Goal: Information Seeking & Learning: Learn about a topic

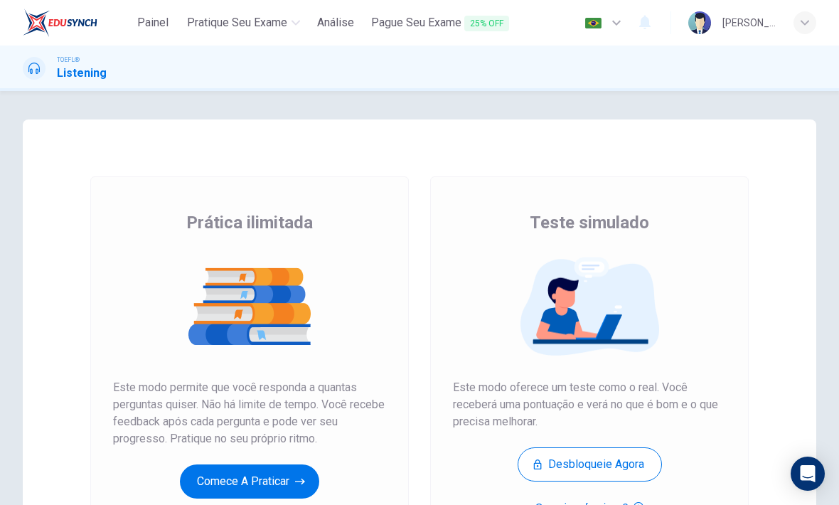
click at [272, 466] on button "Comece a praticar" at bounding box center [249, 481] width 139 height 34
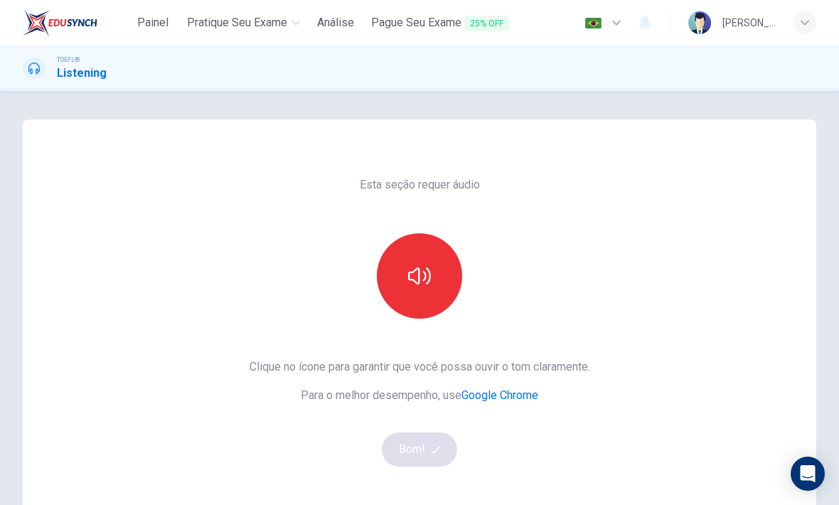
click at [422, 277] on icon "button" at bounding box center [419, 275] width 23 height 23
click at [432, 459] on button "Bom!" at bounding box center [420, 449] width 76 height 34
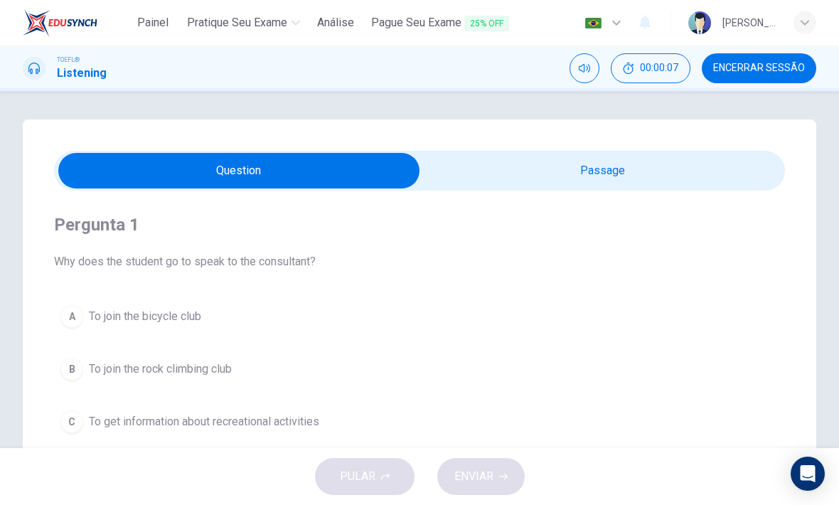
click at [724, 169] on input "checkbox" at bounding box center [239, 171] width 1096 height 36
checkbox input "true"
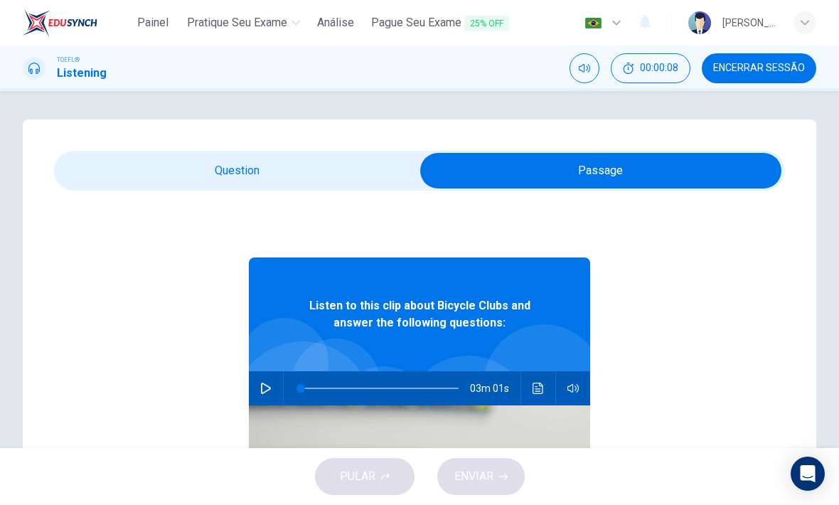
click at [665, 60] on button "00:00:08" at bounding box center [651, 68] width 80 height 30
click at [263, 392] on icon "button" at bounding box center [265, 387] width 11 height 11
type input "7"
click at [330, 169] on input "checkbox" at bounding box center [601, 171] width 1096 height 36
checkbox input "false"
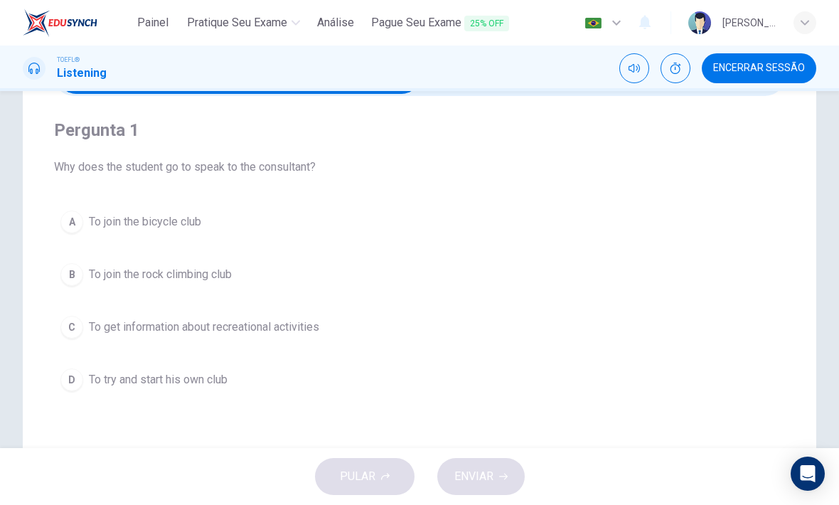
scroll to position [95, 0]
click at [85, 213] on button "A To join the bicycle club" at bounding box center [419, 221] width 731 height 36
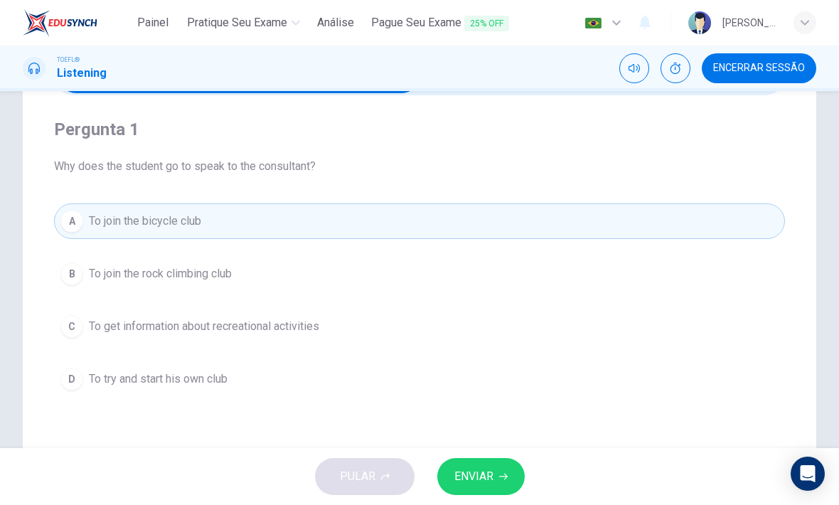
click at [487, 478] on span "ENVIAR" at bounding box center [473, 476] width 39 height 20
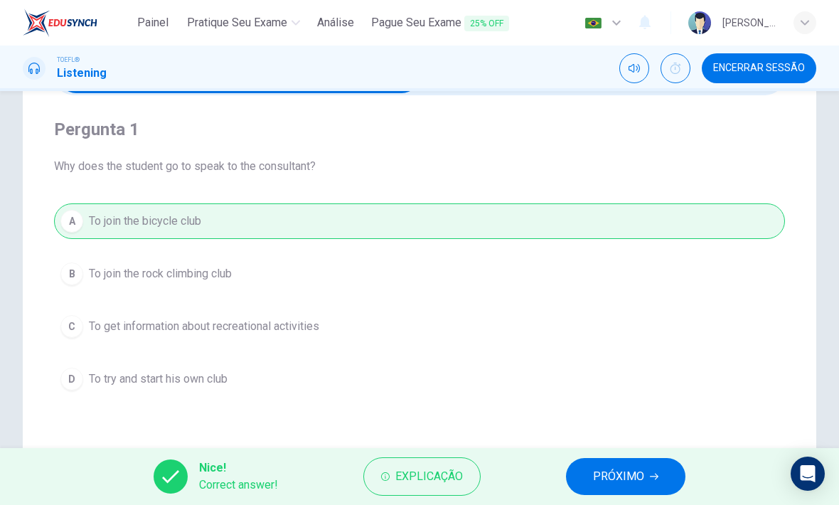
click at [636, 474] on span "PRÓXIMO" at bounding box center [618, 476] width 51 height 20
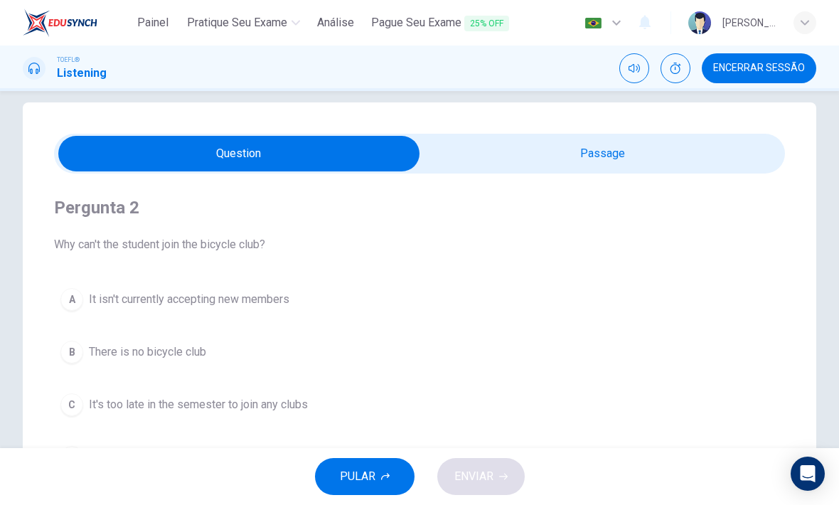
scroll to position [18, 0]
type input "13"
click at [685, 146] on input "checkbox" at bounding box center [239, 153] width 1096 height 36
checkbox input "true"
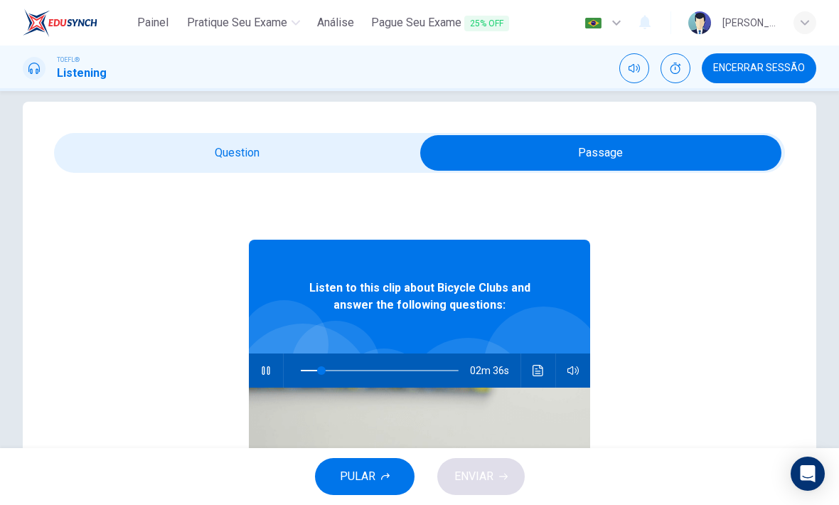
click at [264, 365] on icon "button" at bounding box center [265, 370] width 11 height 11
type input "13"
click at [311, 136] on input "checkbox" at bounding box center [601, 153] width 1096 height 36
checkbox input "false"
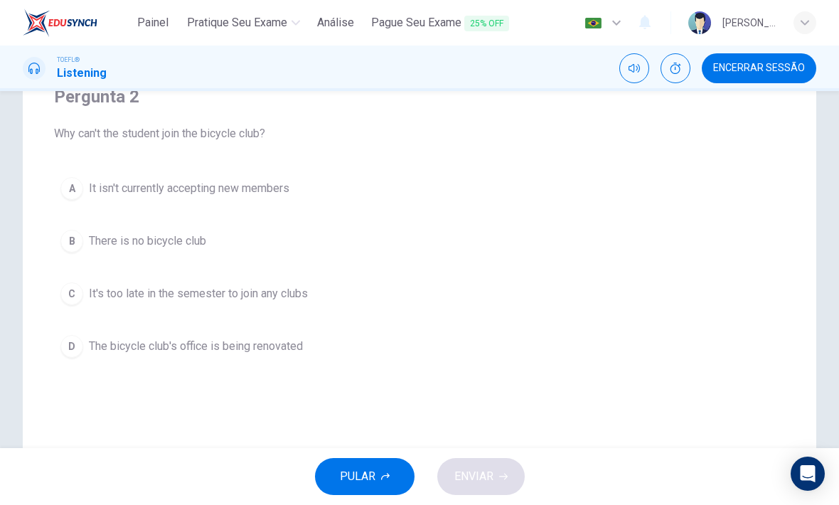
scroll to position [129, 0]
click at [244, 188] on span "It isn't currently accepting new members" at bounding box center [189, 187] width 200 height 17
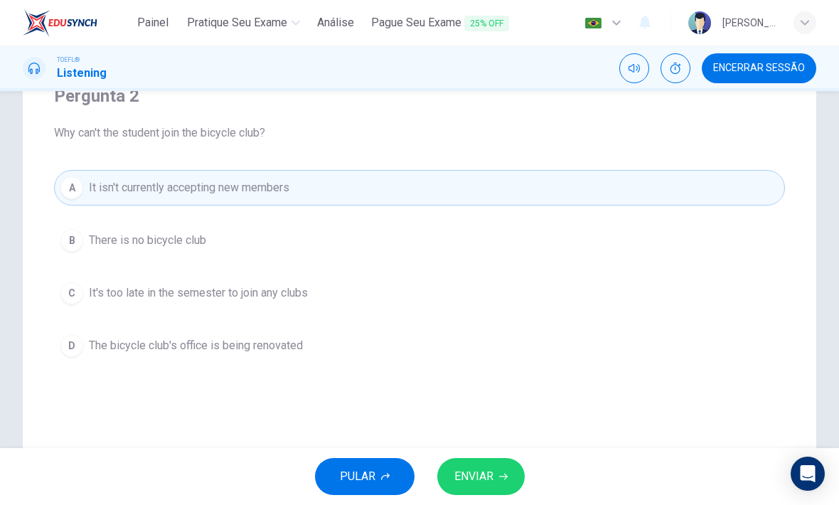
click at [492, 473] on span "ENVIAR" at bounding box center [473, 476] width 39 height 20
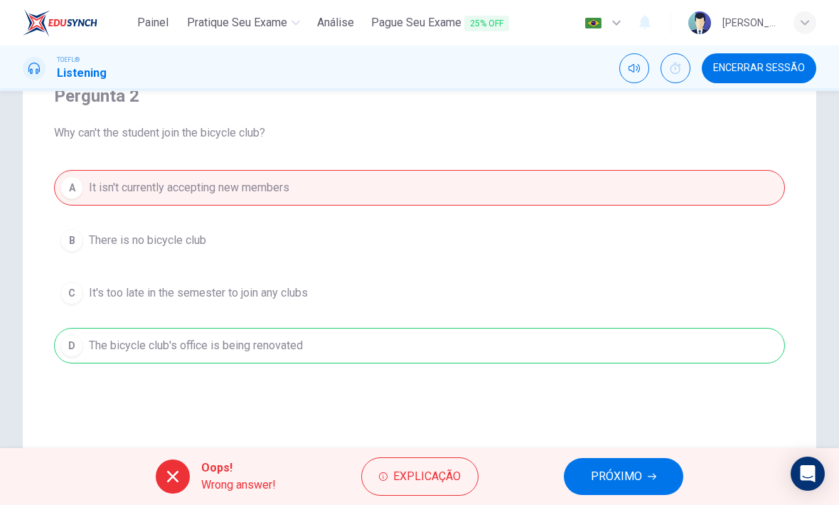
click at [614, 471] on span "PRÓXIMO" at bounding box center [616, 476] width 51 height 20
type input "13"
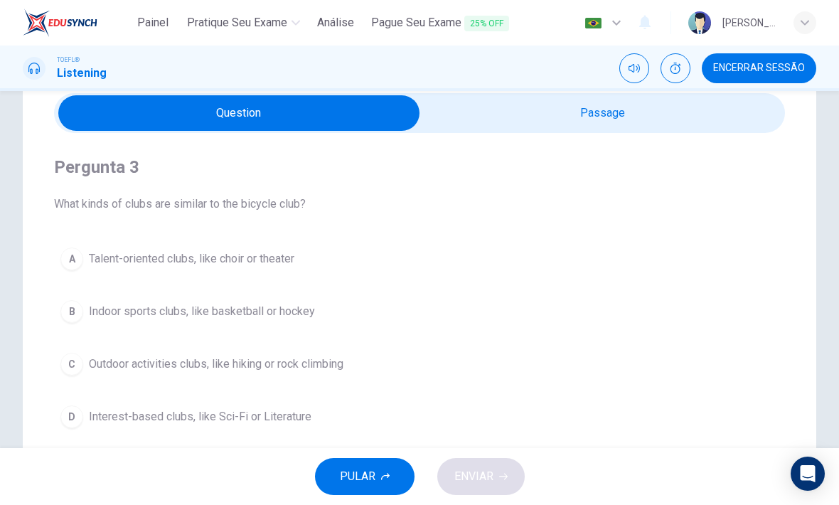
scroll to position [44, 0]
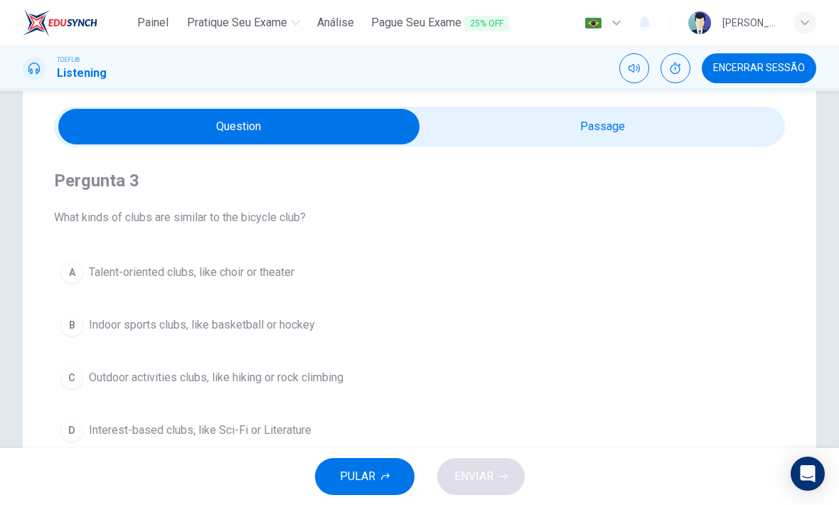
click at [655, 119] on input "checkbox" at bounding box center [239, 127] width 1096 height 36
checkbox input "true"
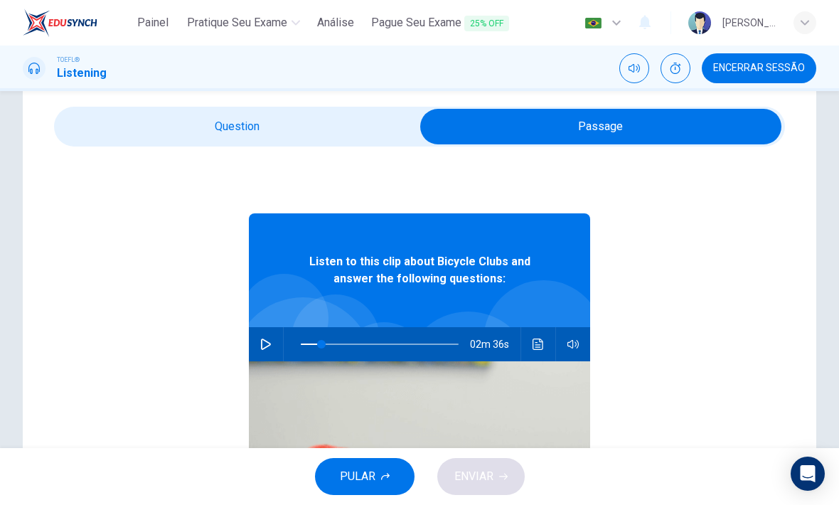
click at [274, 340] on button "button" at bounding box center [266, 344] width 23 height 34
type input "13"
click at [343, 135] on input "checkbox" at bounding box center [601, 127] width 1096 height 36
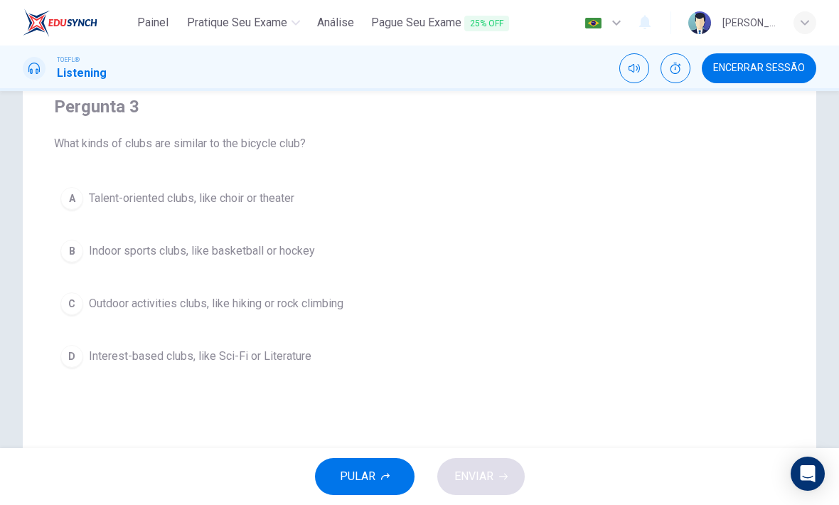
scroll to position [122, 0]
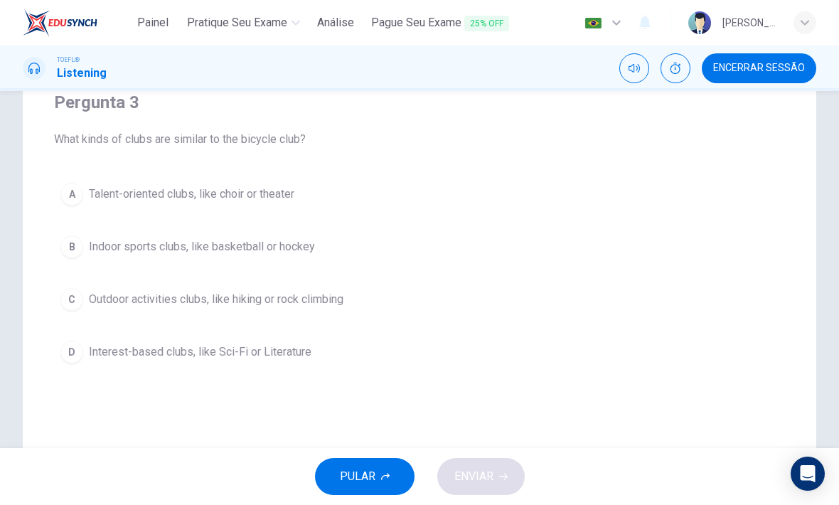
click at [78, 303] on div "C" at bounding box center [71, 299] width 23 height 23
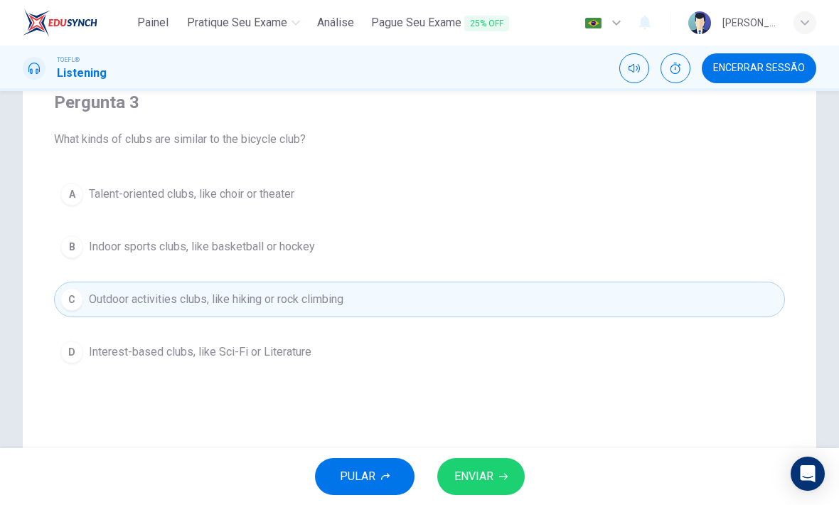
click at [496, 481] on button "ENVIAR" at bounding box center [480, 476] width 87 height 37
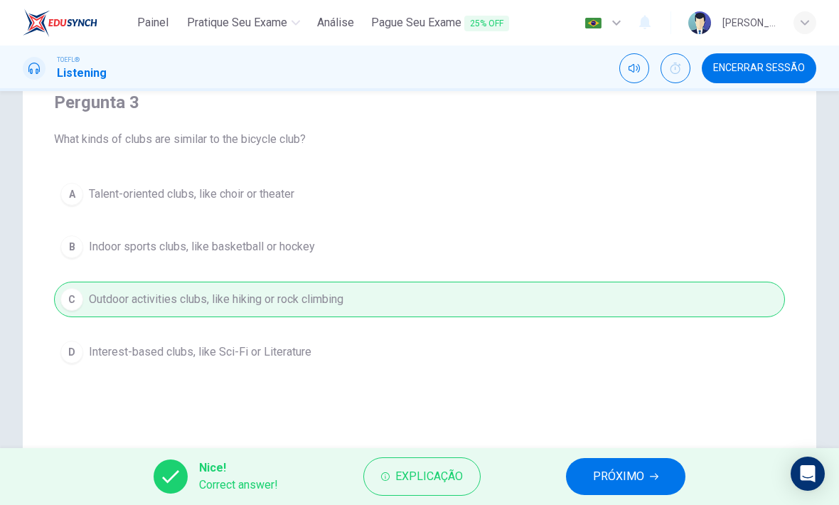
click at [645, 475] on button "PRÓXIMO" at bounding box center [625, 476] width 119 height 37
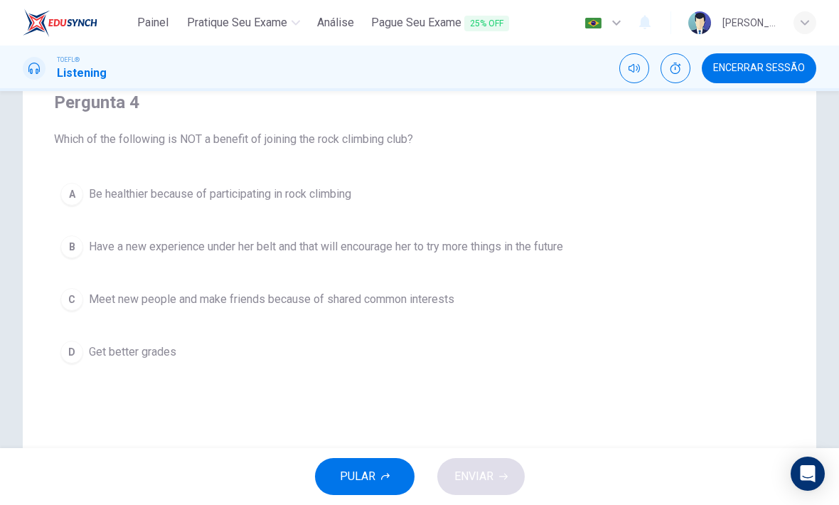
click at [84, 356] on button "D Get better grades" at bounding box center [419, 352] width 731 height 36
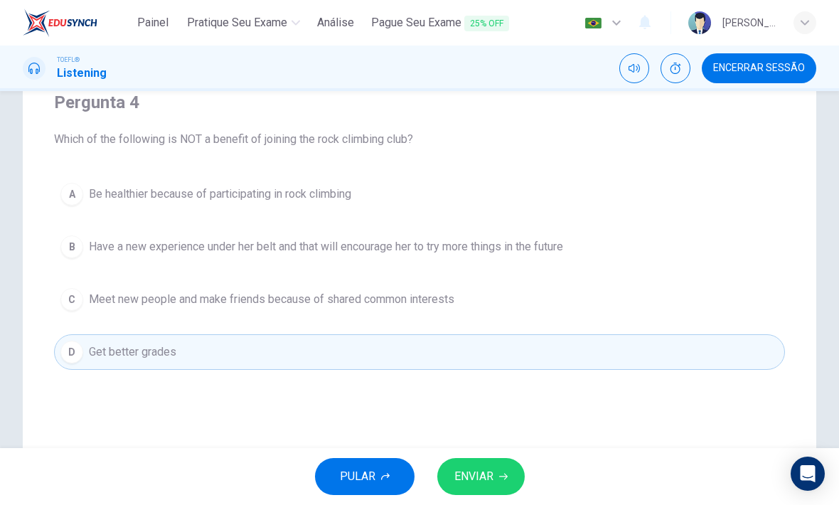
click at [485, 474] on span "ENVIAR" at bounding box center [473, 476] width 39 height 20
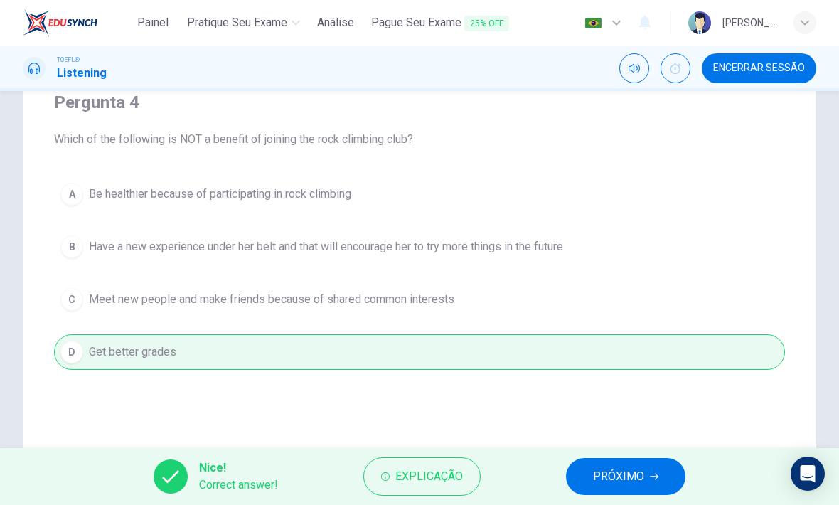
click at [636, 467] on span "PRÓXIMO" at bounding box center [618, 476] width 51 height 20
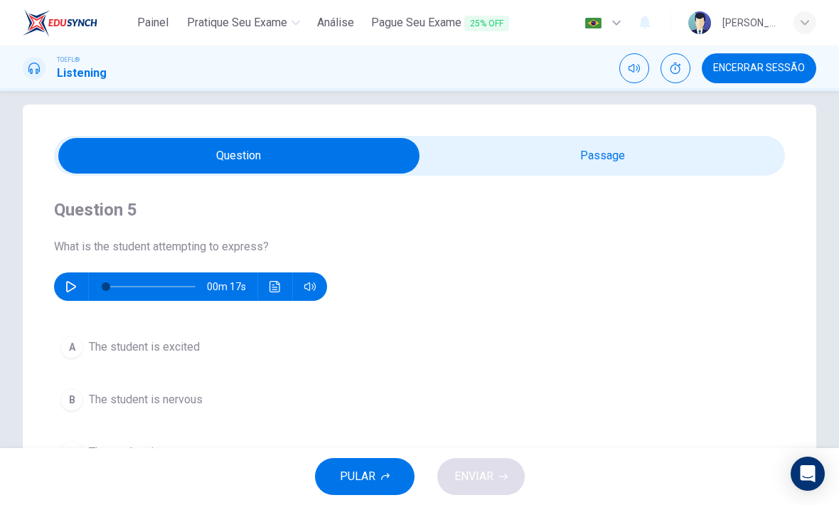
scroll to position [16, 0]
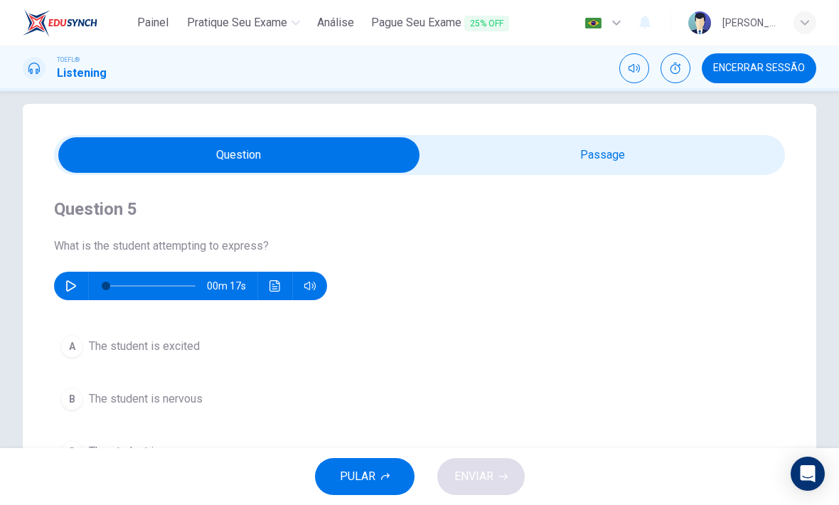
click at [576, 154] on input "checkbox" at bounding box center [239, 155] width 1096 height 36
checkbox input "true"
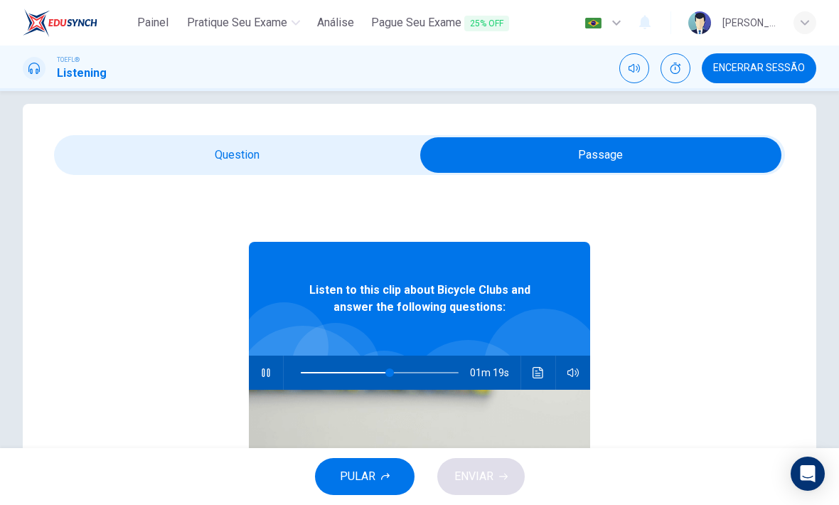
click at [269, 367] on icon "button" at bounding box center [265, 372] width 11 height 11
type input "56"
click at [318, 146] on input "checkbox" at bounding box center [601, 155] width 1096 height 36
checkbox input "false"
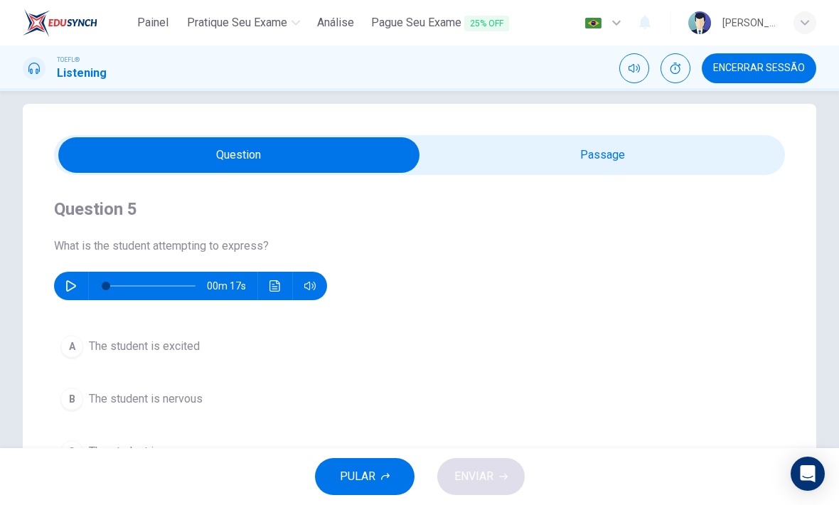
click at [71, 277] on button "button" at bounding box center [71, 286] width 23 height 28
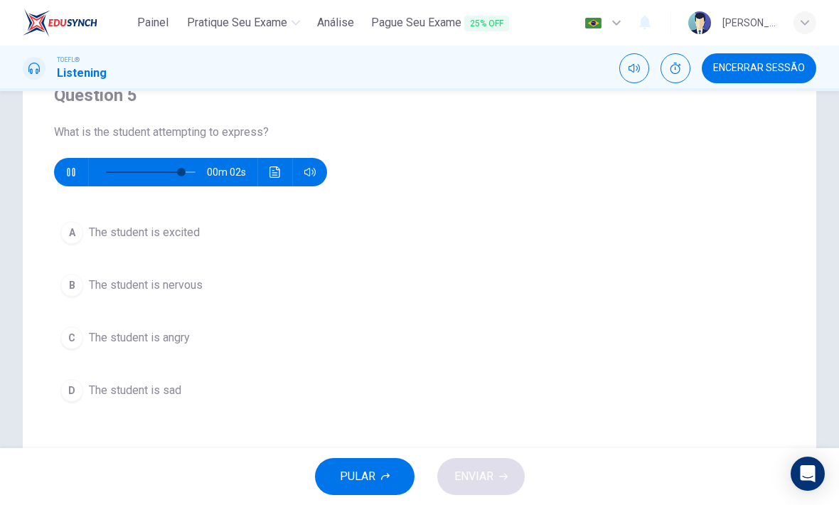
scroll to position [132, 0]
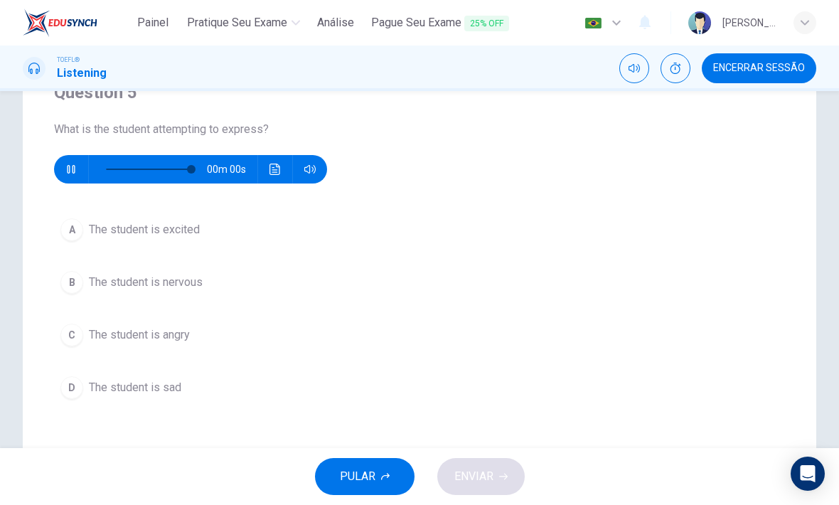
type input "0"
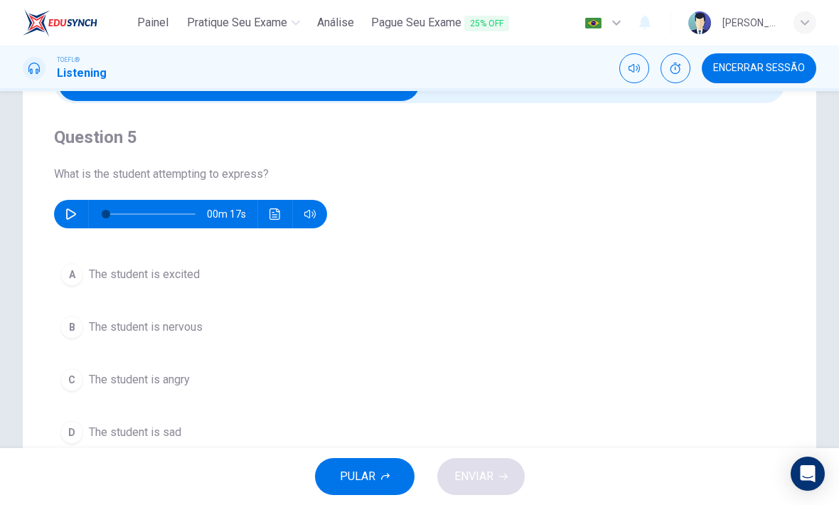
scroll to position [87, 0]
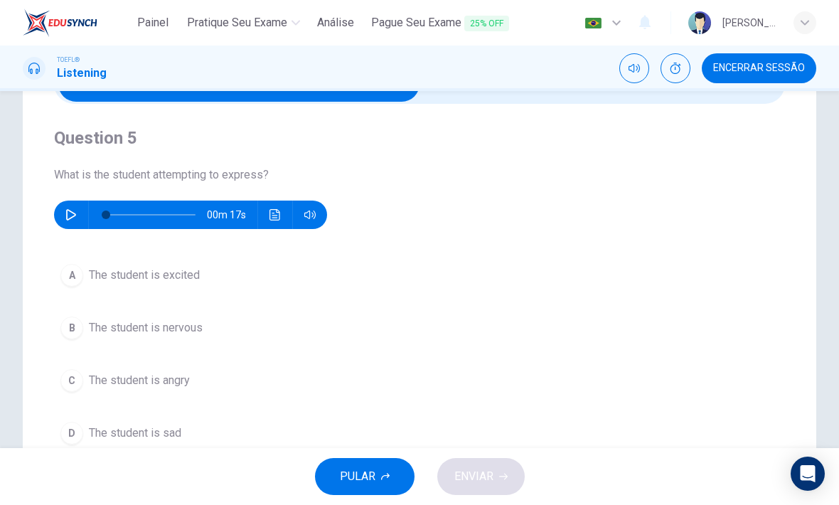
click at [70, 329] on div "B" at bounding box center [71, 327] width 23 height 23
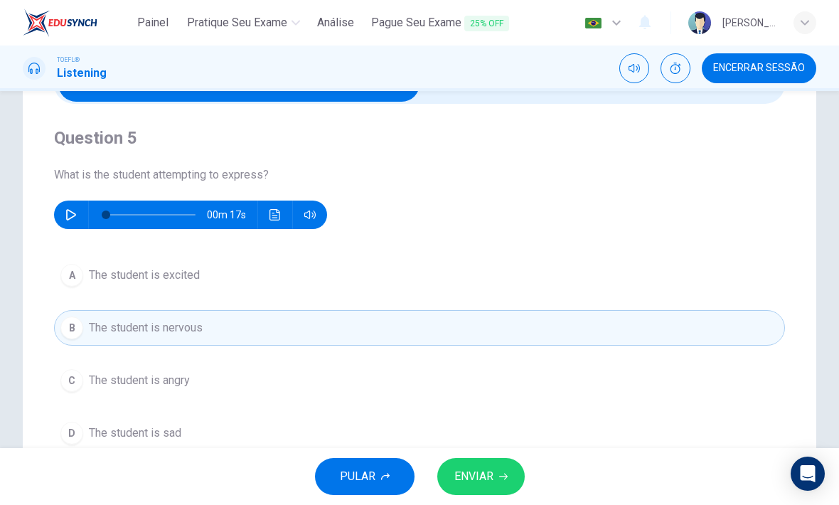
click at [498, 466] on button "ENVIAR" at bounding box center [480, 476] width 87 height 37
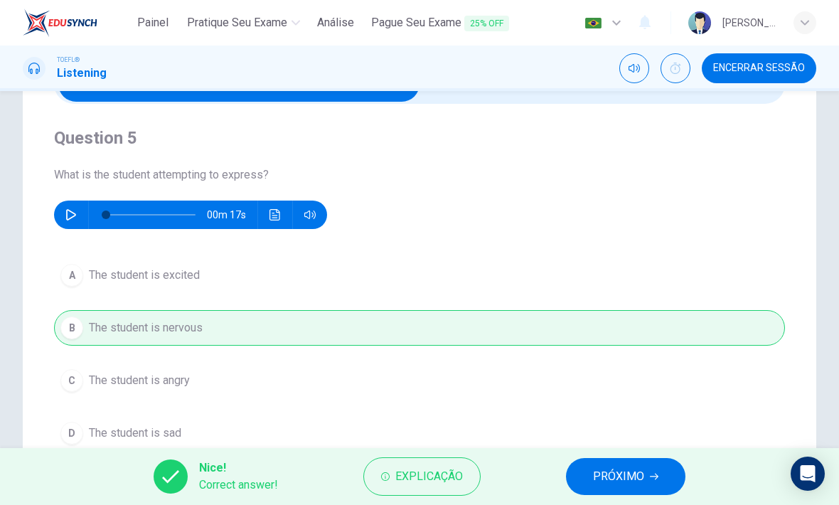
click at [644, 471] on button "PRÓXIMO" at bounding box center [625, 476] width 119 height 37
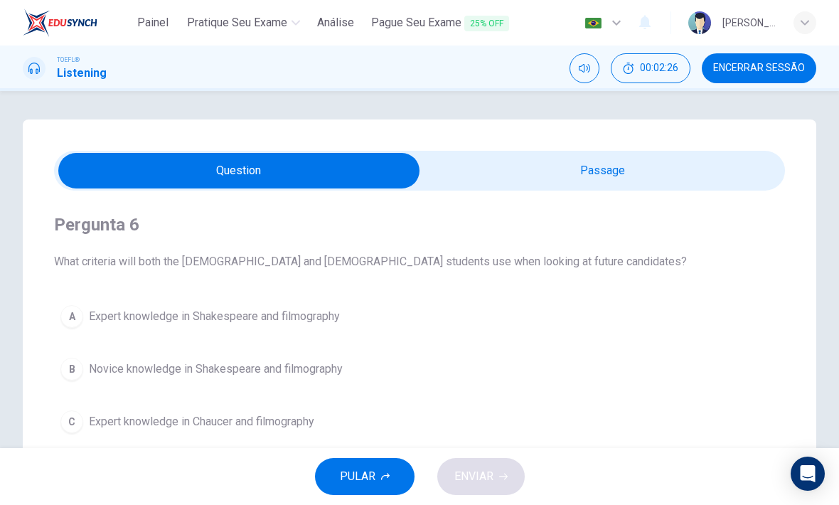
click at [665, 60] on button "00:02:26" at bounding box center [651, 68] width 80 height 30
click at [717, 174] on input "checkbox" at bounding box center [239, 171] width 1096 height 36
checkbox input "true"
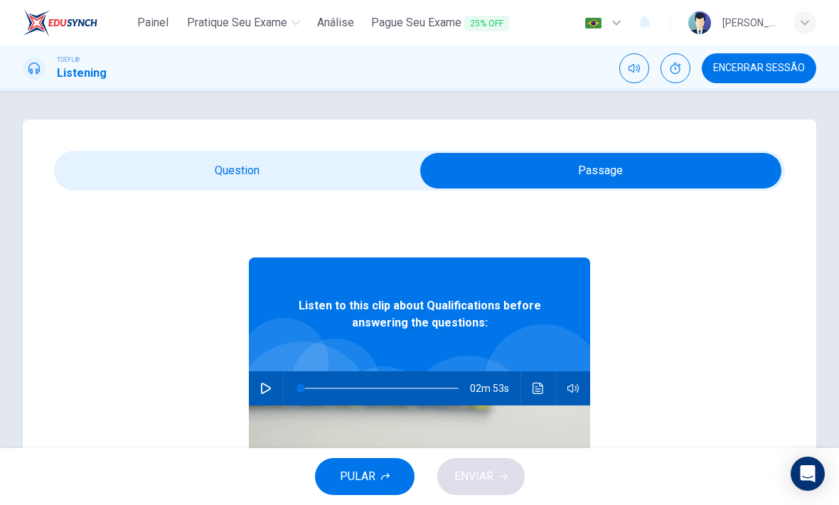
click at [266, 392] on icon "button" at bounding box center [266, 387] width 10 height 11
type input "0"
click at [340, 165] on input "checkbox" at bounding box center [601, 171] width 1096 height 36
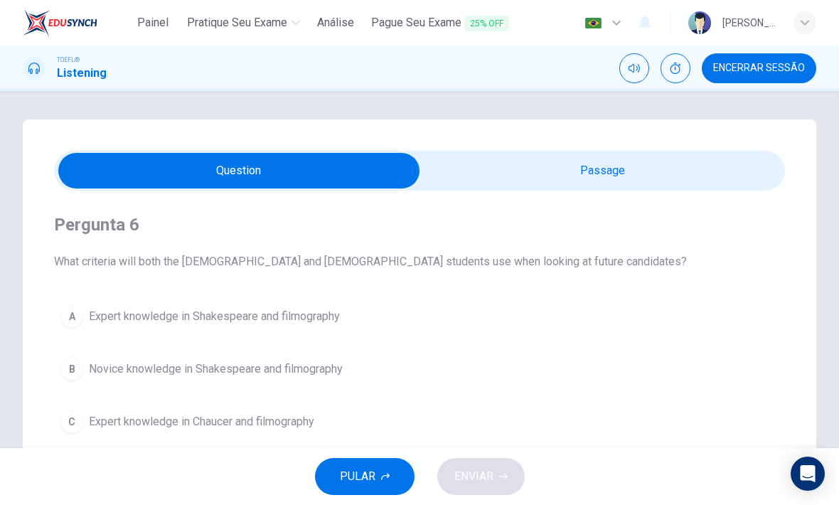
click at [658, 171] on input "checkbox" at bounding box center [239, 171] width 1096 height 36
checkbox input "true"
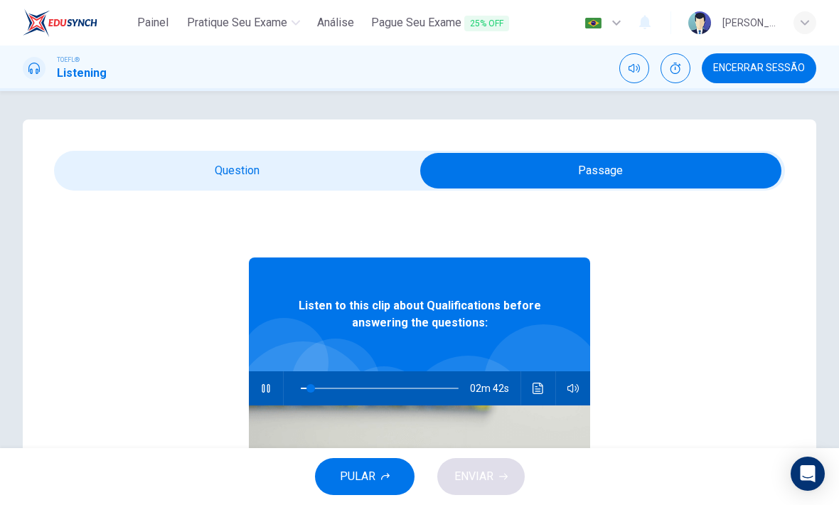
click at [273, 387] on button "button" at bounding box center [266, 388] width 23 height 34
type input "6"
click at [329, 159] on input "checkbox" at bounding box center [601, 171] width 1096 height 36
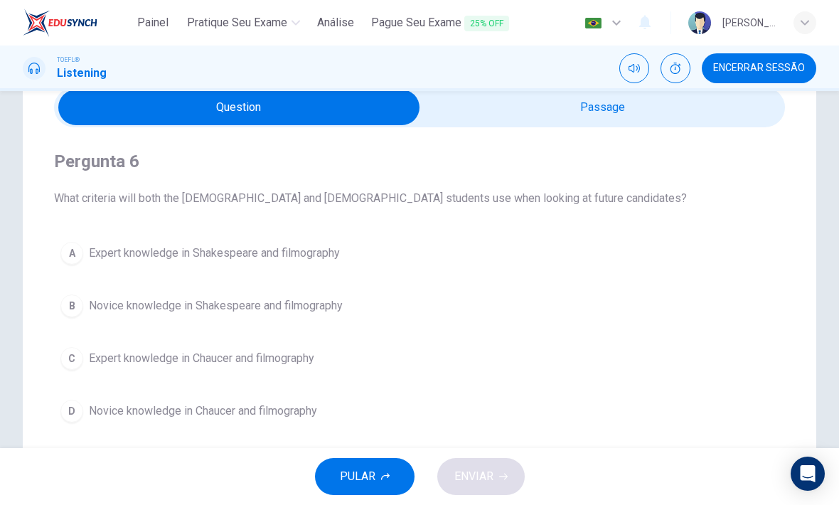
scroll to position [38, 0]
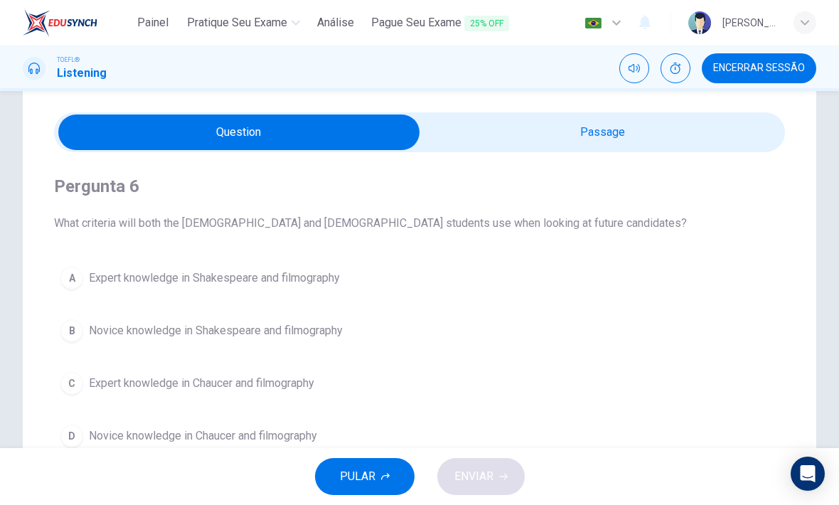
click at [576, 141] on input "checkbox" at bounding box center [239, 132] width 1096 height 36
checkbox input "true"
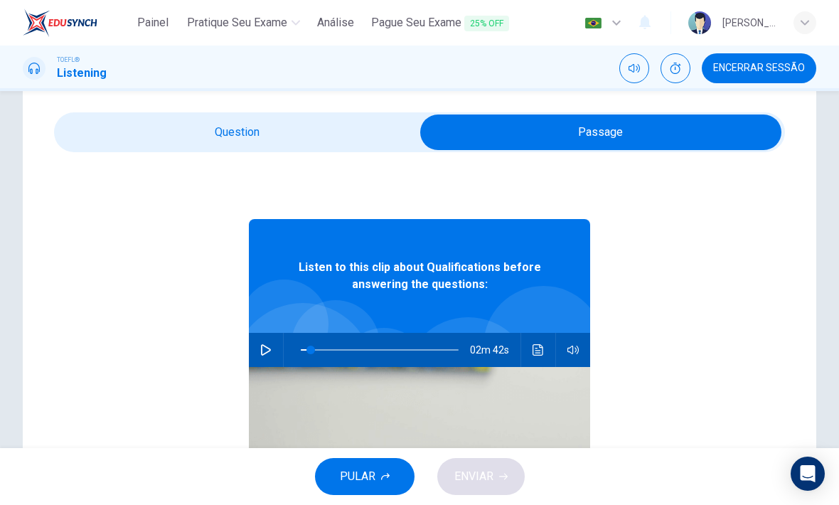
click at [255, 355] on button "button" at bounding box center [266, 350] width 23 height 34
type input "1"
click at [351, 143] on input "checkbox" at bounding box center [601, 132] width 1096 height 36
checkbox input "false"
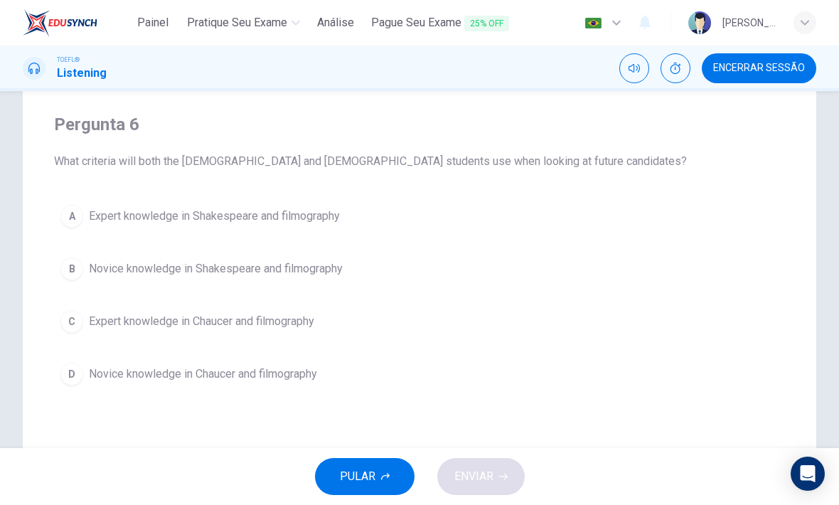
scroll to position [110, 0]
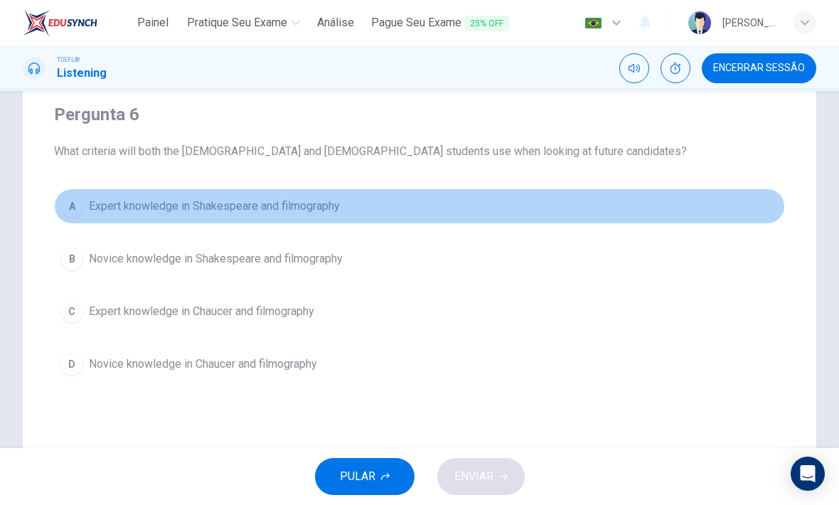
click at [69, 206] on div "A" at bounding box center [71, 206] width 23 height 23
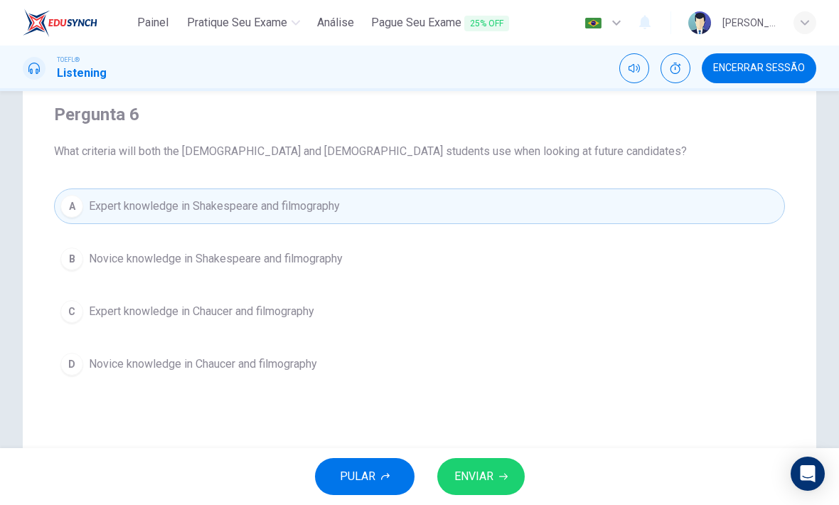
click at [503, 467] on button "ENVIAR" at bounding box center [480, 476] width 87 height 37
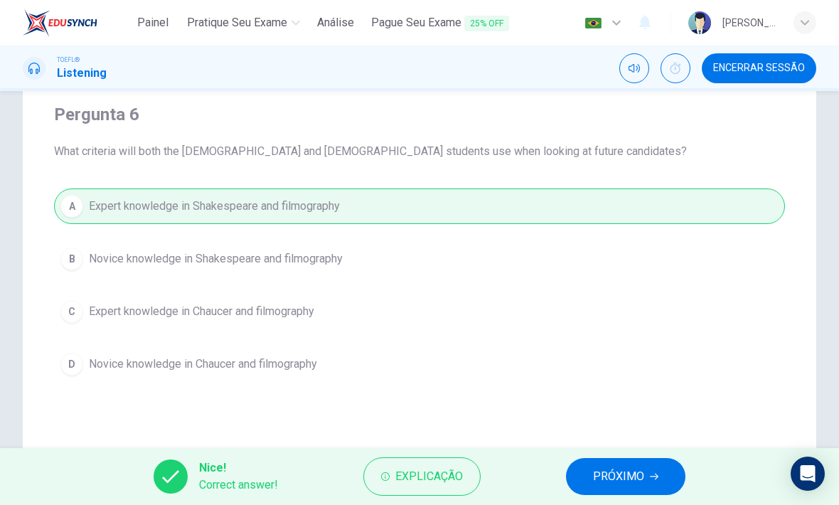
click at [649, 469] on button "PRÓXIMO" at bounding box center [625, 476] width 119 height 37
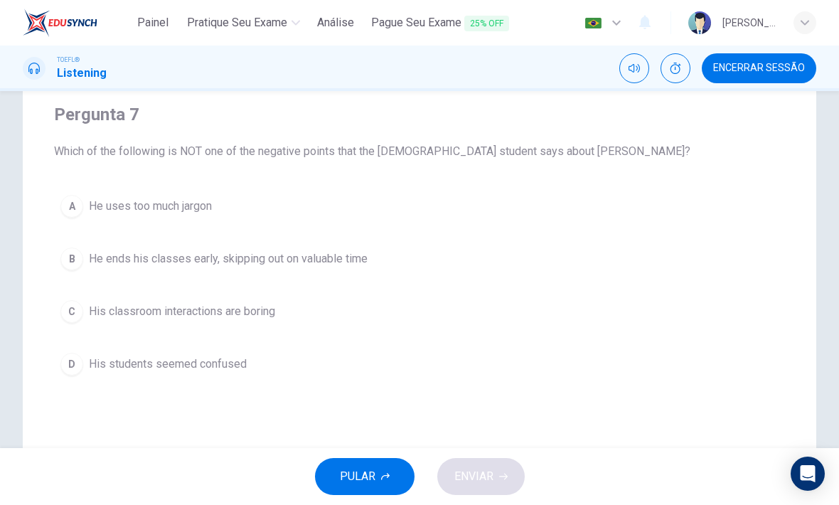
click at [82, 255] on div "B" at bounding box center [71, 258] width 23 height 23
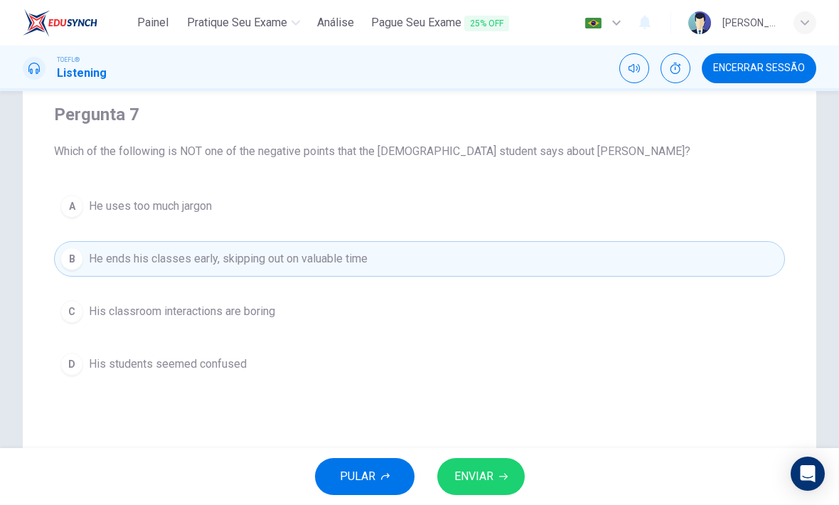
click at [491, 475] on span "ENVIAR" at bounding box center [473, 476] width 39 height 20
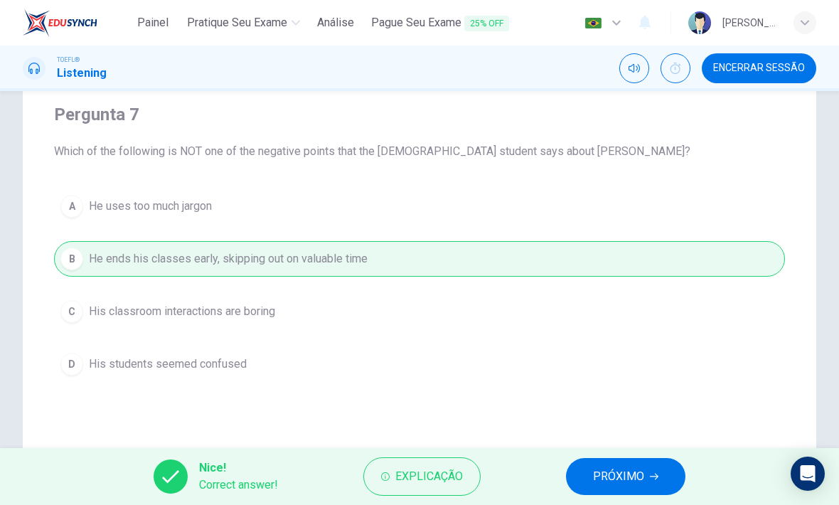
click at [639, 466] on span "PRÓXIMO" at bounding box center [618, 476] width 51 height 20
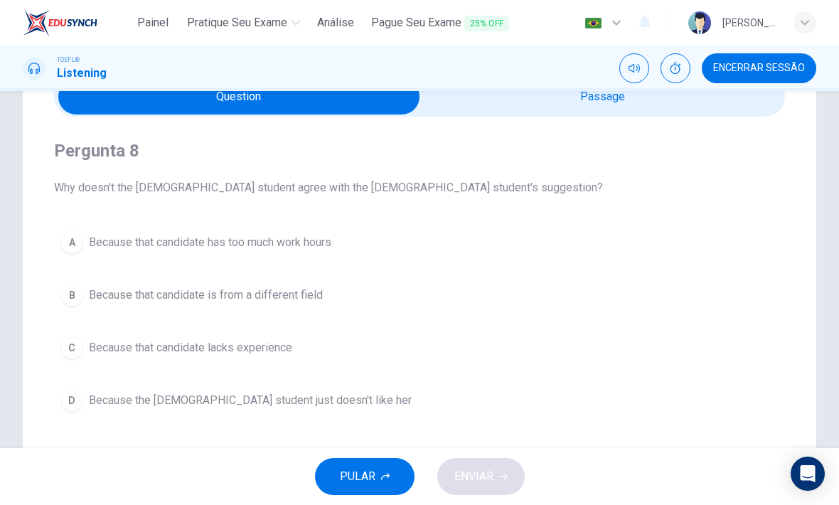
scroll to position [64, 0]
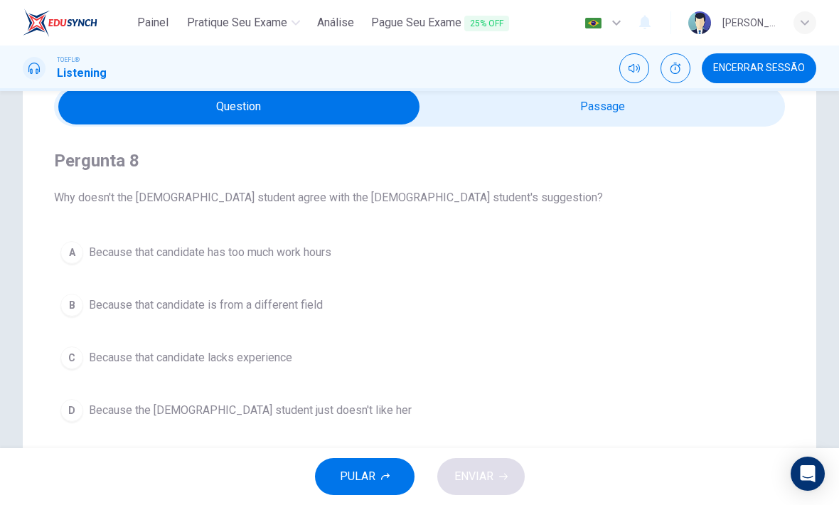
type input "96"
click at [734, 117] on input "checkbox" at bounding box center [239, 107] width 1096 height 36
checkbox input "true"
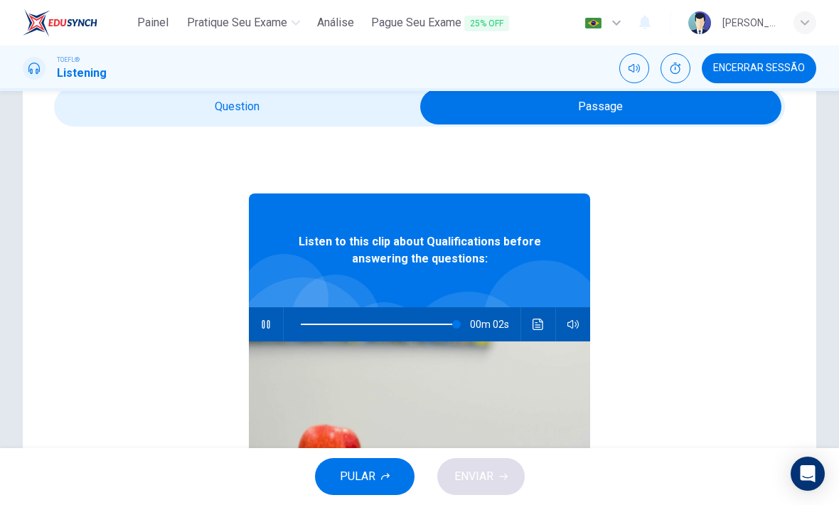
type input "99"
click at [355, 122] on input "checkbox" at bounding box center [601, 107] width 1096 height 36
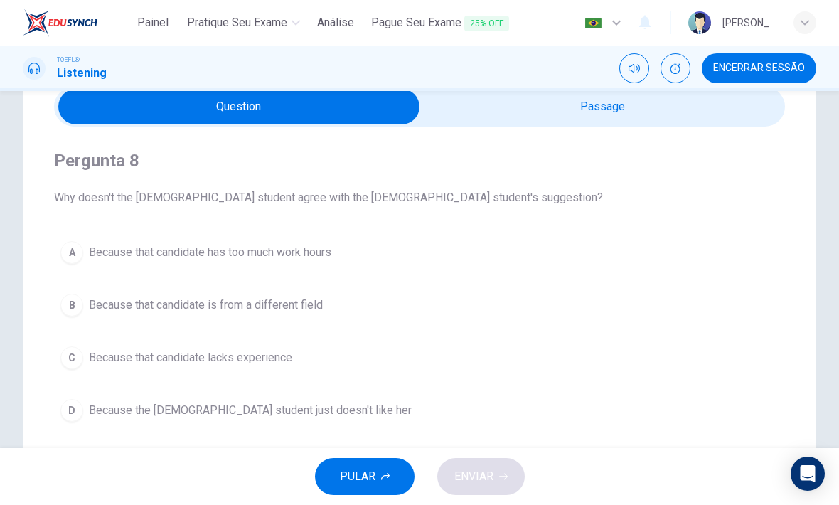
click at [328, 238] on button "A Because that candidate has too much work hours" at bounding box center [419, 253] width 731 height 36
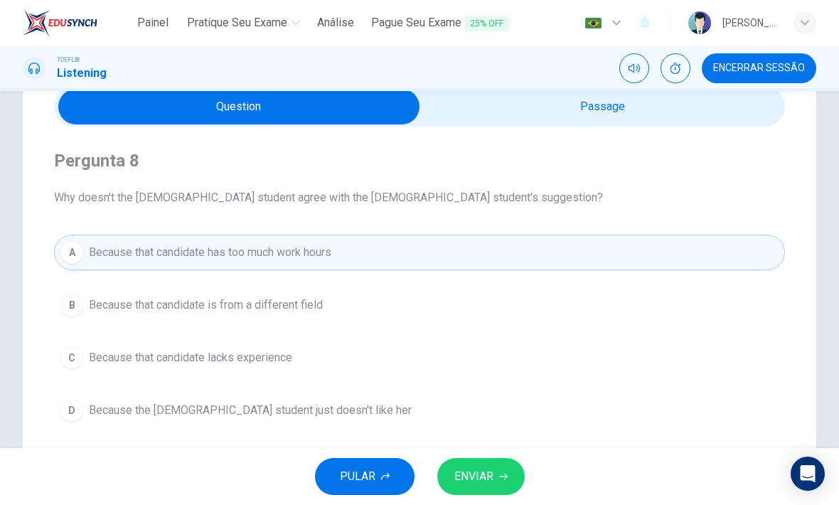
click at [505, 459] on button "ENVIAR" at bounding box center [480, 476] width 87 height 37
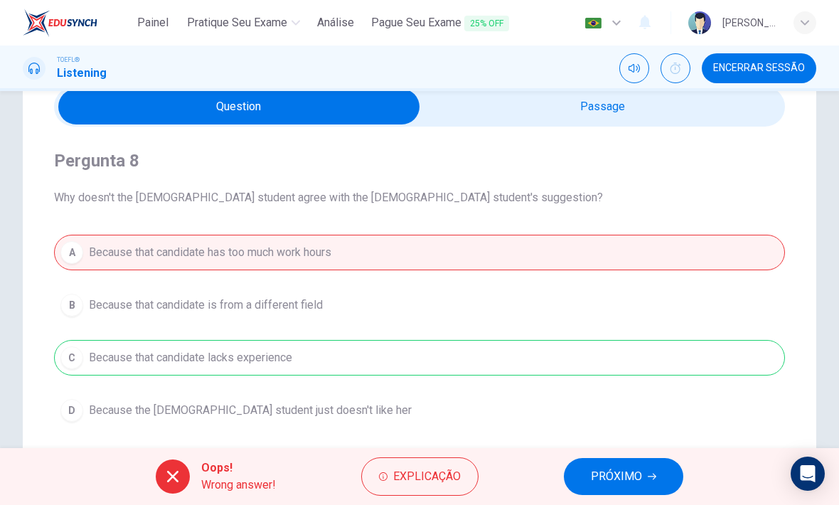
click at [653, 471] on button "PRÓXIMO" at bounding box center [623, 476] width 119 height 37
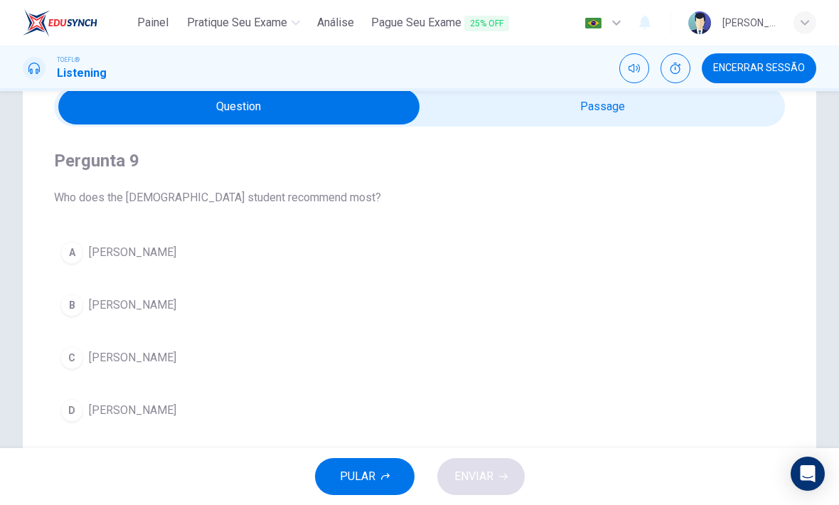
click at [677, 105] on input "checkbox" at bounding box center [239, 107] width 1096 height 36
checkbox input "true"
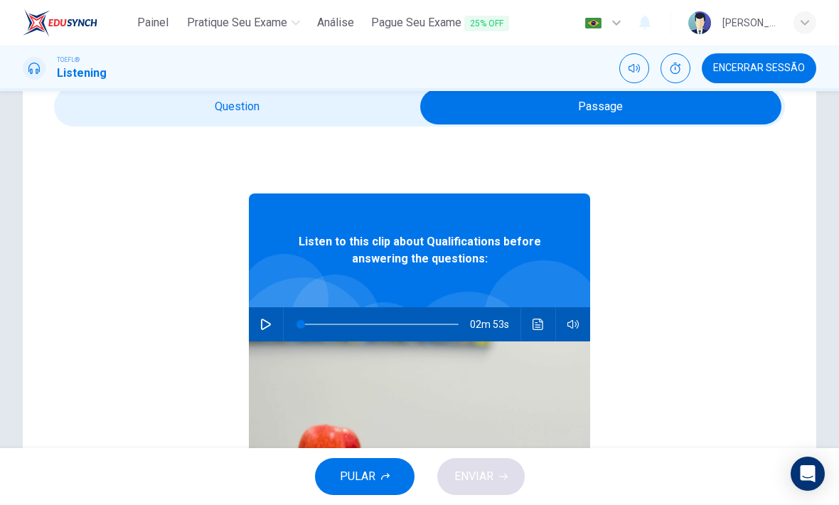
click at [274, 328] on button "button" at bounding box center [266, 324] width 23 height 34
click at [539, 321] on icon "Clique para ver a transcrição do áudio" at bounding box center [538, 324] width 11 height 11
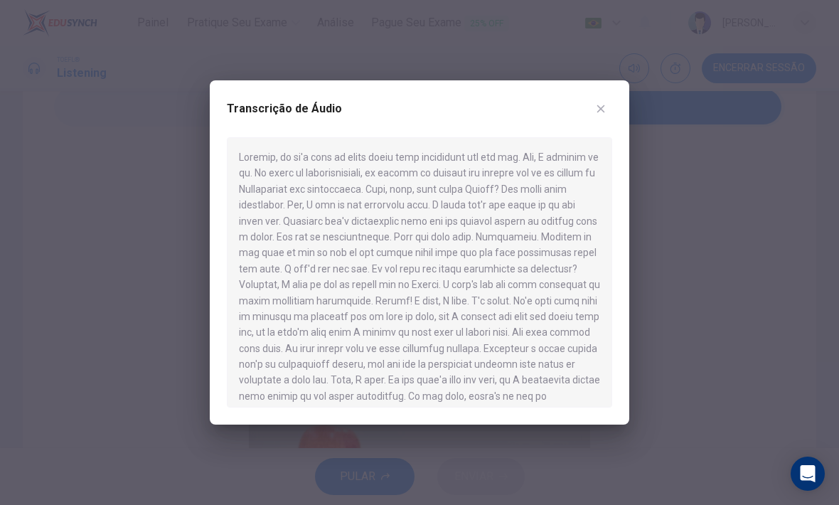
click at [604, 109] on icon "button" at bounding box center [600, 108] width 11 height 11
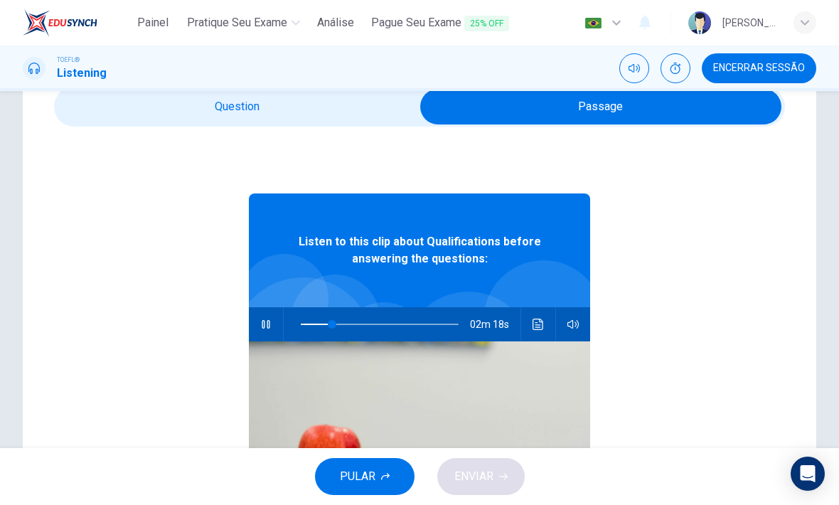
type input "21"
click at [321, 101] on input "checkbox" at bounding box center [601, 107] width 1096 height 36
checkbox input "false"
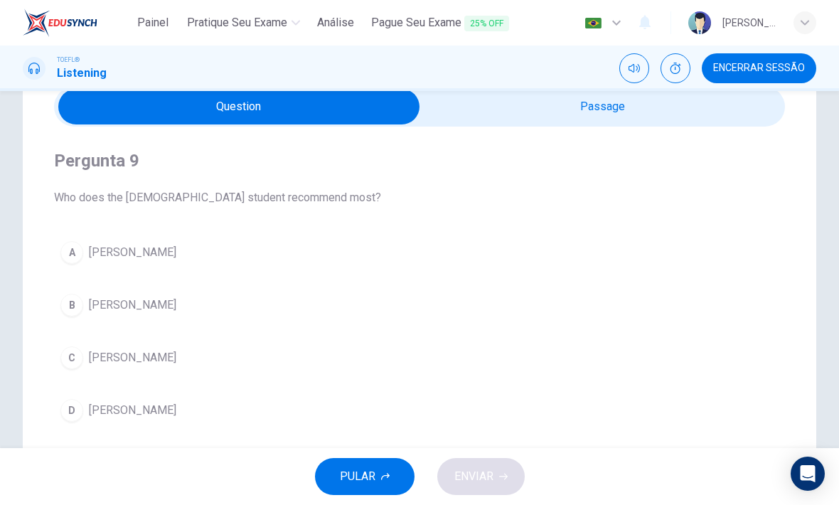
click at [90, 299] on span "Amilia" at bounding box center [132, 304] width 87 height 17
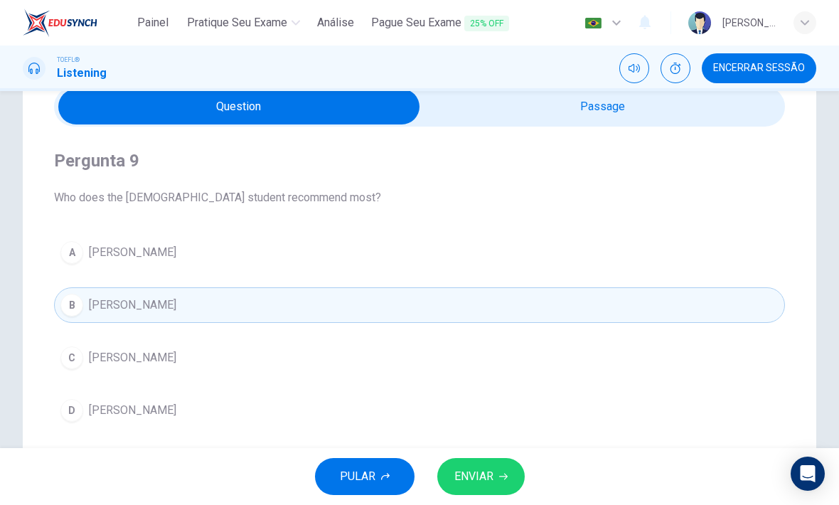
click at [495, 470] on button "ENVIAR" at bounding box center [480, 476] width 87 height 37
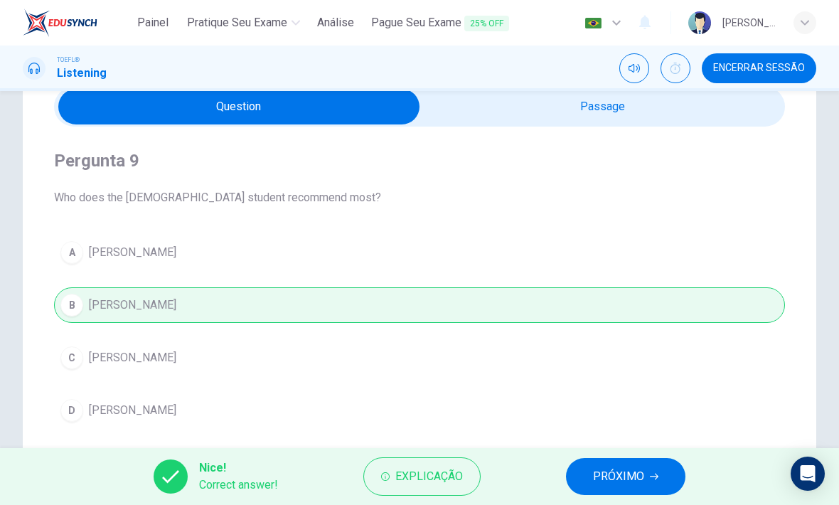
click at [646, 473] on button "PRÓXIMO" at bounding box center [625, 476] width 119 height 37
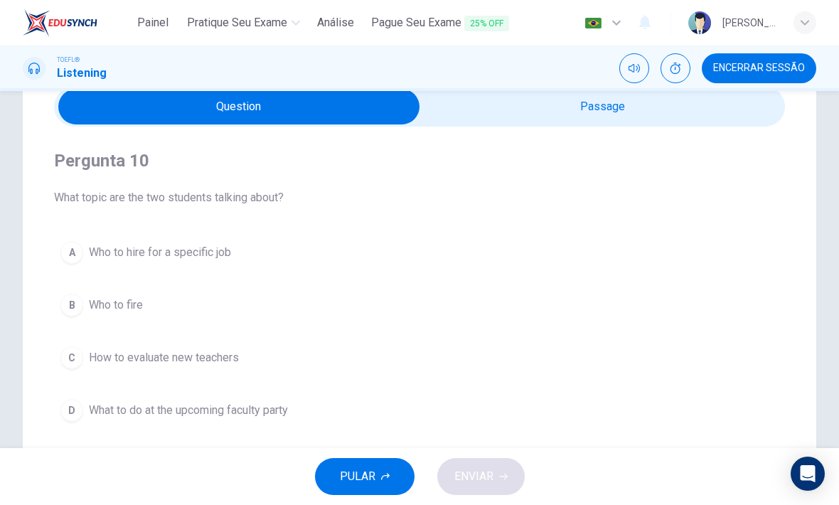
type input "59"
click at [616, 120] on input "checkbox" at bounding box center [239, 107] width 1096 height 36
checkbox input "true"
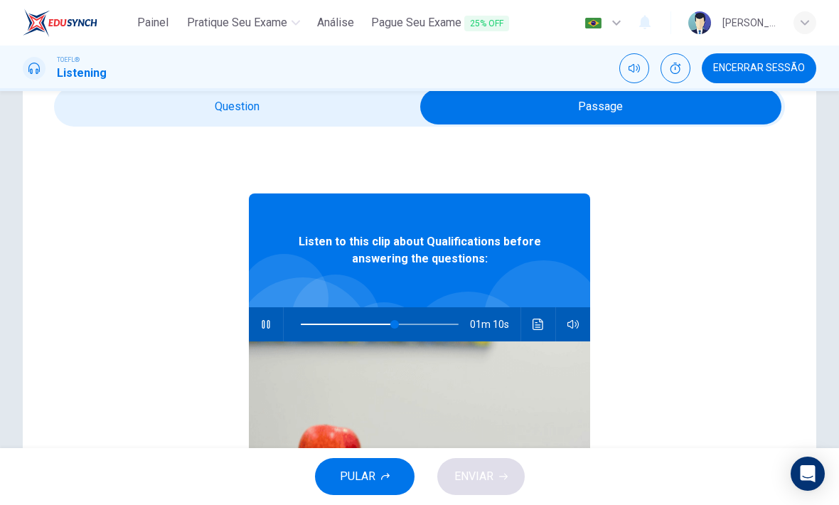
click at [256, 330] on button "button" at bounding box center [266, 324] width 23 height 34
type input "59"
click at [302, 105] on input "checkbox" at bounding box center [601, 107] width 1096 height 36
checkbox input "false"
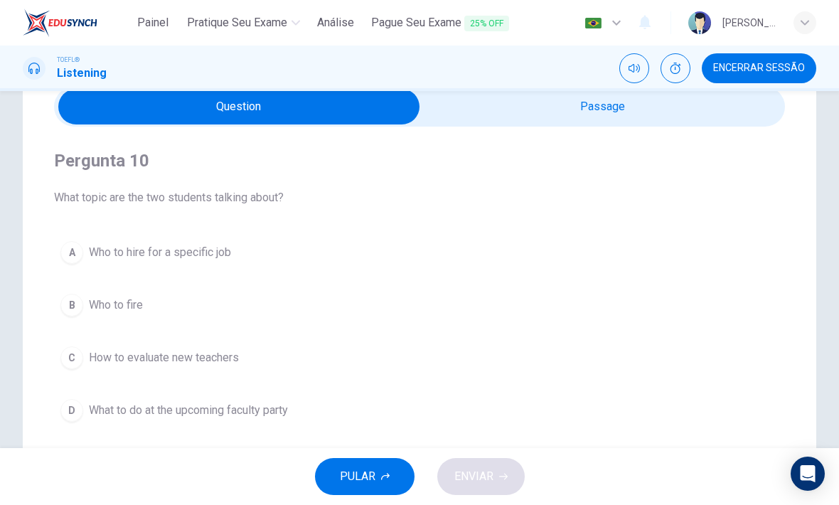
click at [242, 253] on button "A Who to hire for a specific job" at bounding box center [419, 253] width 731 height 36
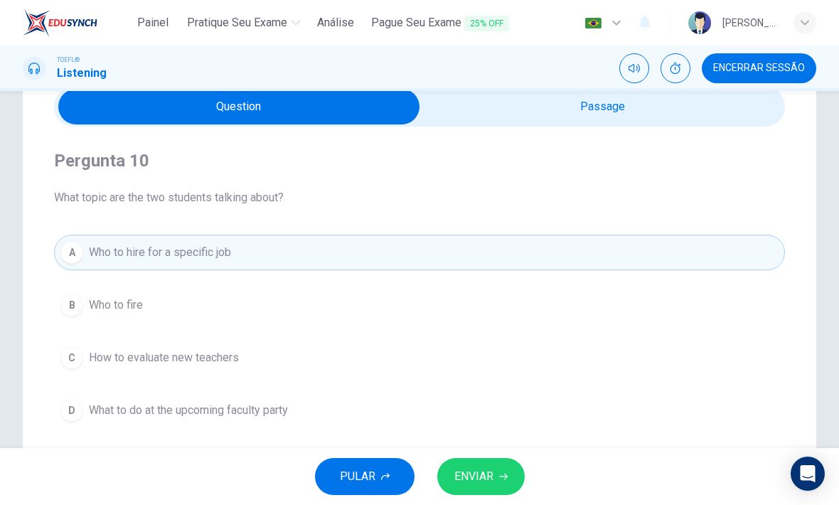
click at [486, 475] on span "ENVIAR" at bounding box center [473, 476] width 39 height 20
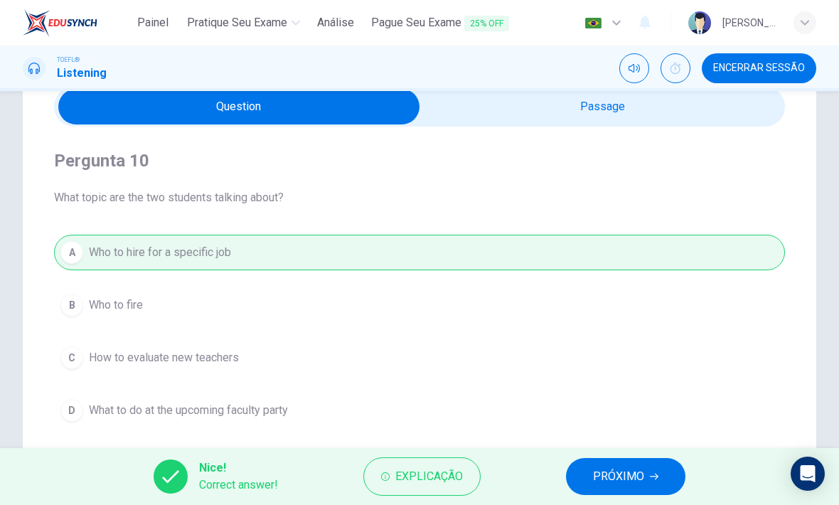
click at [637, 471] on span "PRÓXIMO" at bounding box center [618, 476] width 51 height 20
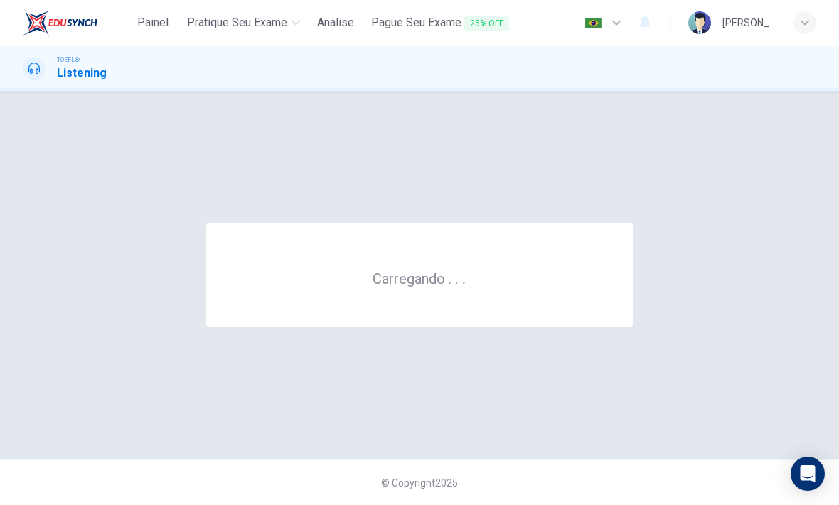
scroll to position [0, 0]
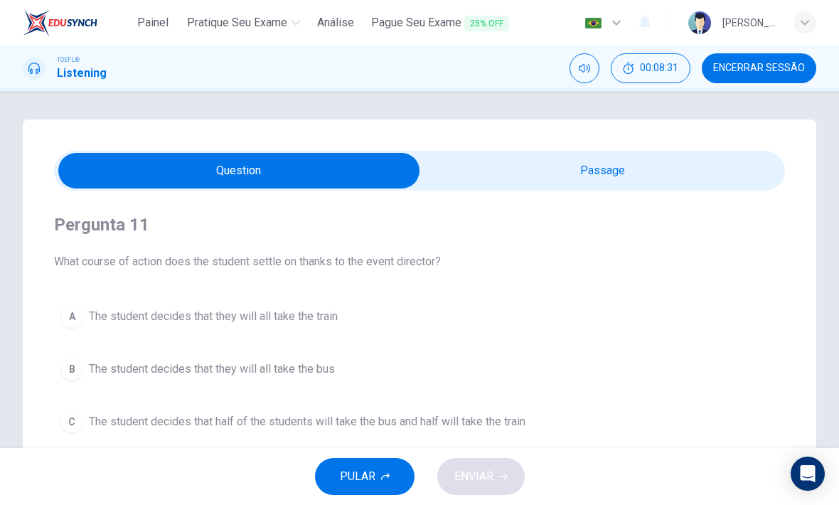
click at [696, 180] on input "checkbox" at bounding box center [239, 171] width 1096 height 36
checkbox input "true"
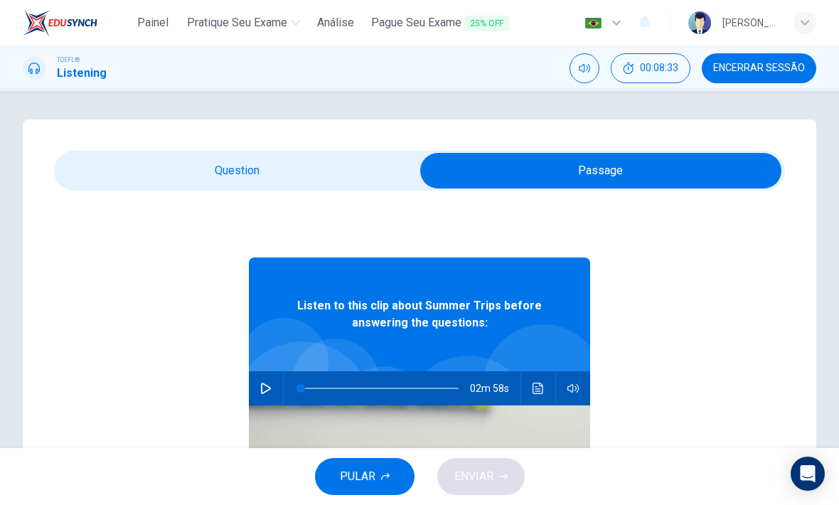
click at [267, 372] on button "button" at bounding box center [266, 388] width 23 height 34
click at [673, 74] on span "00:08:34" at bounding box center [659, 68] width 38 height 11
type input "1"
click at [378, 185] on input "checkbox" at bounding box center [601, 171] width 1096 height 36
checkbox input "false"
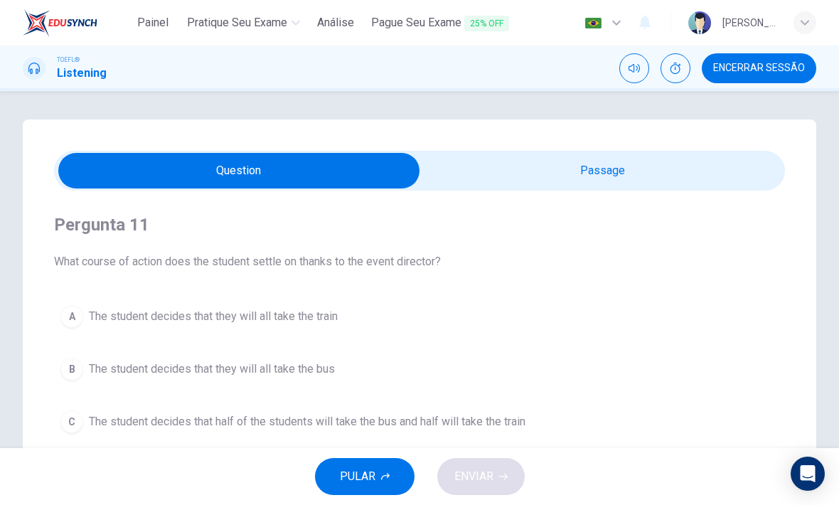
click at [801, 68] on span "Encerrar Sessão" at bounding box center [759, 68] width 92 height 11
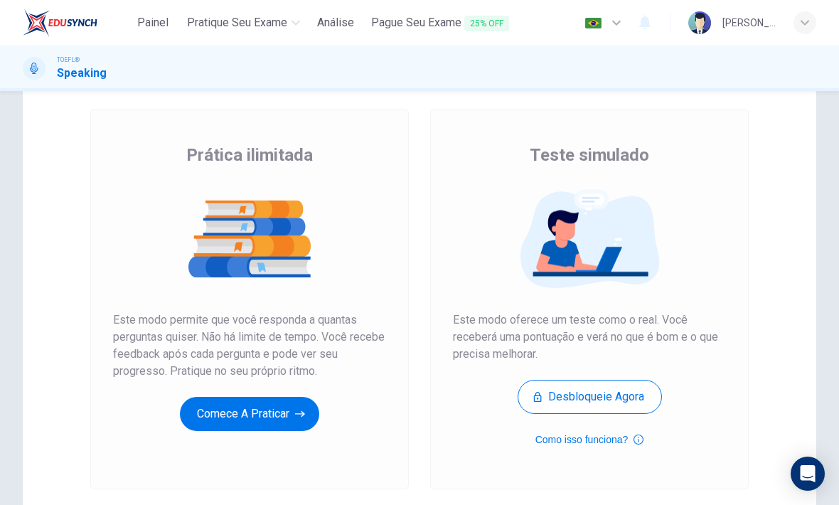
scroll to position [72, 0]
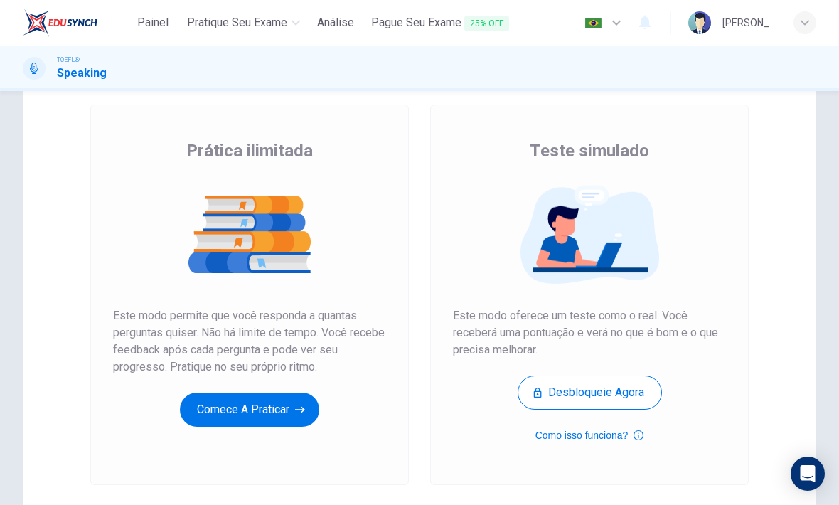
click at [272, 419] on button "Comece a praticar" at bounding box center [249, 409] width 139 height 34
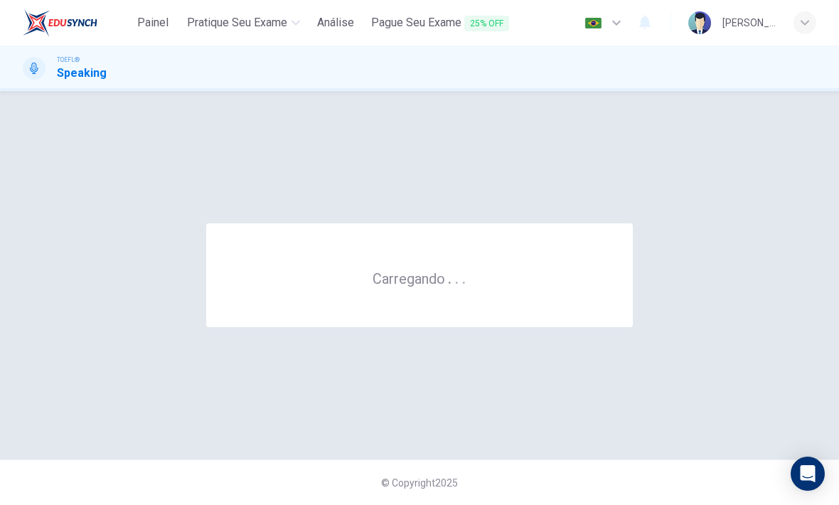
scroll to position [0, 0]
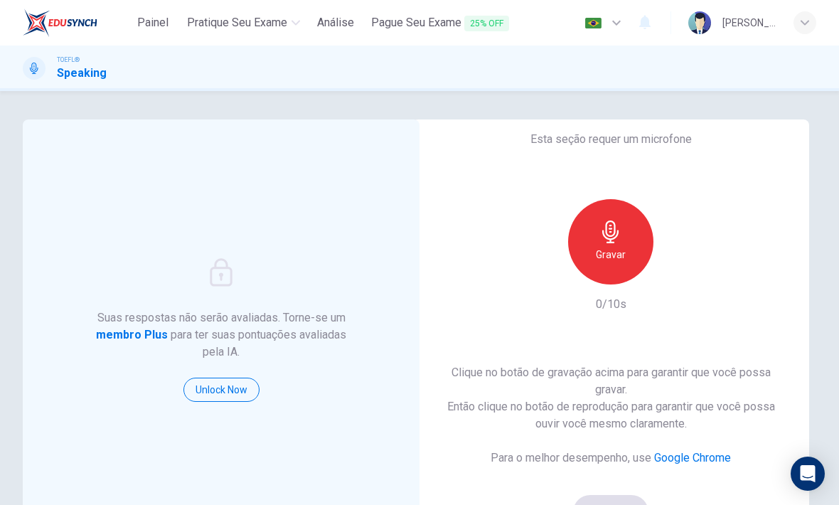
click at [613, 241] on icon "button" at bounding box center [610, 231] width 23 height 23
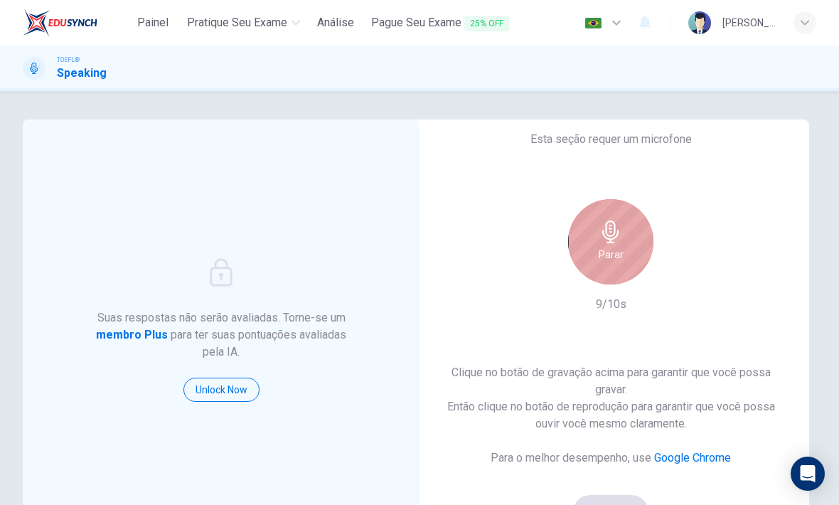
click at [604, 250] on h6 "Parar" at bounding box center [611, 254] width 25 height 17
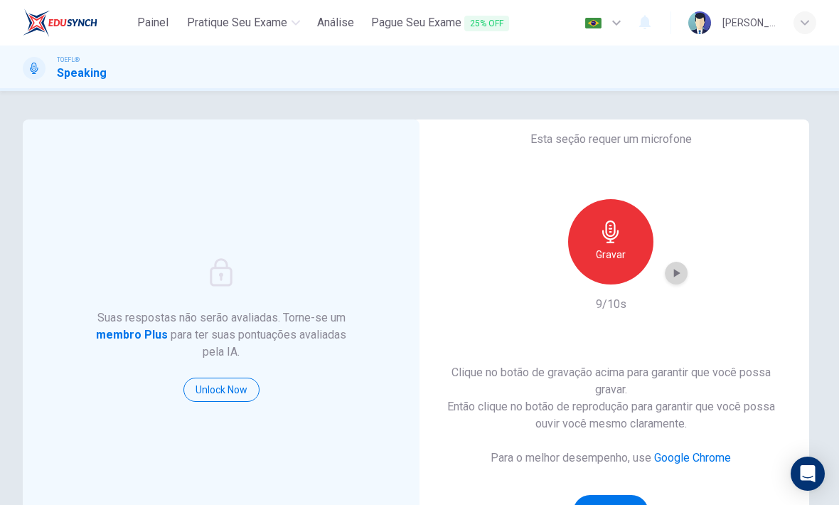
click at [673, 274] on icon "button" at bounding box center [676, 273] width 14 height 14
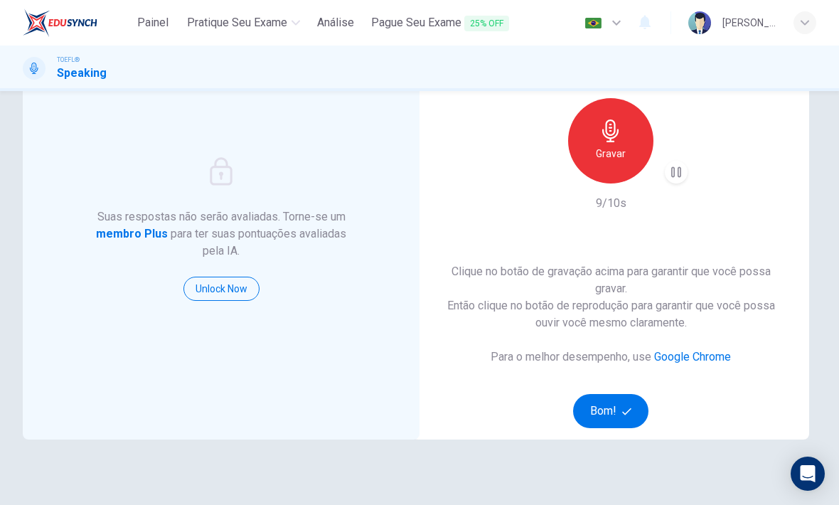
scroll to position [126, 0]
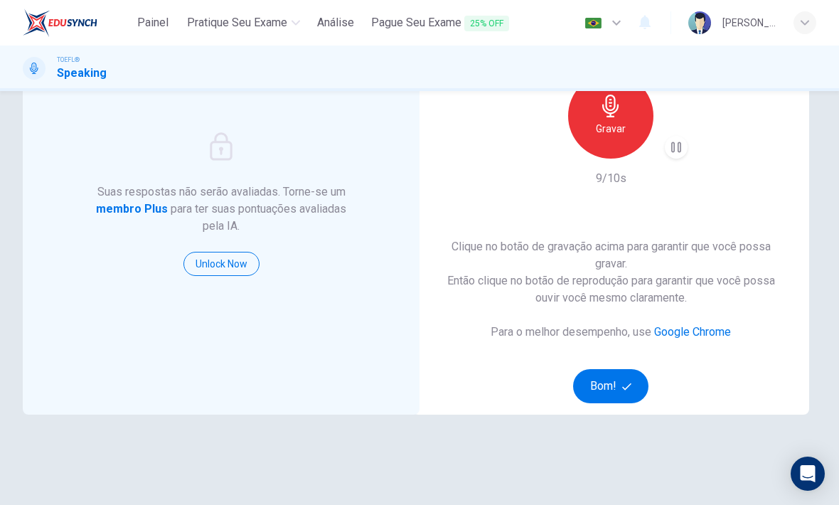
click at [622, 385] on icon "button" at bounding box center [626, 386] width 9 height 9
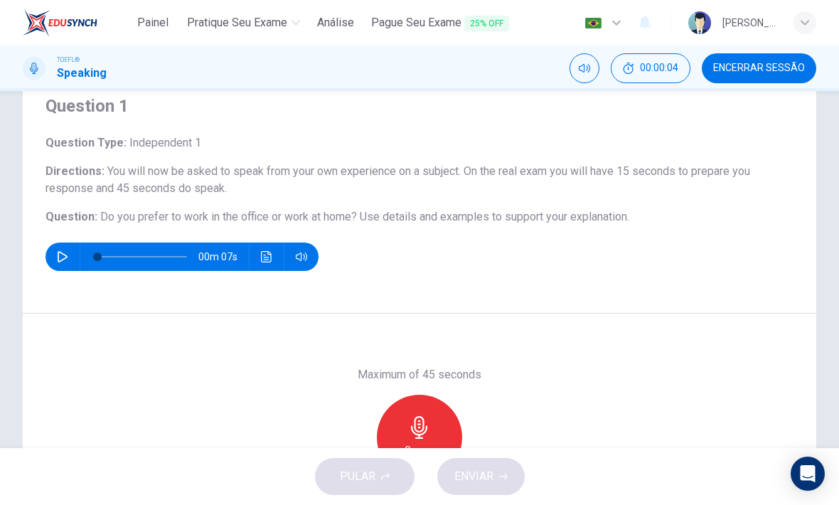
scroll to position [52, 0]
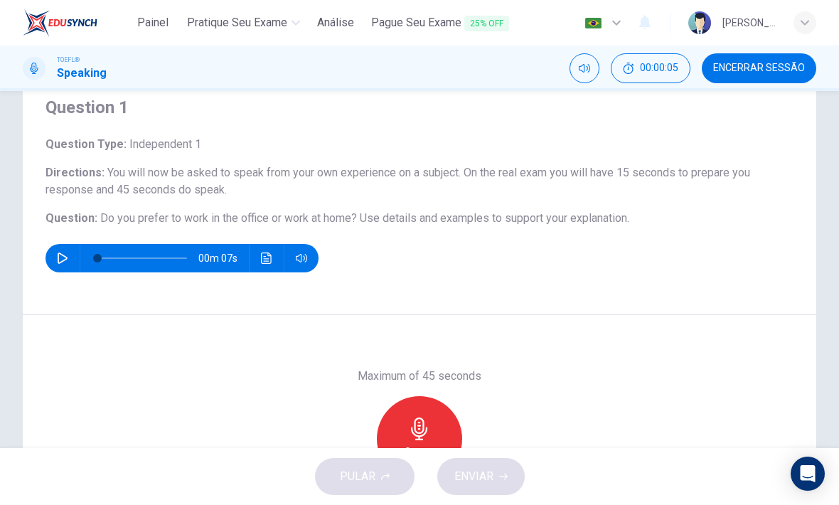
click at [673, 70] on span "00:00:05" at bounding box center [659, 68] width 38 height 11
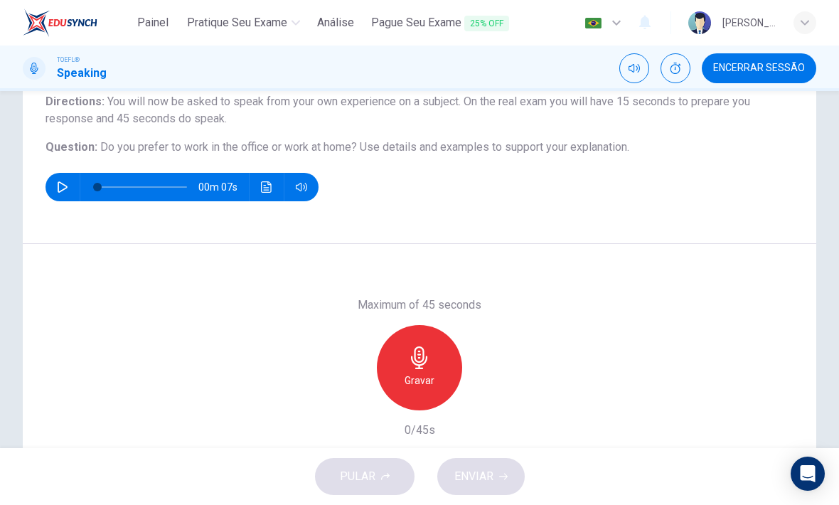
scroll to position [126, 0]
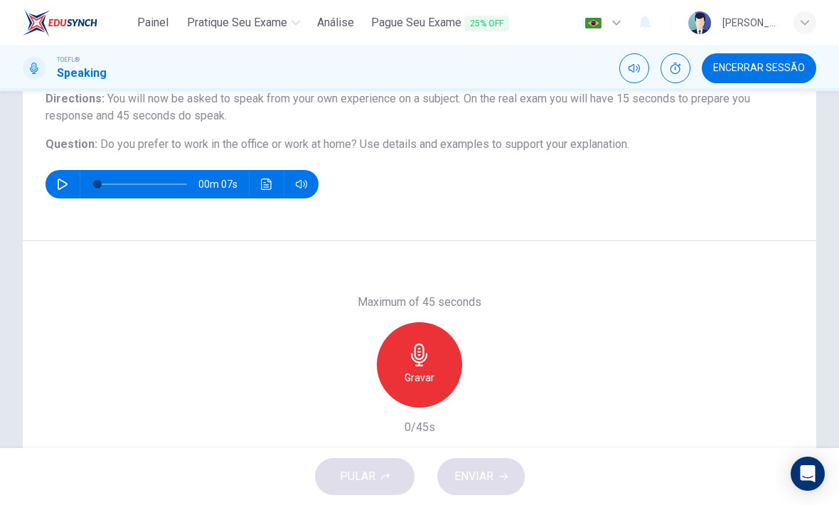
click at [427, 364] on icon "button" at bounding box center [419, 354] width 23 height 23
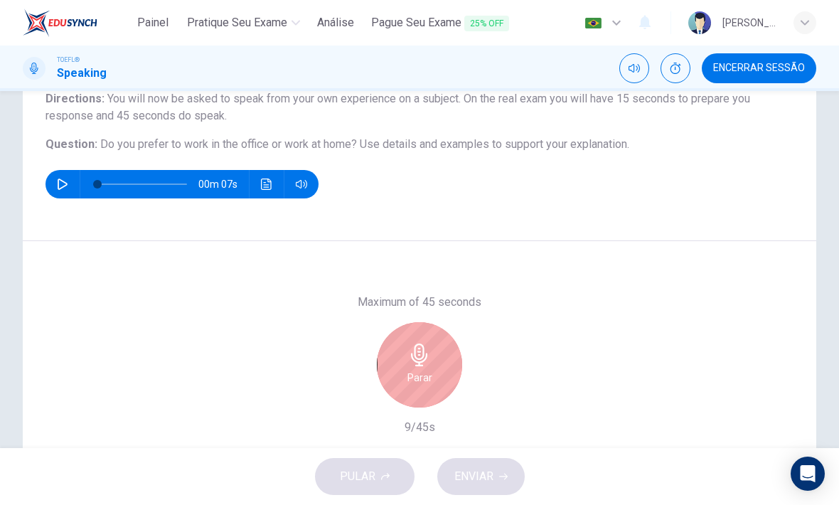
click at [423, 348] on icon "button" at bounding box center [419, 354] width 16 height 23
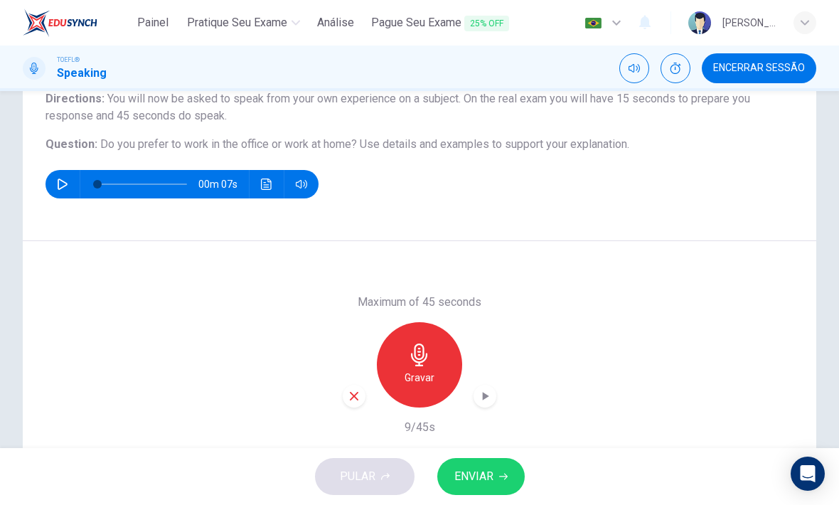
click at [355, 391] on icon "button" at bounding box center [354, 396] width 13 height 13
click at [442, 358] on div "Gravar" at bounding box center [419, 364] width 85 height 85
click at [353, 387] on div "button" at bounding box center [354, 396] width 23 height 23
click at [424, 353] on icon "button" at bounding box center [419, 354] width 16 height 23
click at [495, 471] on button "ENVIAR" at bounding box center [480, 476] width 87 height 37
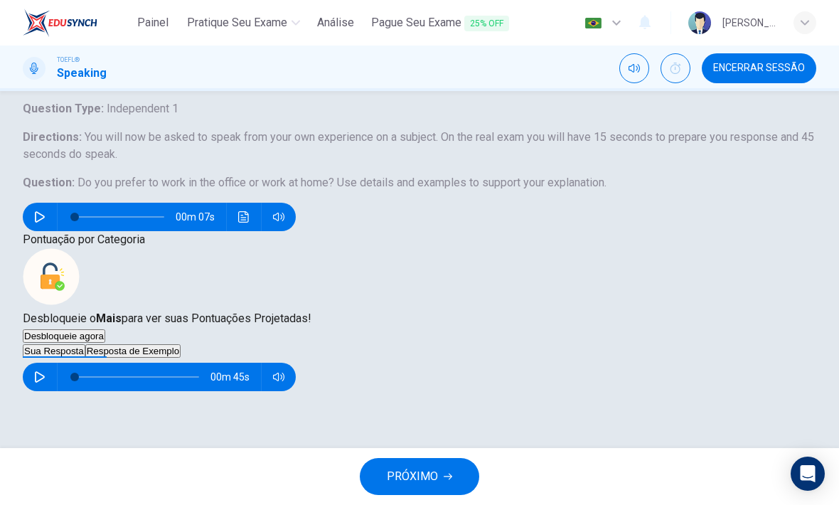
scroll to position [97, 0]
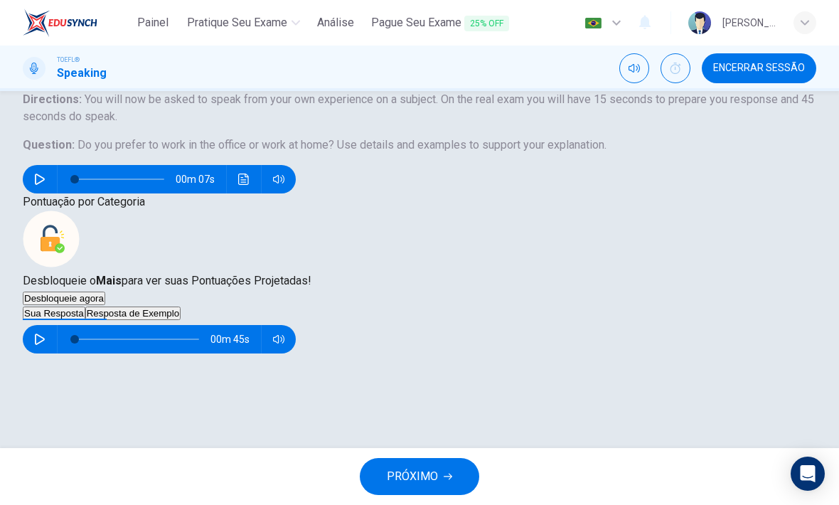
click at [771, 66] on span "Encerrar Sessão" at bounding box center [759, 68] width 92 height 11
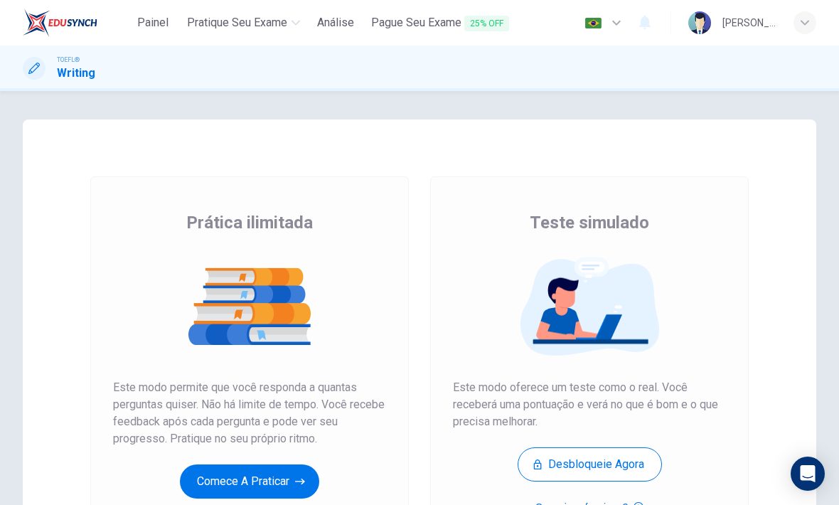
click at [223, 478] on button "Comece a praticar" at bounding box center [249, 481] width 139 height 34
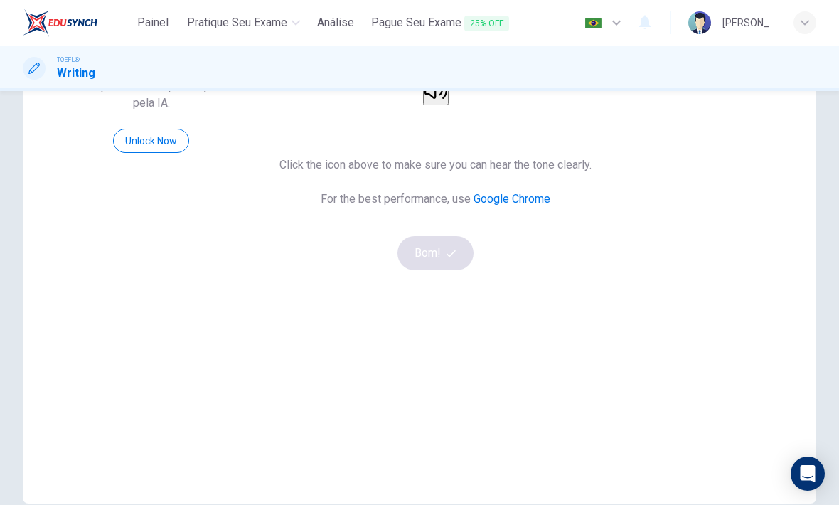
scroll to position [112, 0]
click at [449, 103] on button "button" at bounding box center [436, 89] width 26 height 28
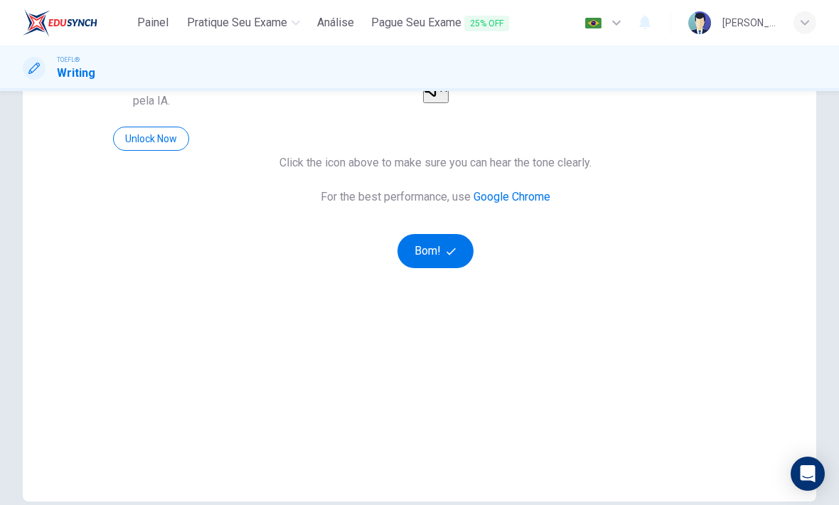
click at [473, 268] on button "Bom!" at bounding box center [435, 251] width 76 height 34
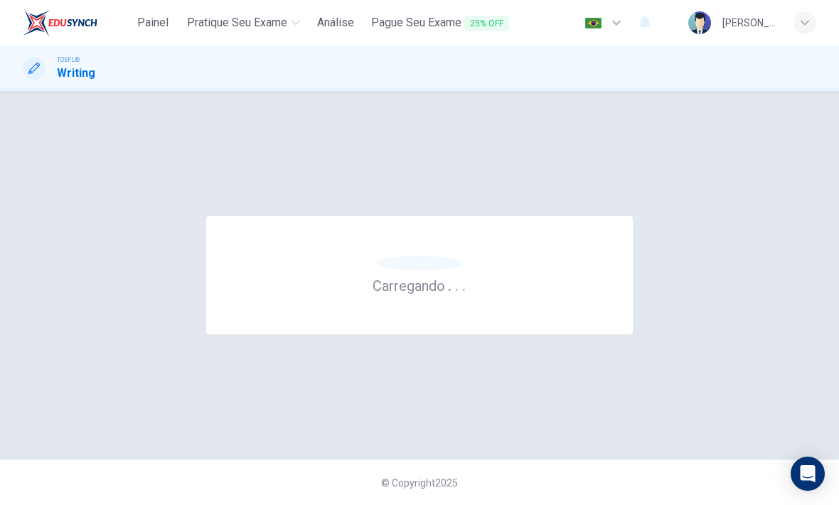
scroll to position [0, 0]
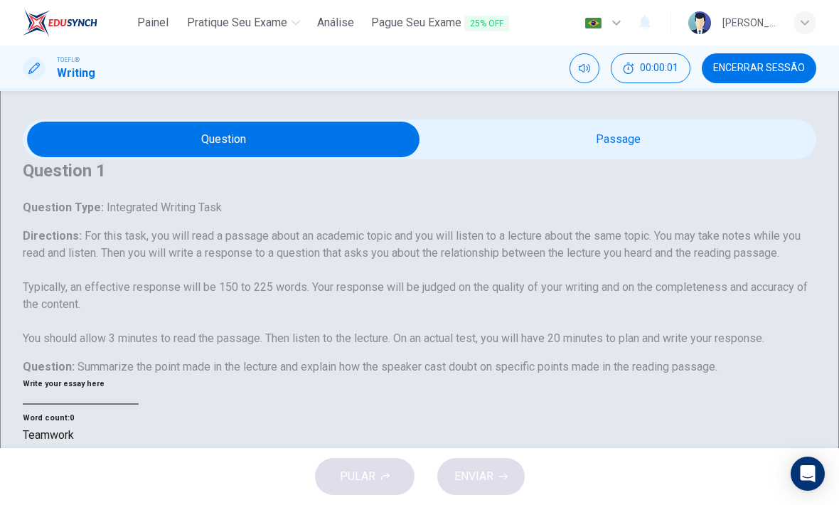
click at [678, 70] on span "00:00:01" at bounding box center [659, 68] width 38 height 11
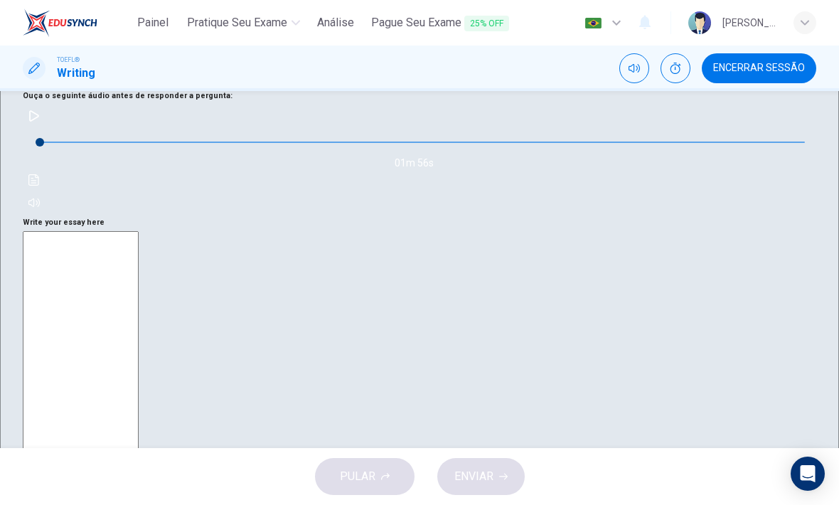
scroll to position [491, 0]
click at [40, 123] on icon "button" at bounding box center [33, 117] width 11 height 11
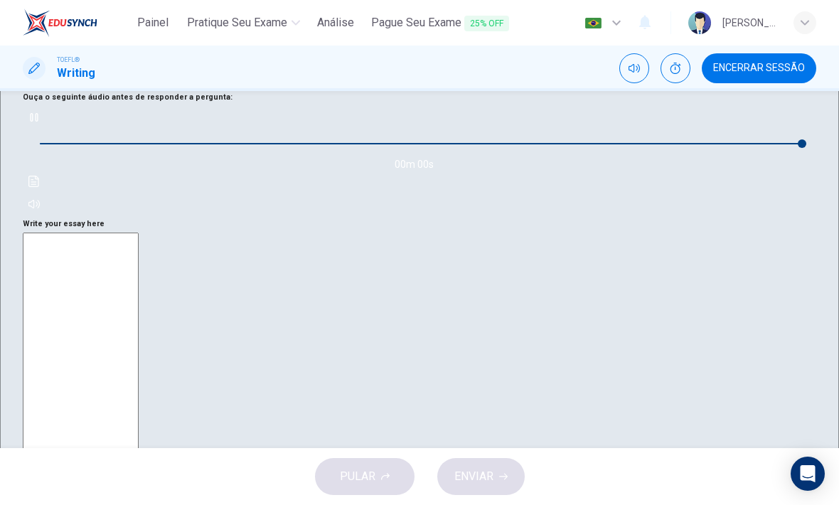
type input "0"
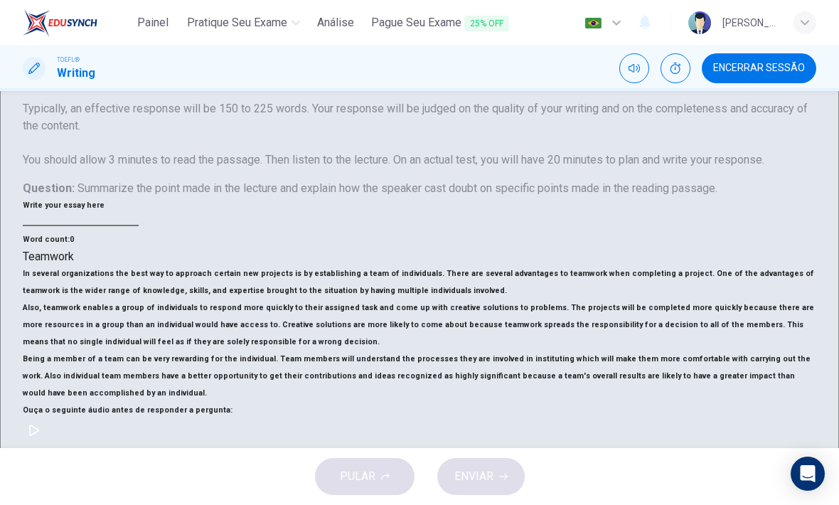
scroll to position [232, 0]
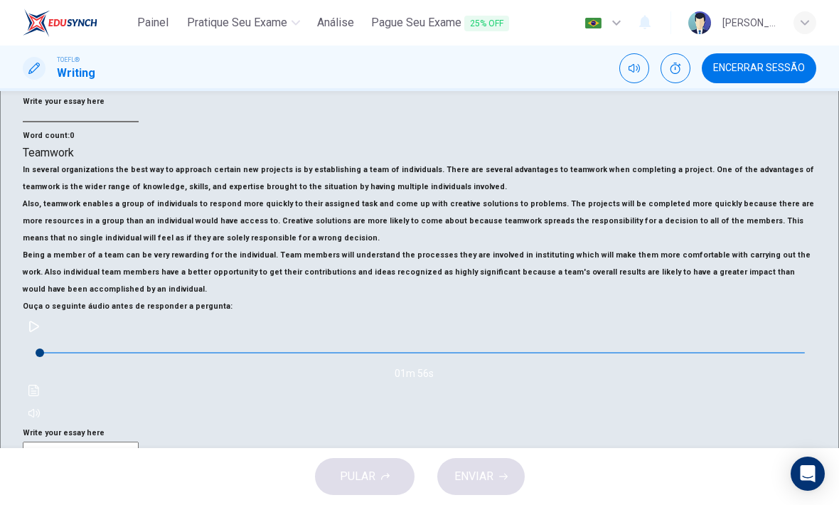
scroll to position [282, 0]
type textarea "T"
type textarea "x"
type textarea "Th"
type textarea "x"
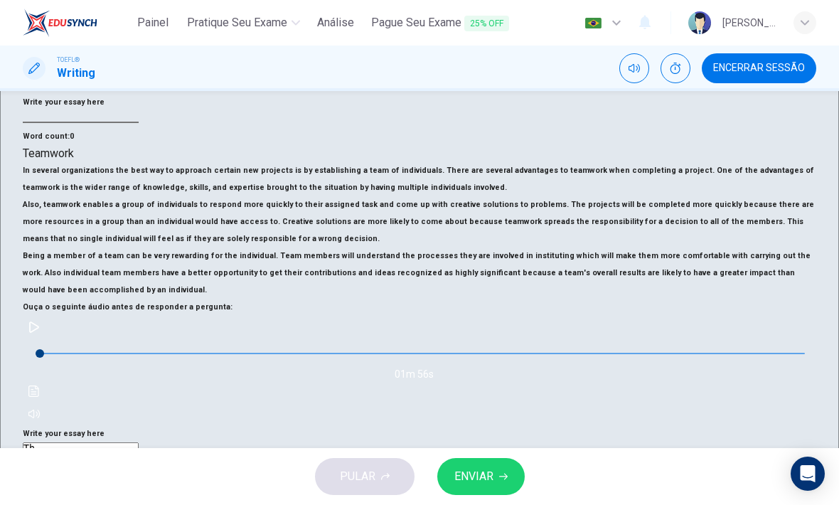
type textarea "The"
type textarea "x"
type textarea "The"
type textarea "x"
type textarea "The"
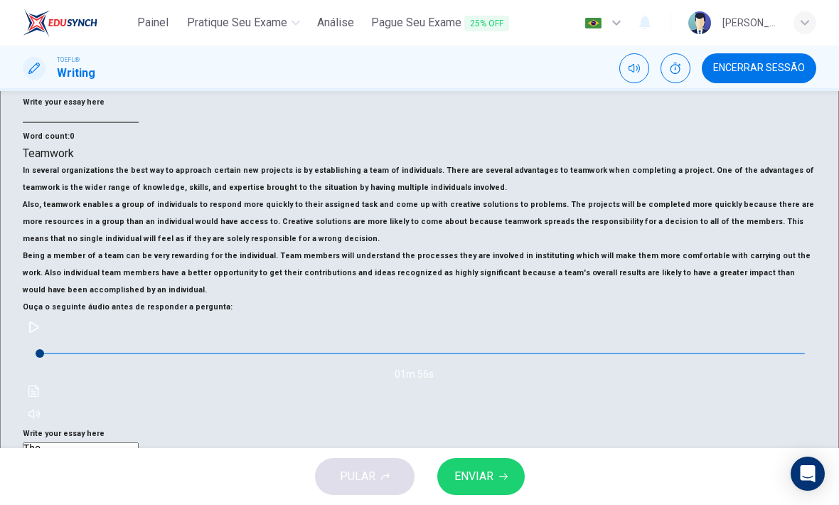
type textarea "x"
type textarea "Th"
type textarea "x"
type textarea "T"
type textarea "x"
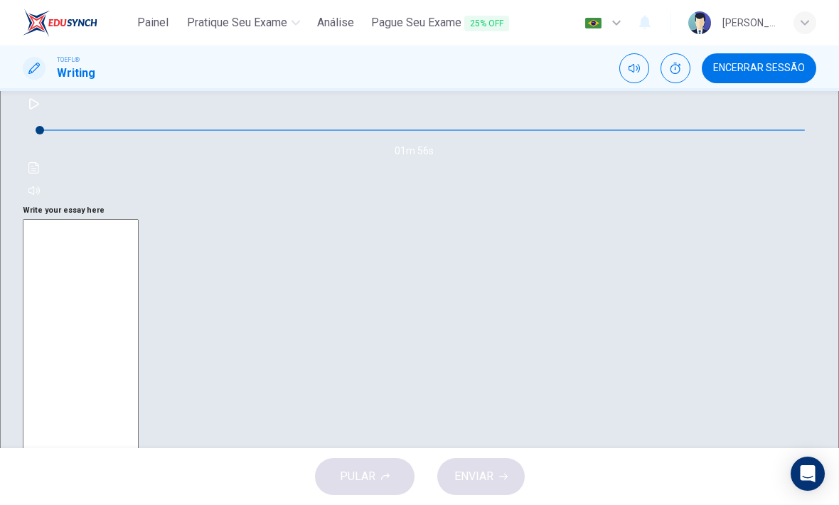
scroll to position [489, 0]
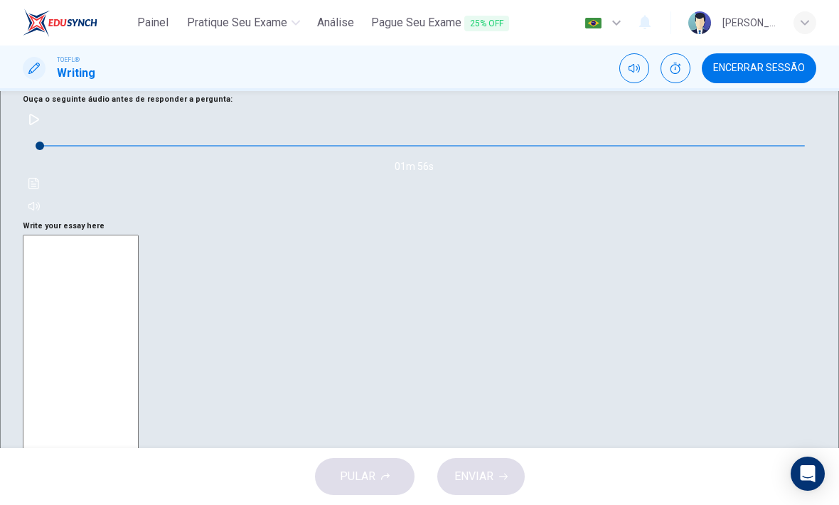
click at [53, 218] on div "01m 56s" at bounding box center [419, 162] width 793 height 109
click at [40, 125] on icon "button" at bounding box center [33, 119] width 11 height 11
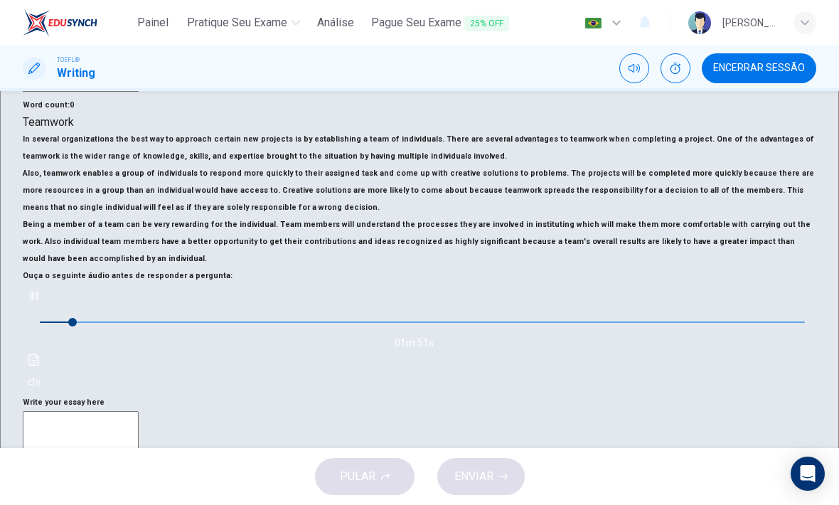
scroll to position [322, 0]
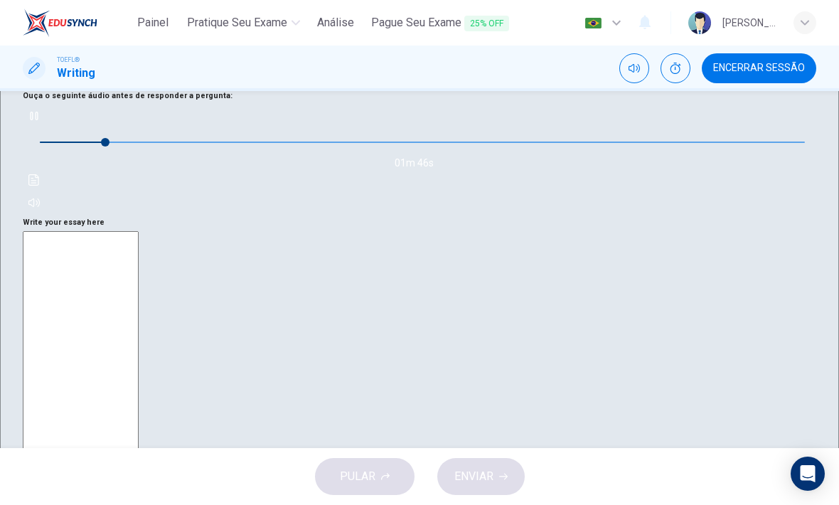
scroll to position [491, 0]
click at [40, 123] on icon "button" at bounding box center [33, 117] width 11 height 11
type input "11"
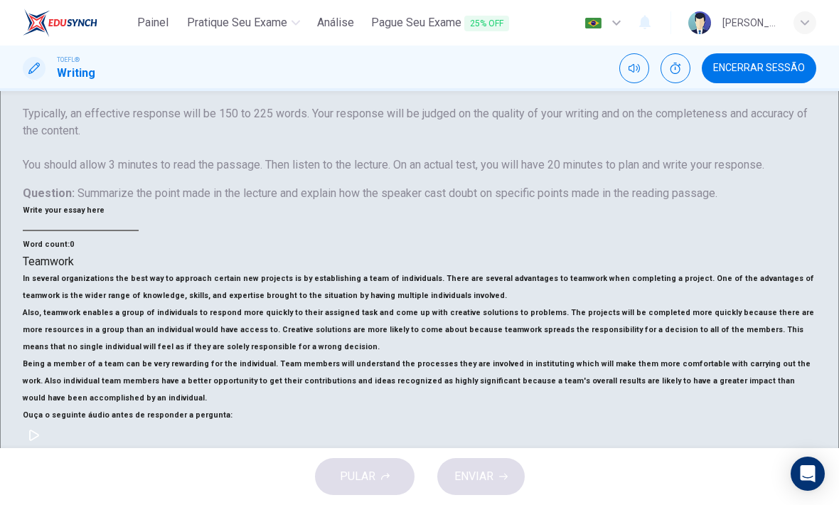
scroll to position [158, 0]
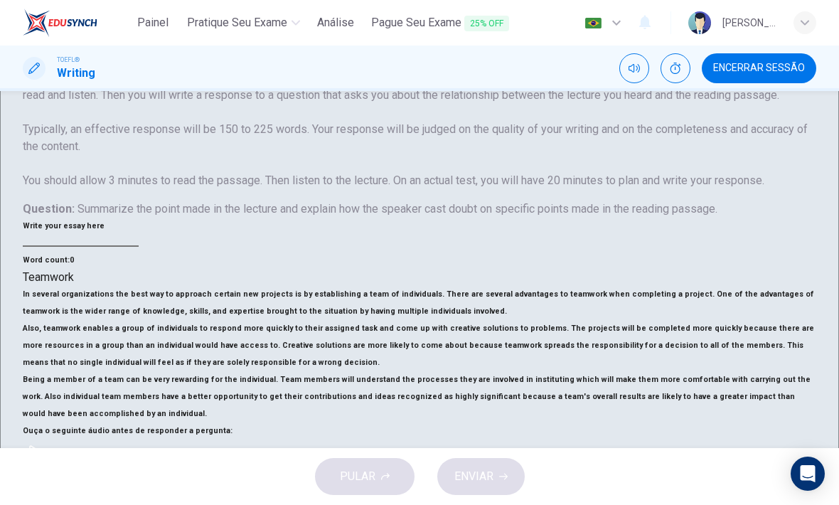
type textarea "T"
type textarea "x"
type input "11"
type textarea "x"
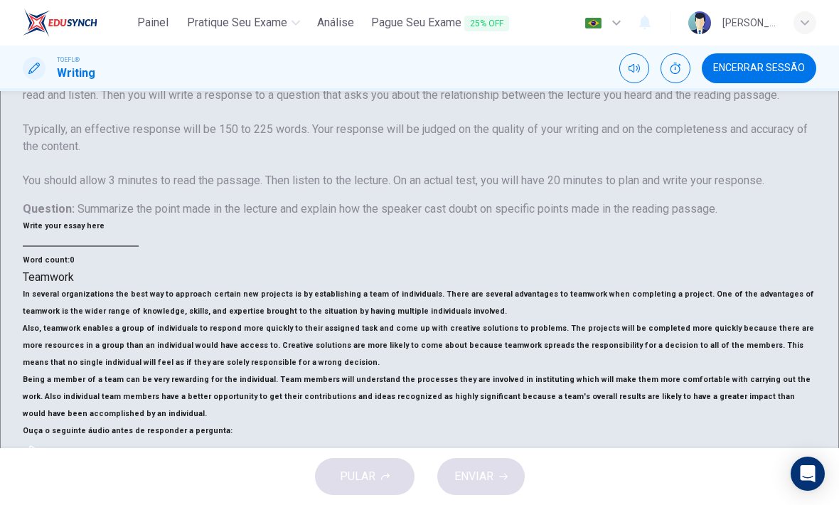
type textarea "Th"
type textarea "x"
type input "11"
type textarea "x"
type textarea "The"
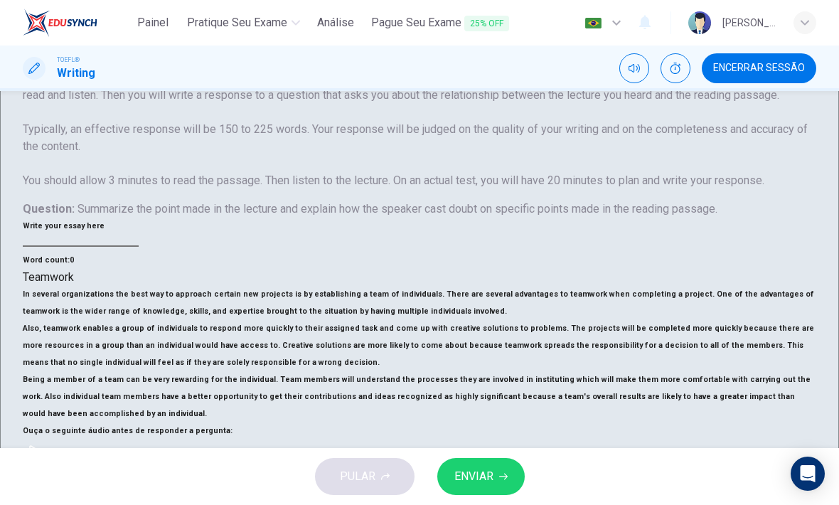
type textarea "x"
type input "11"
type textarea "x"
type textarea "The"
type textarea "x"
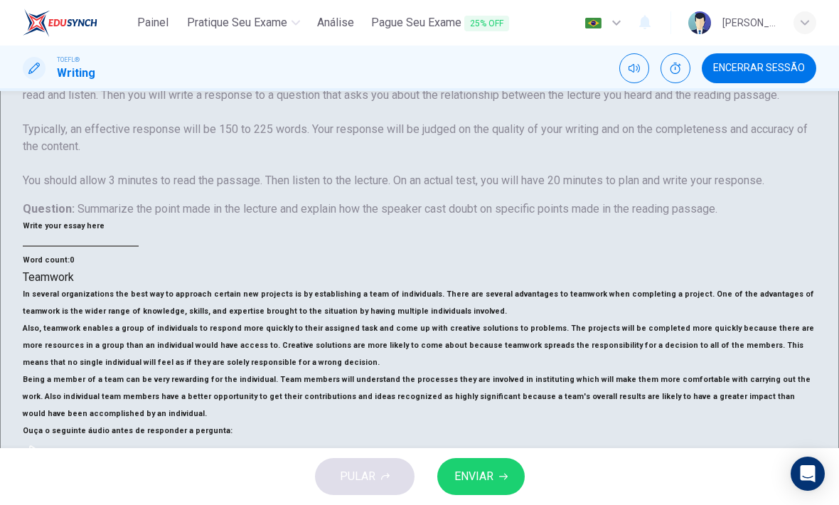
type input "11"
type textarea "x"
type textarea "The l"
type textarea "x"
type input "11"
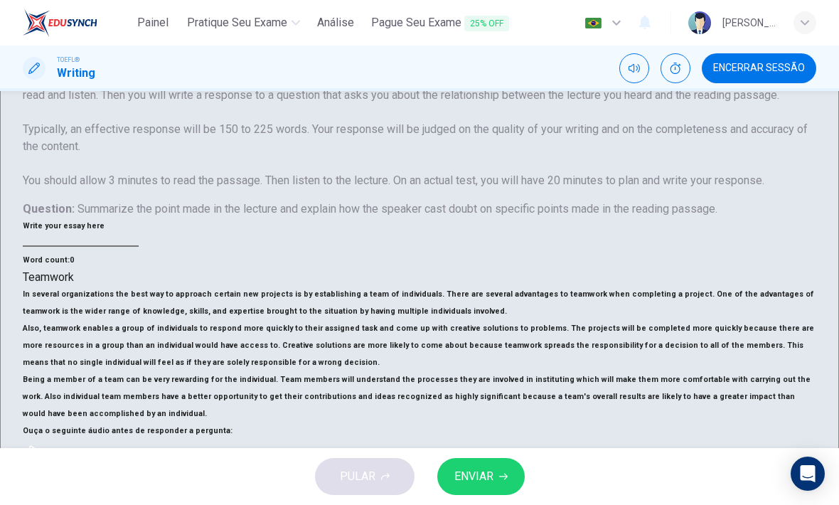
type textarea "x"
type textarea "The le"
type textarea "x"
type input "11"
type textarea "x"
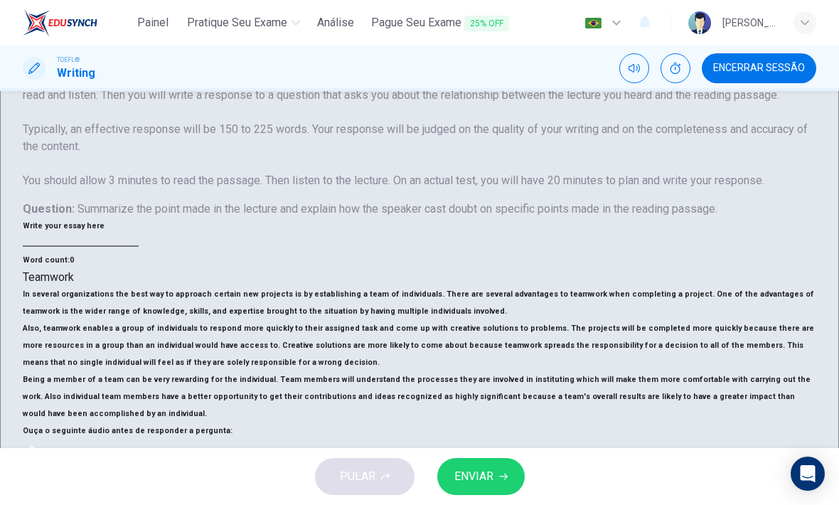
type textarea "The lec"
type textarea "x"
type input "11"
type textarea "x"
type input "11"
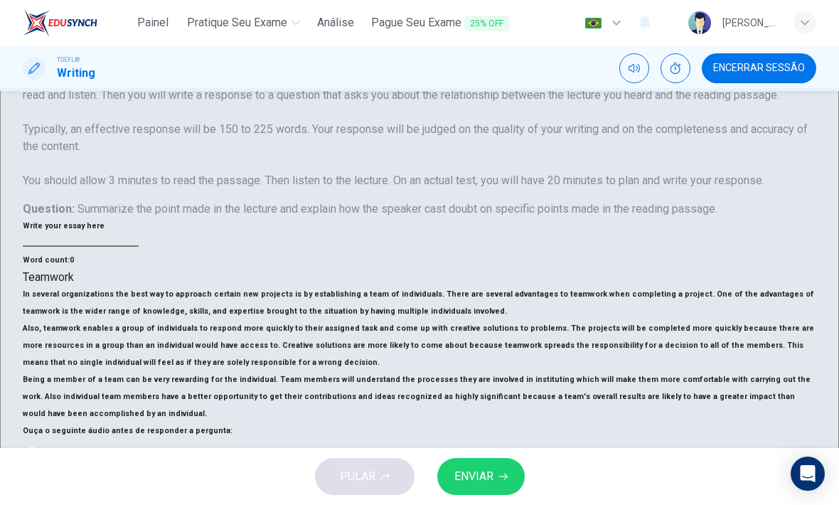
type textarea "The lect"
type textarea "x"
type textarea "The lectu"
type textarea "x"
type input "11"
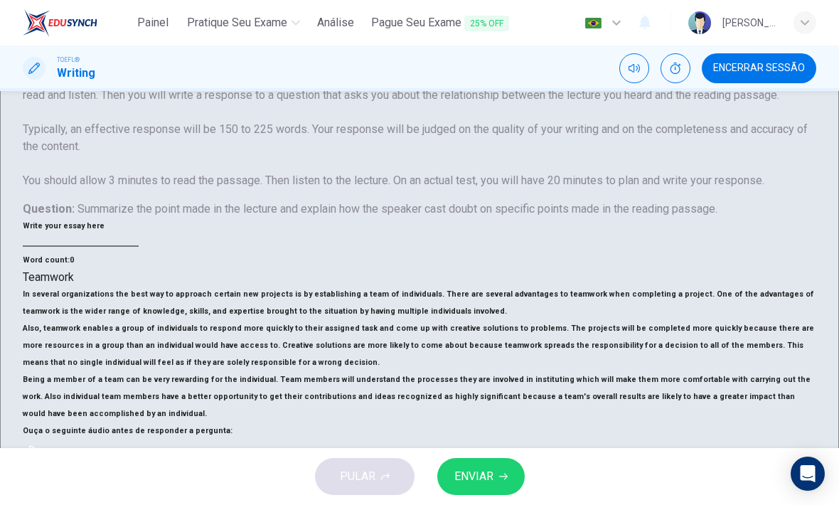
type textarea "x"
type textarea "The lectur"
type textarea "x"
type input "11"
type textarea "x"
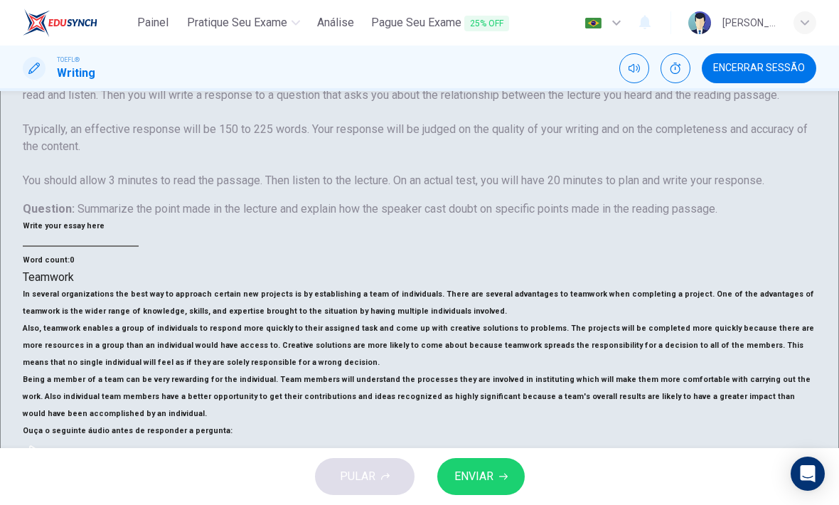
type textarea "The lecture"
type textarea "x"
type input "11"
type textarea "x"
type textarea "The lecture"
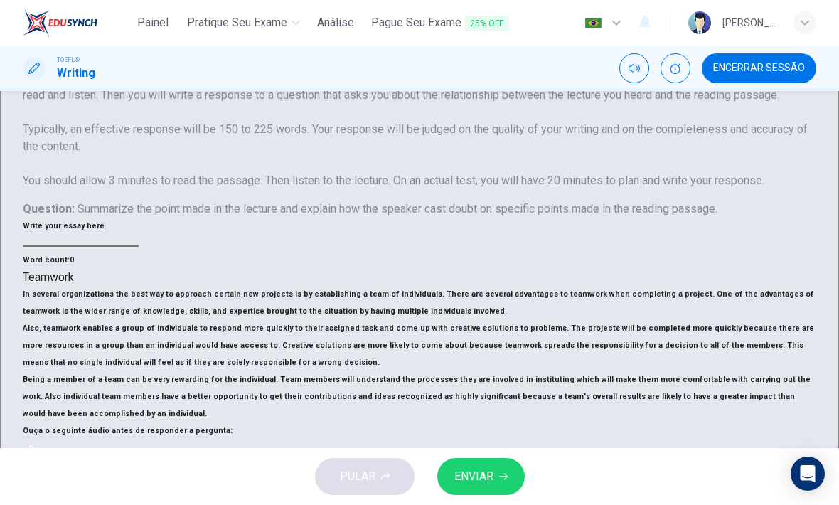
type textarea "x"
type input "11"
type textarea "x"
type input "11"
type textarea "The lecture i"
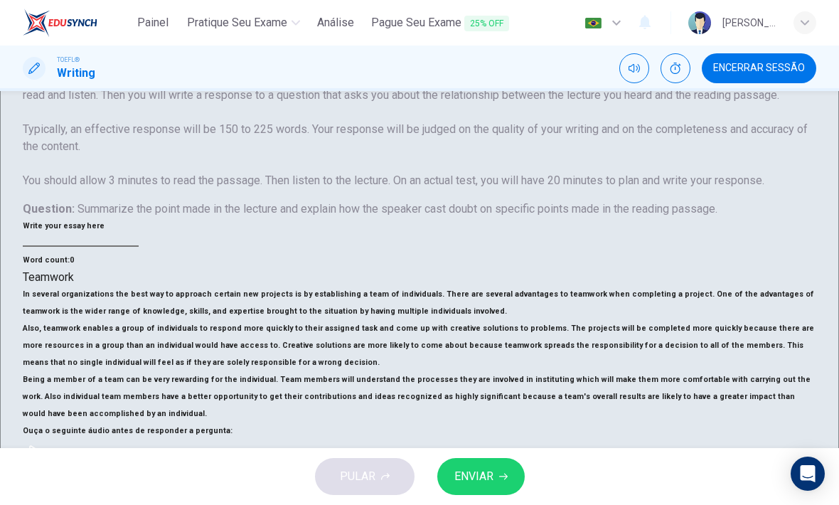
type textarea "x"
type textarea "The lecture is"
type textarea "x"
type input "11"
type textarea "x"
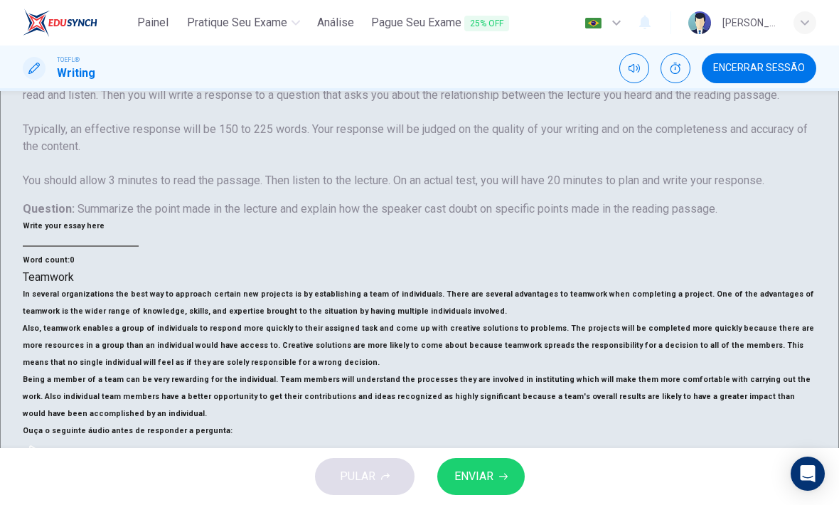
type textarea "The lecture is"
type textarea "x"
type input "11"
type textarea "x"
type textarea "The lecture is a"
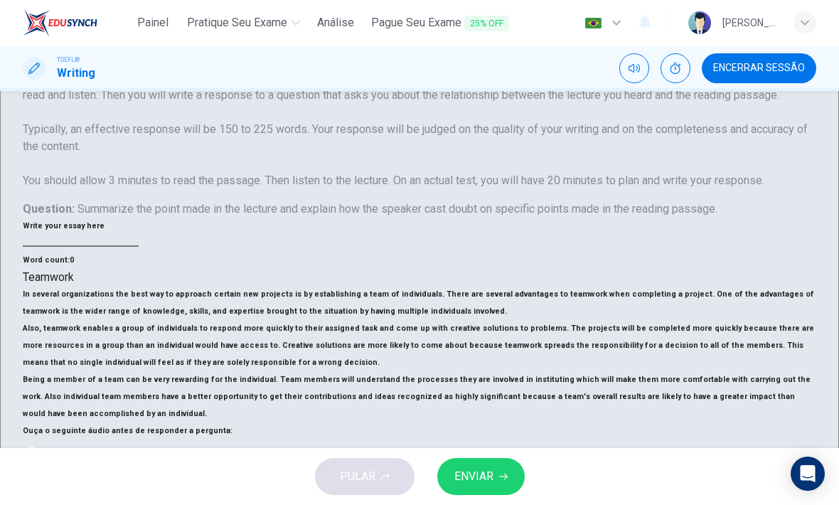
type textarea "x"
type input "11"
type textarea "x"
type textarea "The lecture is ab"
type textarea "x"
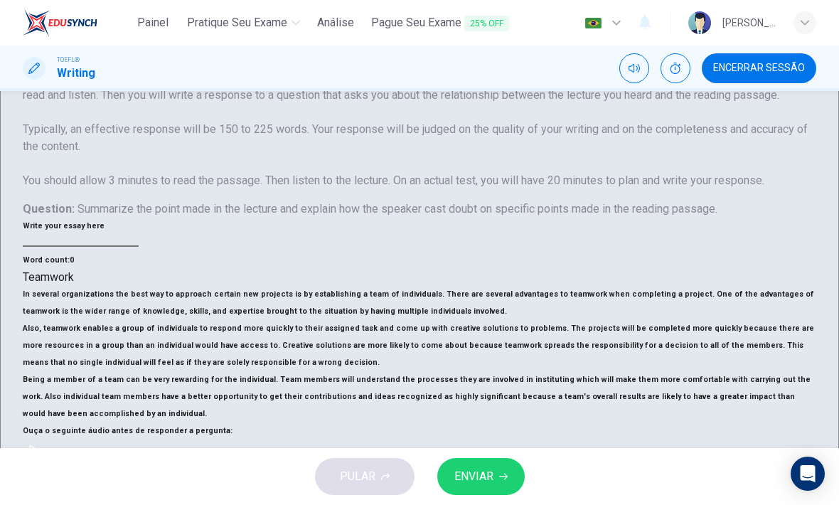
type input "11"
type textarea "x"
type textarea "The lecture is abo"
type textarea "x"
type input "11"
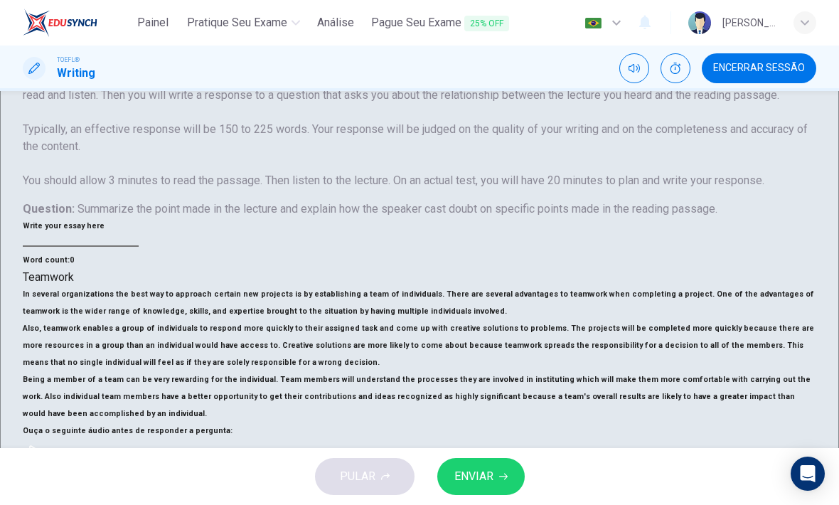
type textarea "x"
type textarea "The lecture is ab"
type textarea "x"
type input "11"
type textarea "x"
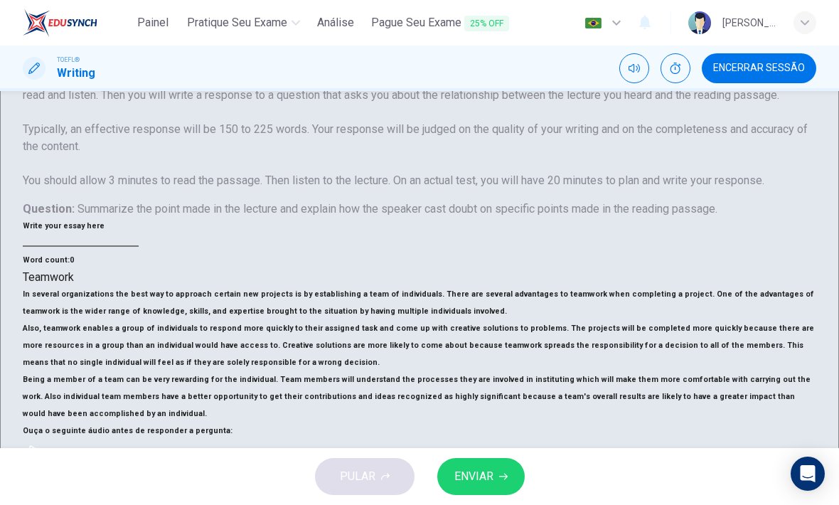
type textarea "The lecture is a"
type textarea "x"
type input "11"
type textarea "x"
type textarea "The lecture is"
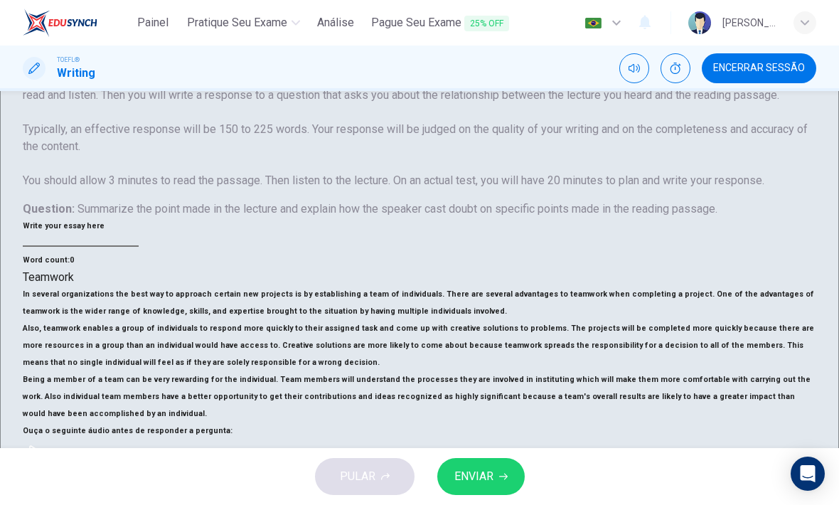
type textarea "x"
type input "11"
type textarea "x"
type textarea "The lecture is"
type textarea "x"
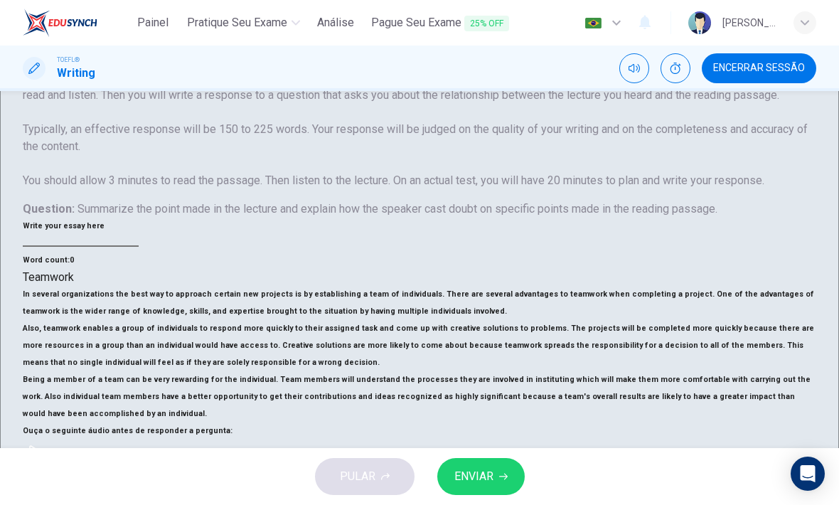
type input "11"
type textarea "x"
type textarea "The lecture i"
type textarea "x"
type input "11"
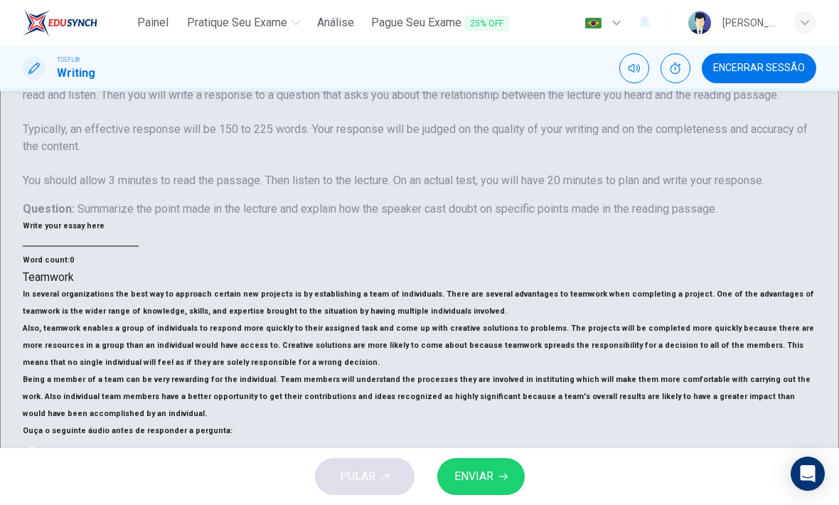
type textarea "x"
type textarea "The lecture"
type textarea "x"
type input "11"
type textarea "x"
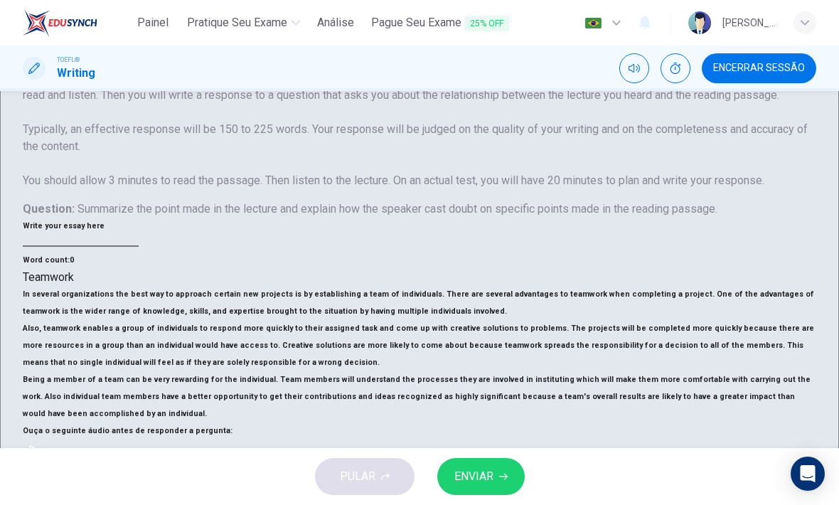
type textarea "The lecture"
type textarea "x"
type input "11"
type textarea "x"
type textarea "The lectur"
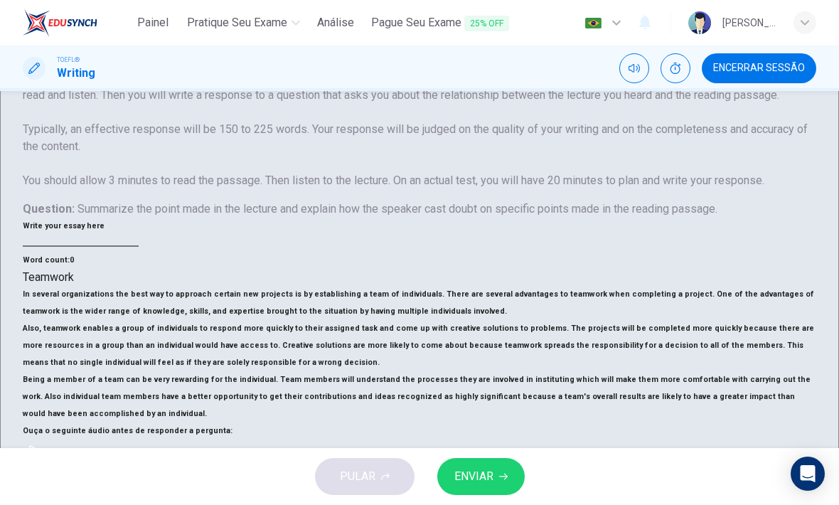
type textarea "x"
type input "11"
type textarea "x"
type textarea "The lectu"
type textarea "x"
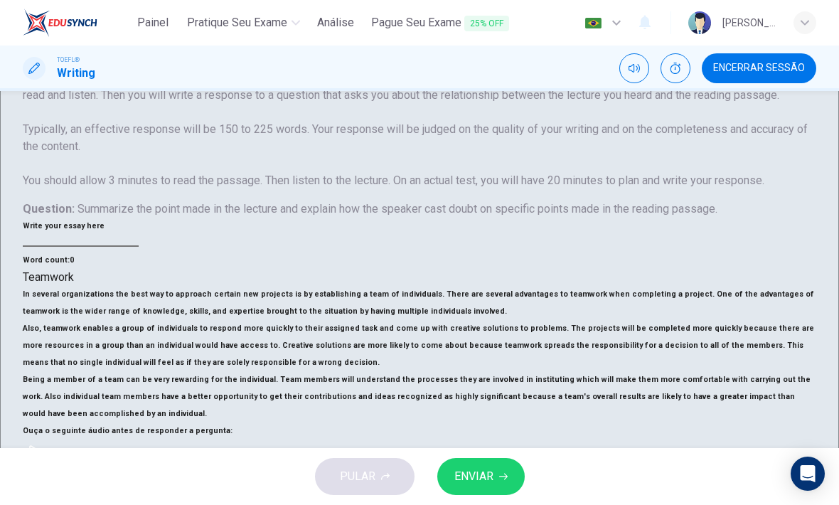
type input "11"
type textarea "x"
type textarea "The lect"
type textarea "x"
type input "11"
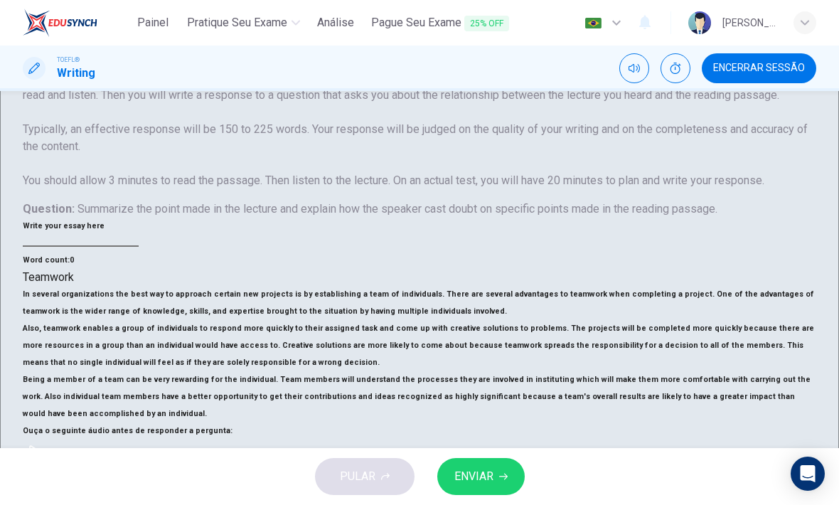
type textarea "x"
type textarea "The lec"
type textarea "x"
type input "11"
type textarea "x"
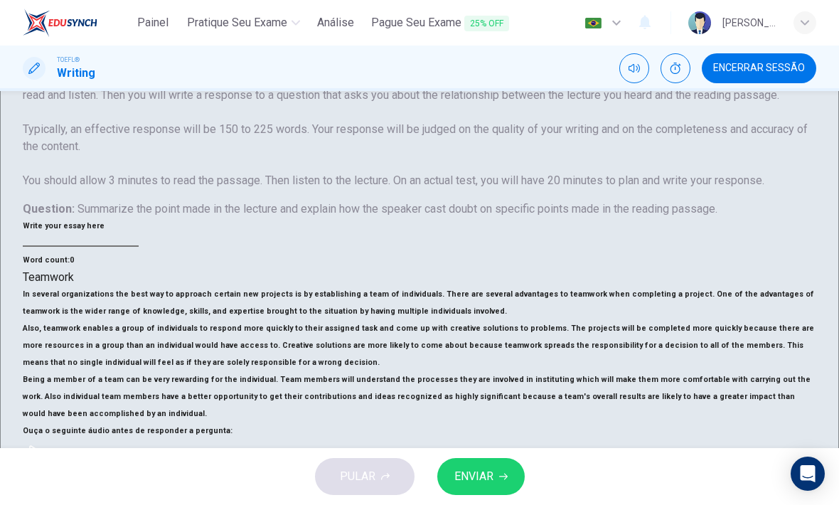
type textarea "The le"
type textarea "x"
type input "11"
type textarea "x"
type textarea "The l"
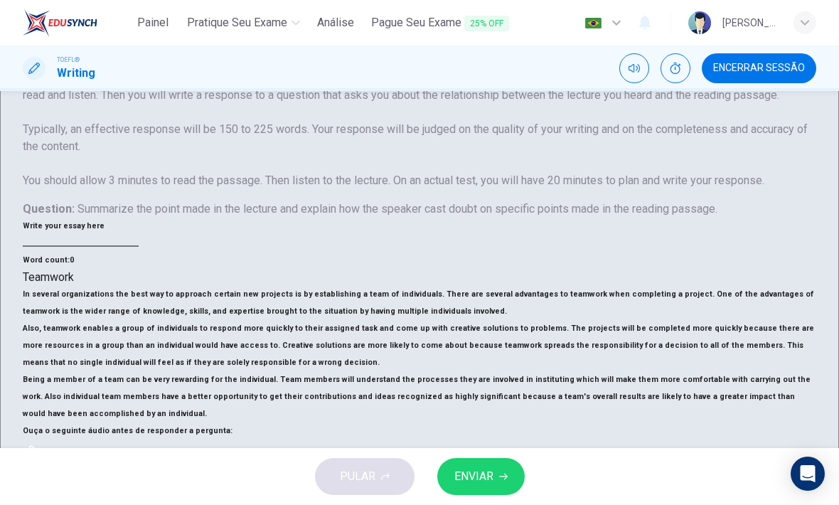
type textarea "x"
type input "11"
type textarea "x"
type textarea "The"
type textarea "x"
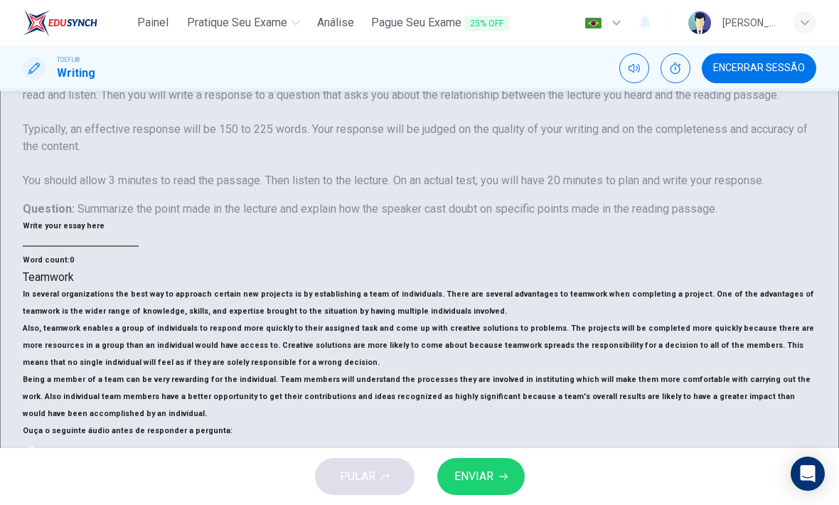
type input "11"
type textarea "x"
type textarea "The m"
type textarea "x"
type input "11"
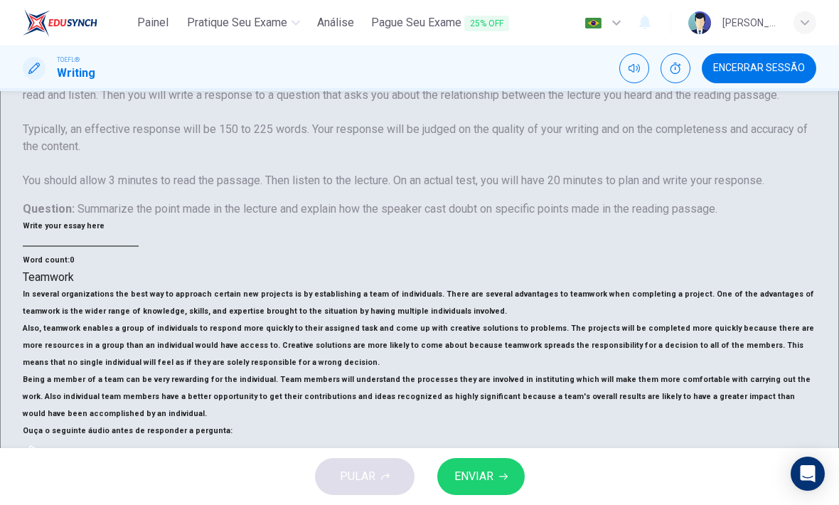
type textarea "x"
type textarea "The ma"
type textarea "x"
type input "11"
type textarea "x"
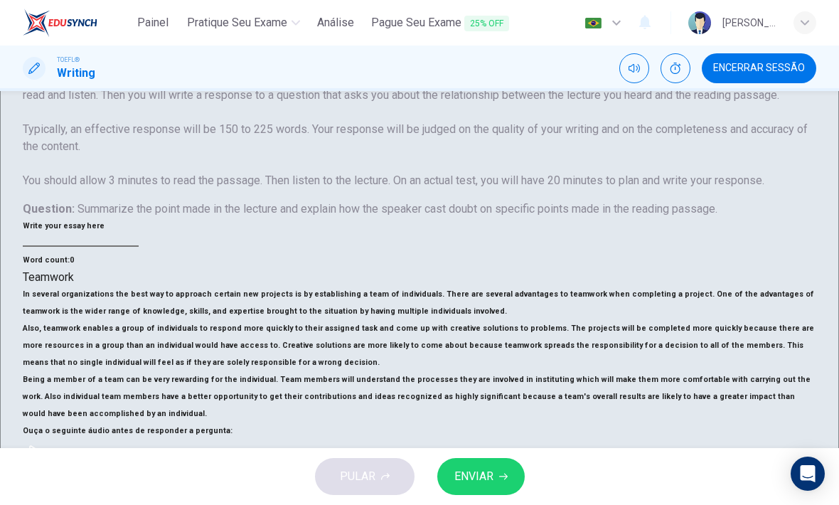
type textarea "The mai"
type textarea "x"
type input "11"
type textarea "x"
type textarea "The main"
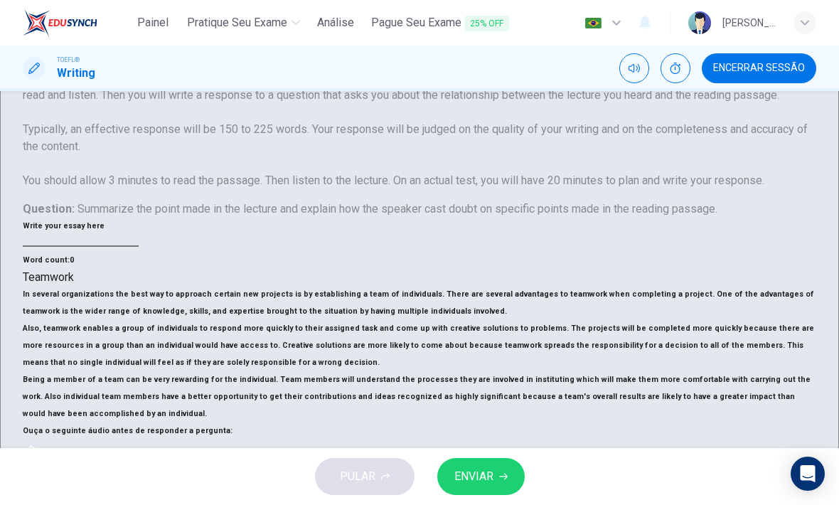
type textarea "x"
type input "11"
type textarea "x"
type textarea "The main"
type textarea "x"
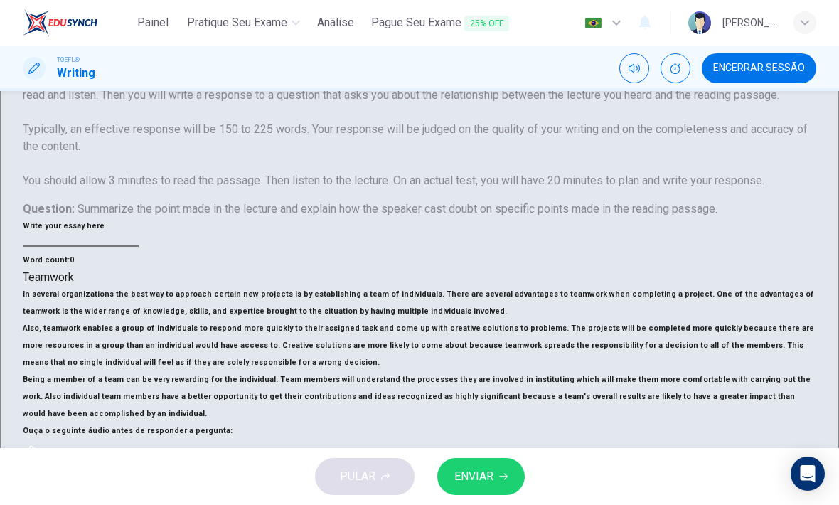
type input "11"
type textarea "x"
type textarea "The main p"
type textarea "x"
type input "11"
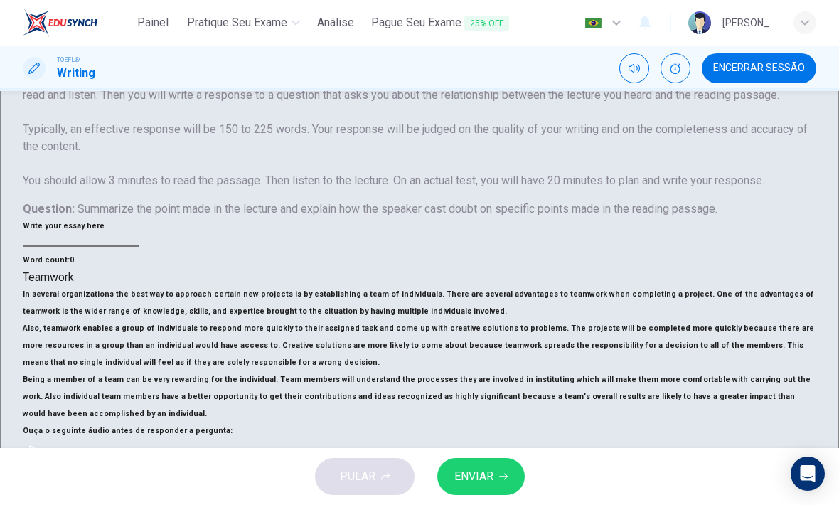
type textarea "x"
type textarea "The main po"
type textarea "x"
type input "11"
type textarea "x"
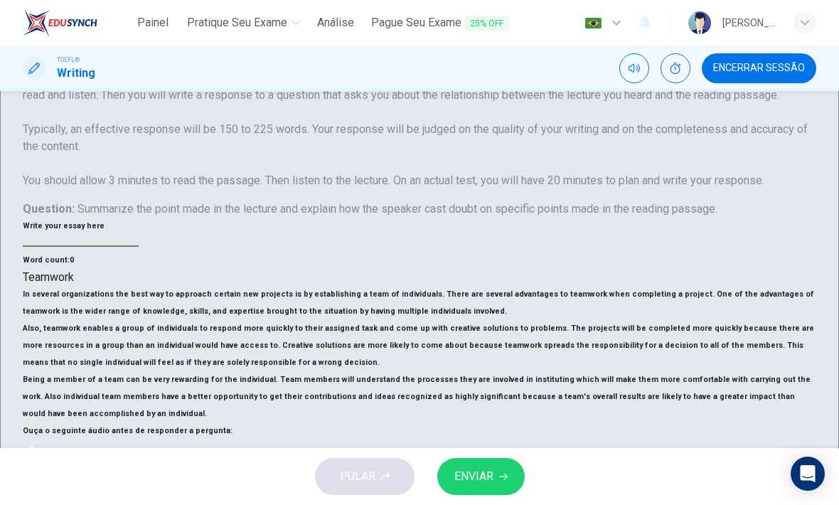
type textarea "The main poi"
type textarea "x"
type input "11"
type textarea "x"
type textarea "The main poin"
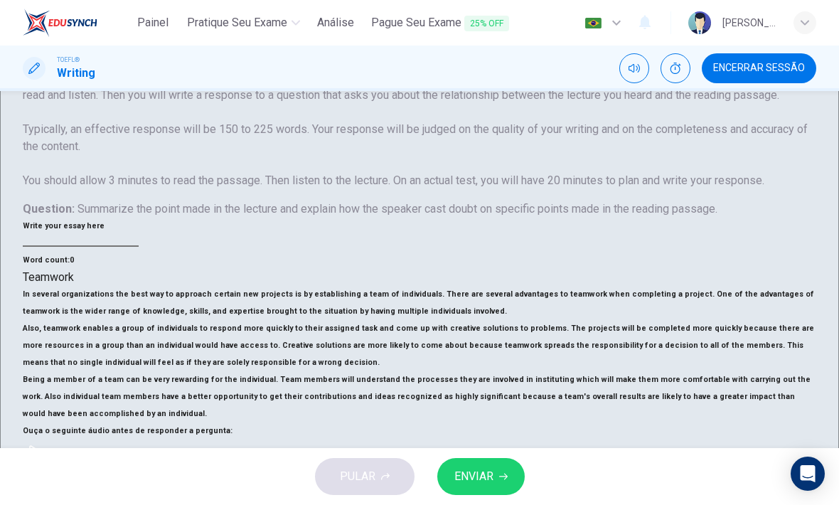
type textarea "x"
type input "11"
type textarea "x"
type textarea "The main point"
type textarea "x"
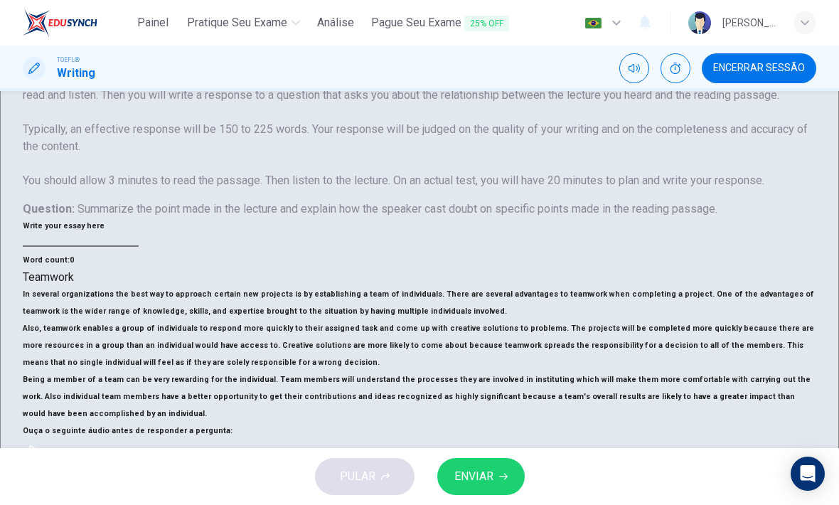
type input "11"
type textarea "x"
type textarea "The main point"
type textarea "x"
type input "11"
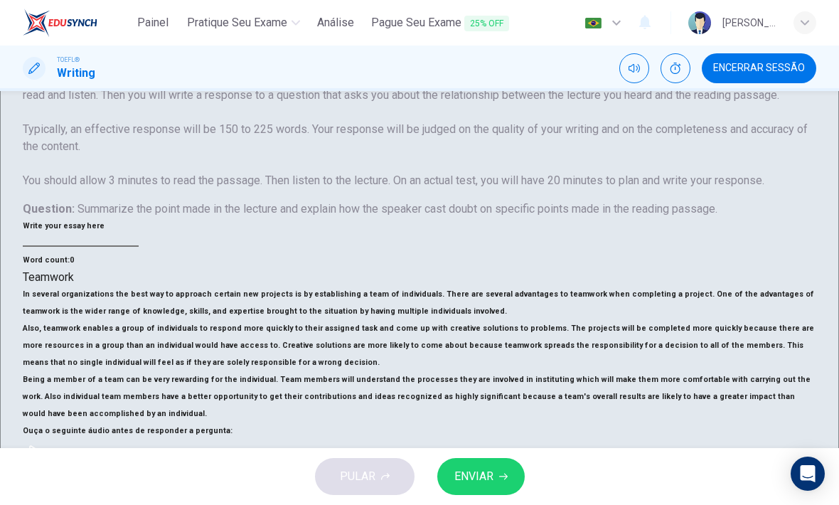
type textarea "x"
type textarea "The main point o"
type textarea "x"
type input "11"
type textarea "x"
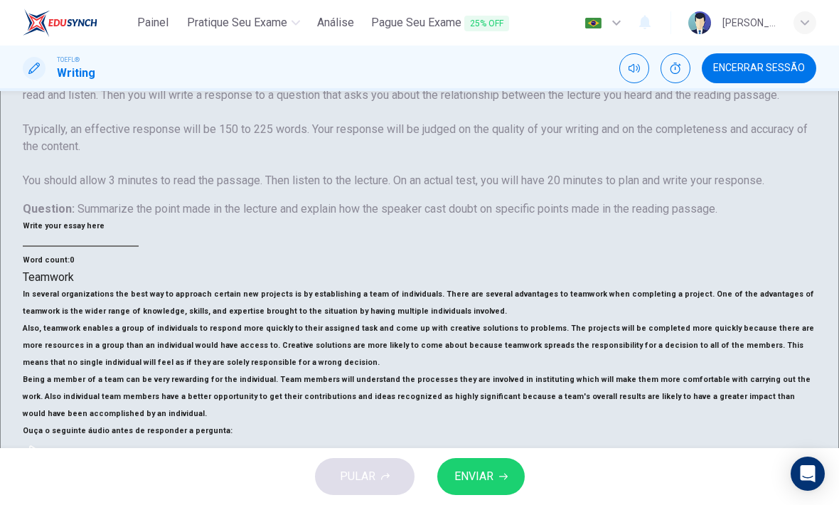
type textarea "The main point of"
type textarea "x"
type input "11"
type textarea "x"
type textarea "The main point of"
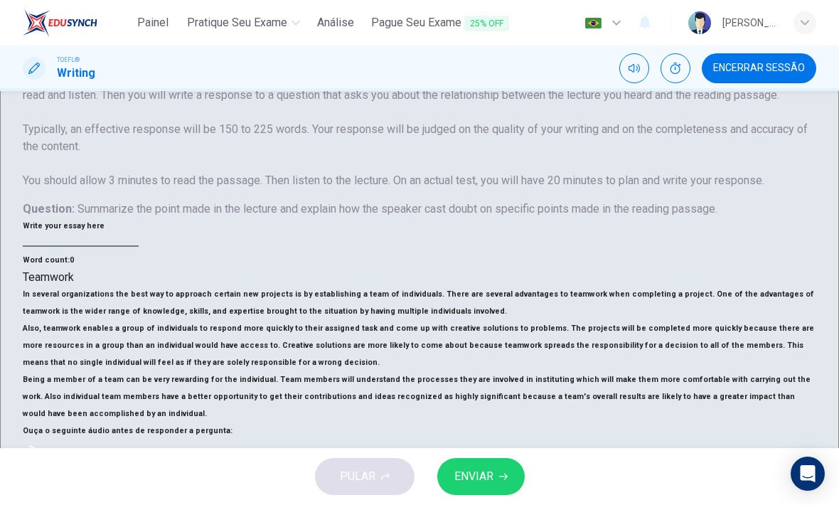
type textarea "x"
type input "11"
type textarea "x"
type textarea "The main point of t"
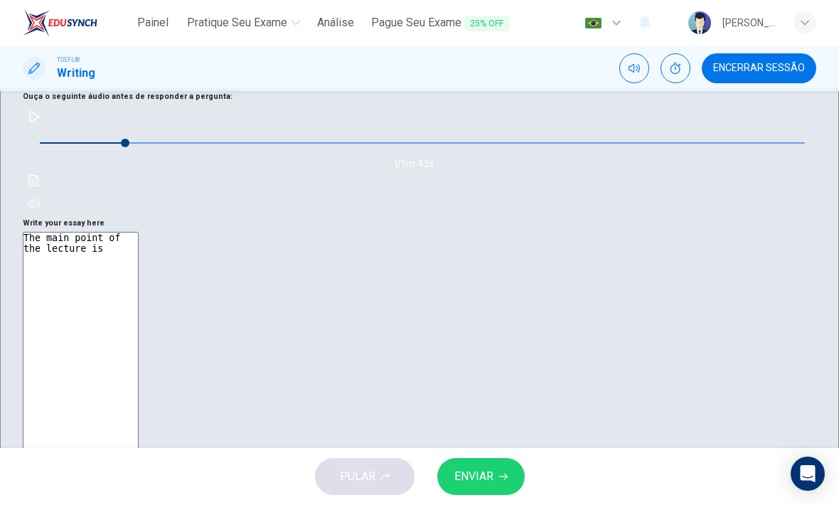
scroll to position [491, 0]
click at [40, 123] on icon "button" at bounding box center [33, 117] width 11 height 11
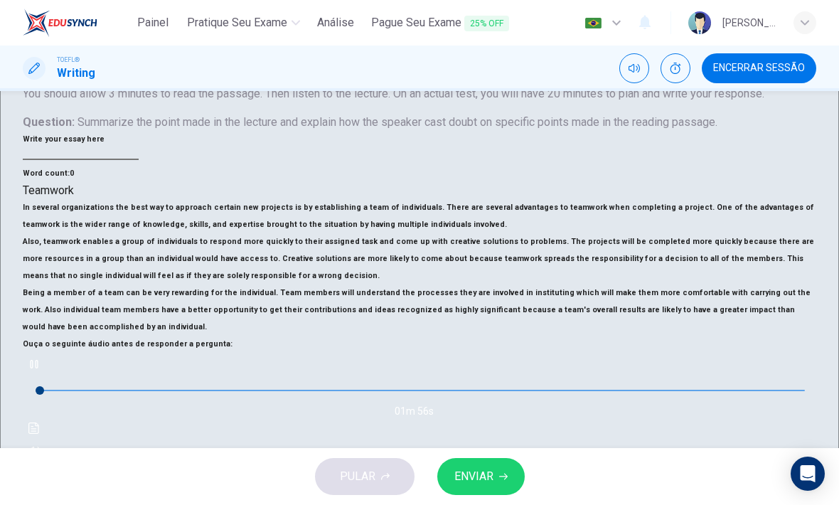
scroll to position [224, 0]
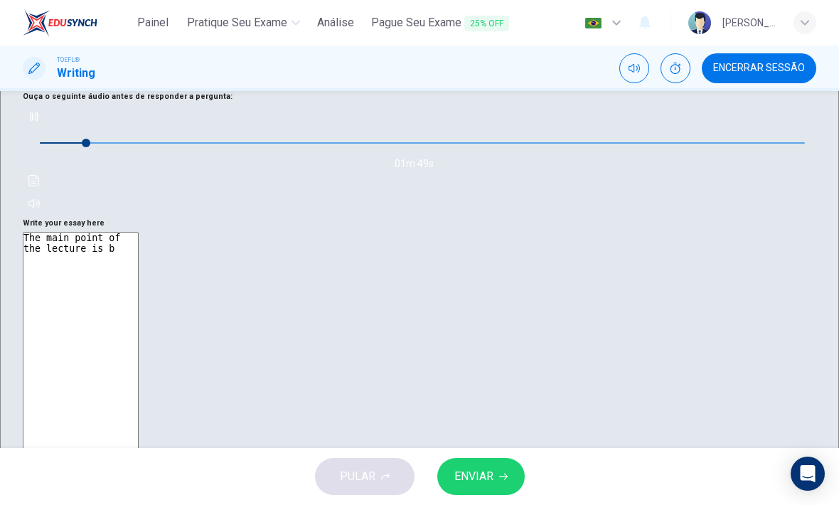
scroll to position [491, 0]
click at [38, 122] on icon "button" at bounding box center [34, 117] width 8 height 9
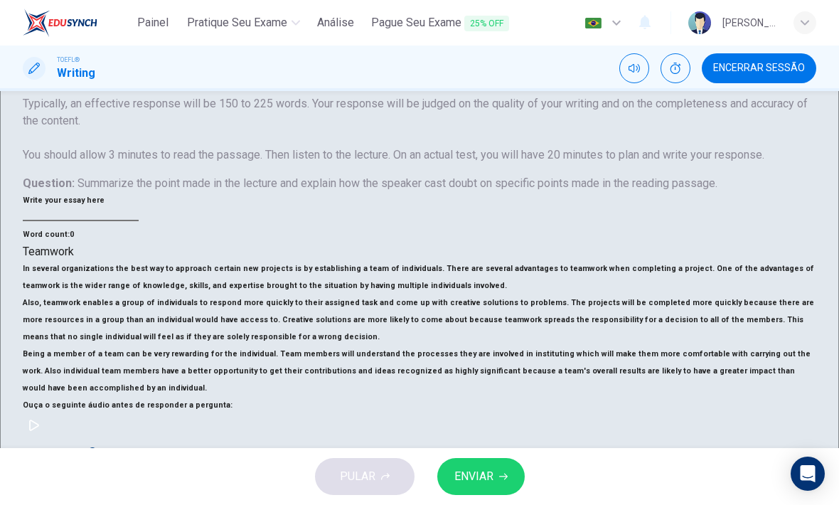
scroll to position [188, 0]
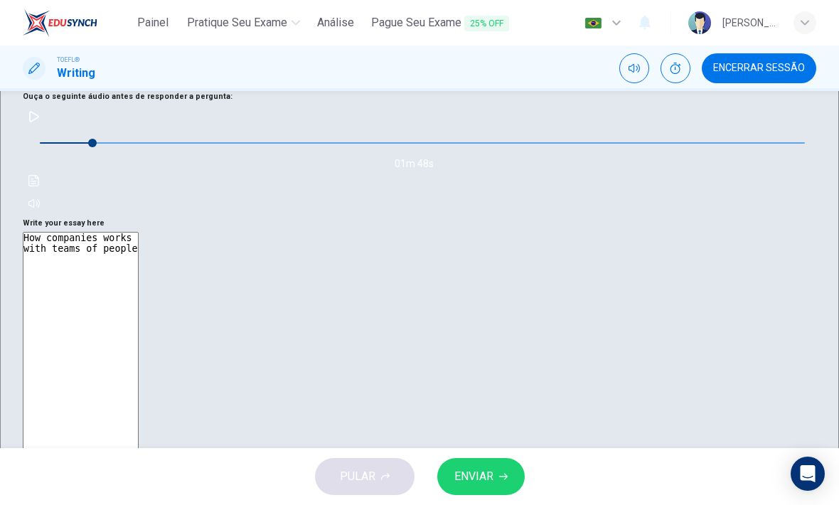
scroll to position [491, 0]
click at [40, 123] on icon "button" at bounding box center [33, 117] width 11 height 11
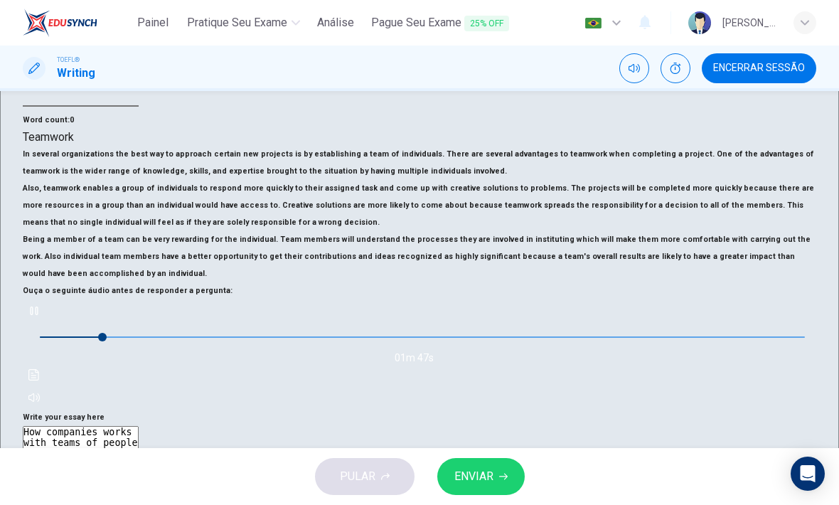
scroll to position [289, 0]
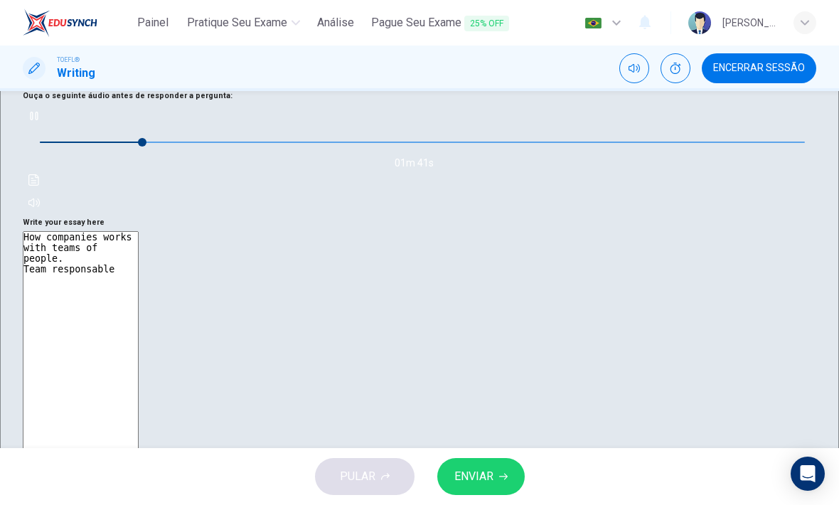
scroll to position [491, 0]
click at [46, 129] on button "button" at bounding box center [34, 117] width 23 height 23
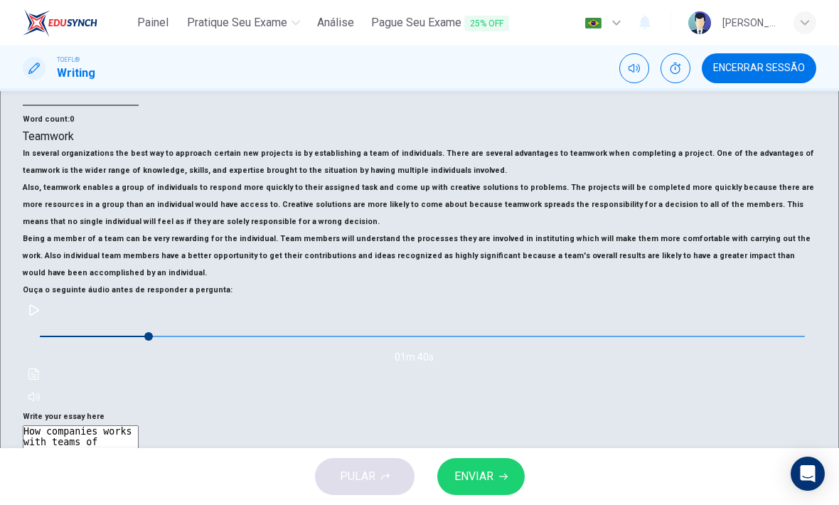
scroll to position [276, 0]
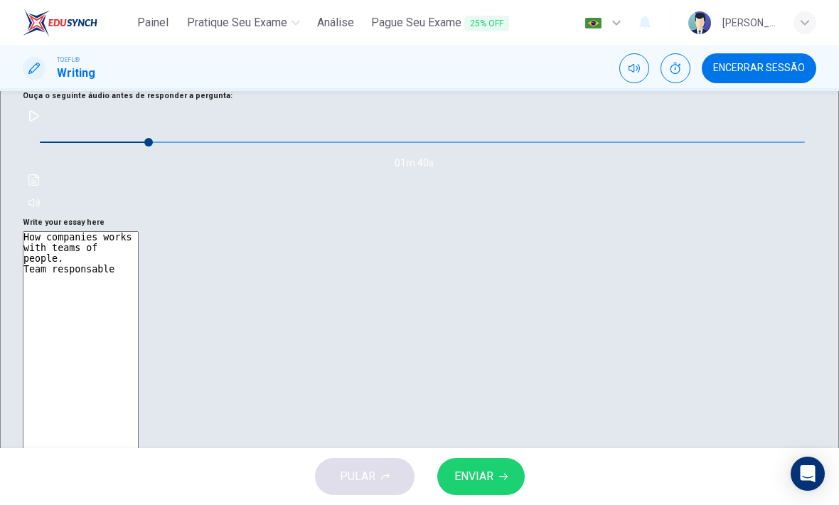
scroll to position [491, 0]
click at [46, 129] on button "button" at bounding box center [34, 117] width 23 height 23
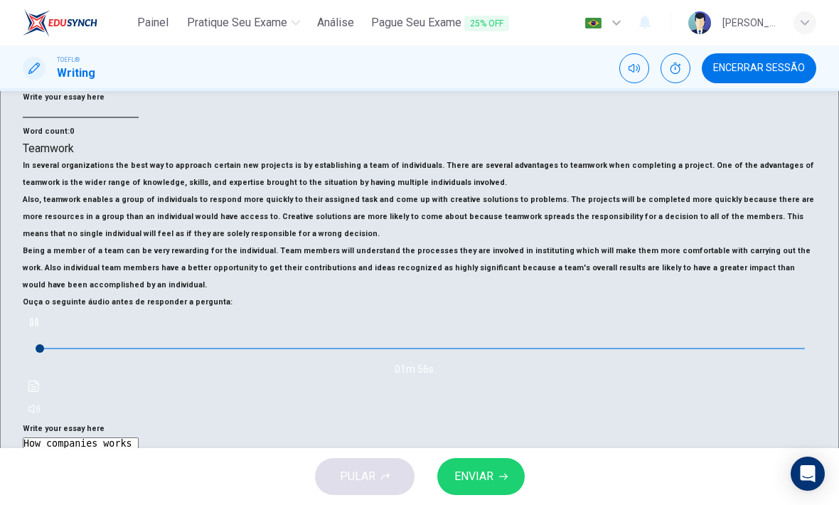
scroll to position [289, 0]
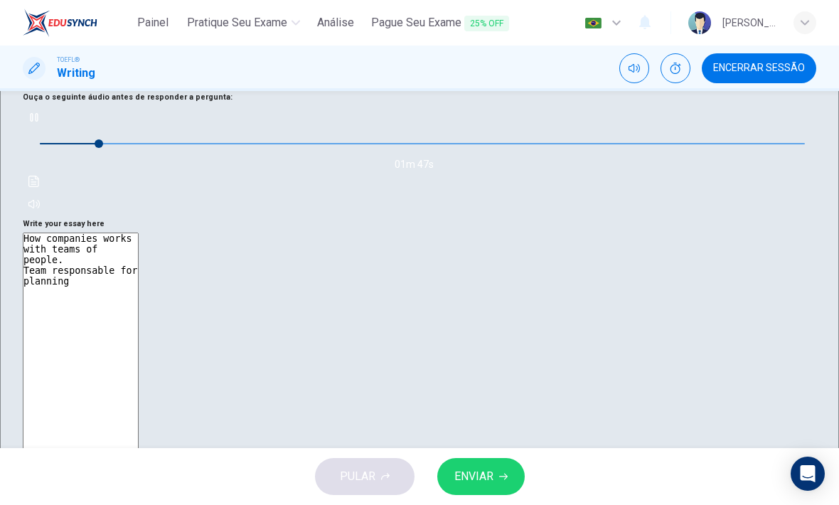
click at [46, 129] on button "button" at bounding box center [34, 117] width 23 height 23
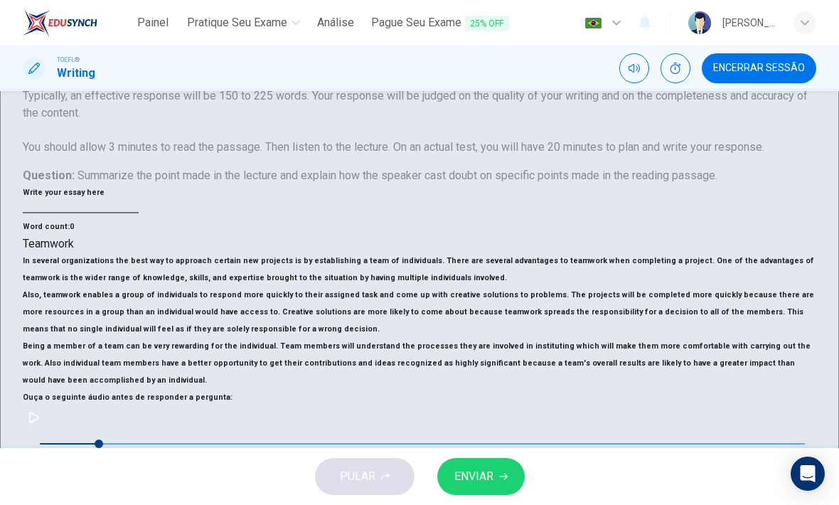
scroll to position [206, 0]
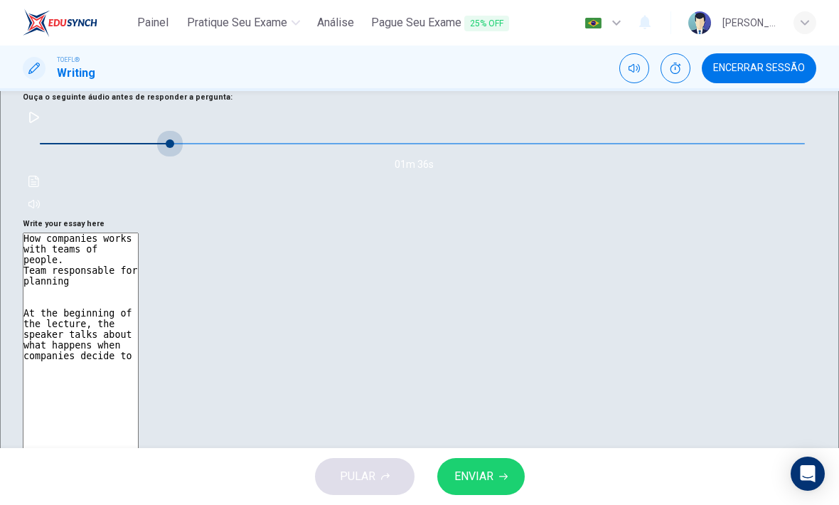
scroll to position [491, 0]
click at [39, 123] on icon "button" at bounding box center [34, 117] width 10 height 11
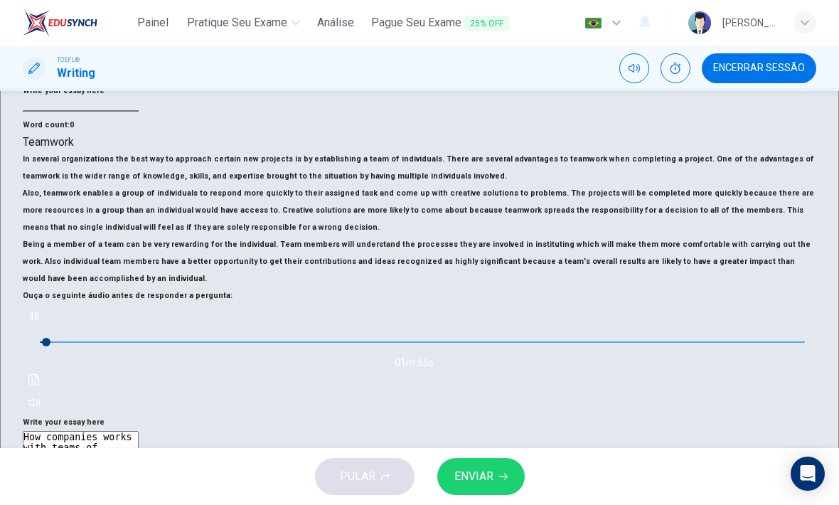
scroll to position [296, 0]
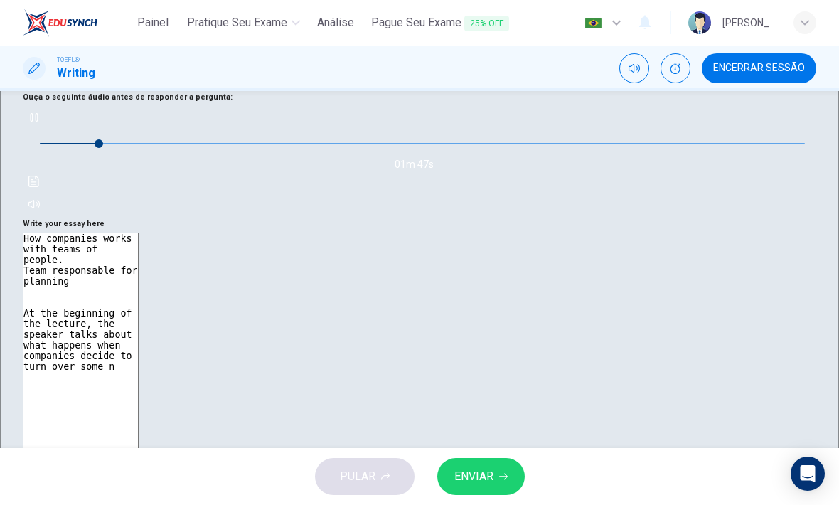
click at [38, 122] on icon "button" at bounding box center [34, 117] width 8 height 9
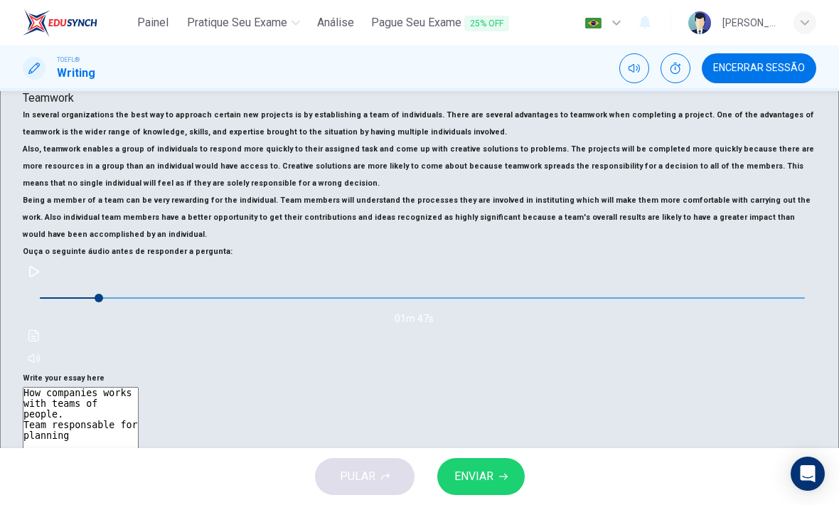
scroll to position [337, 0]
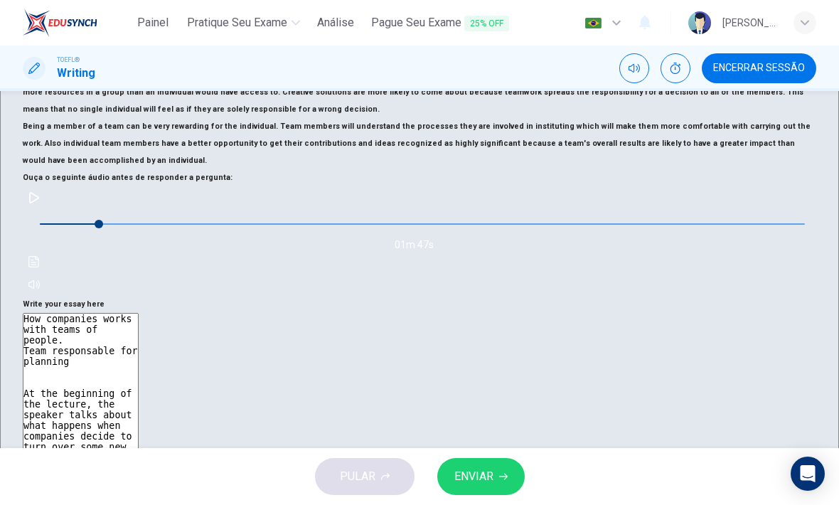
scroll to position [437, 0]
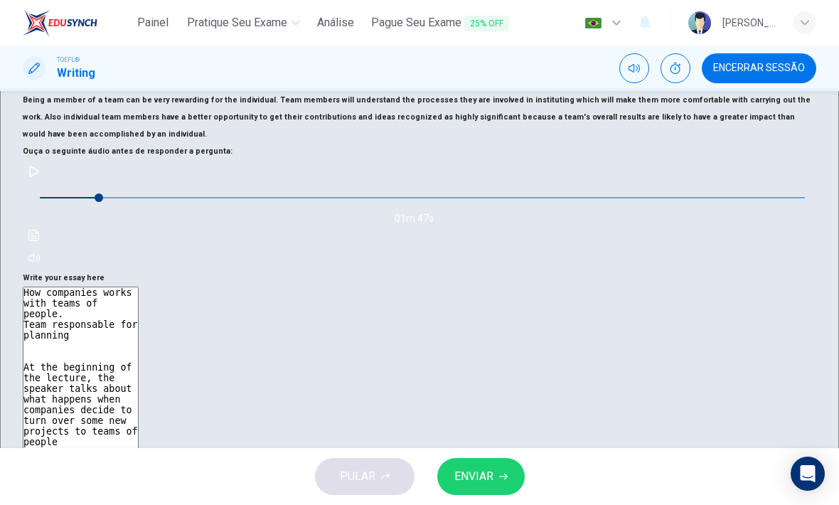
click at [46, 183] on button "button" at bounding box center [34, 171] width 23 height 23
click at [139, 287] on textarea "How companies works with teams of people. Team responsable for planning At the …" at bounding box center [81, 489] width 116 height 405
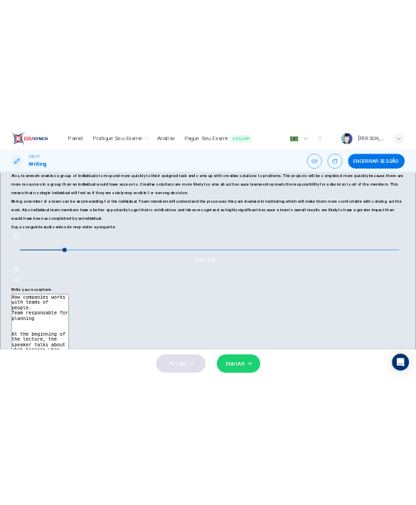
scroll to position [387, 0]
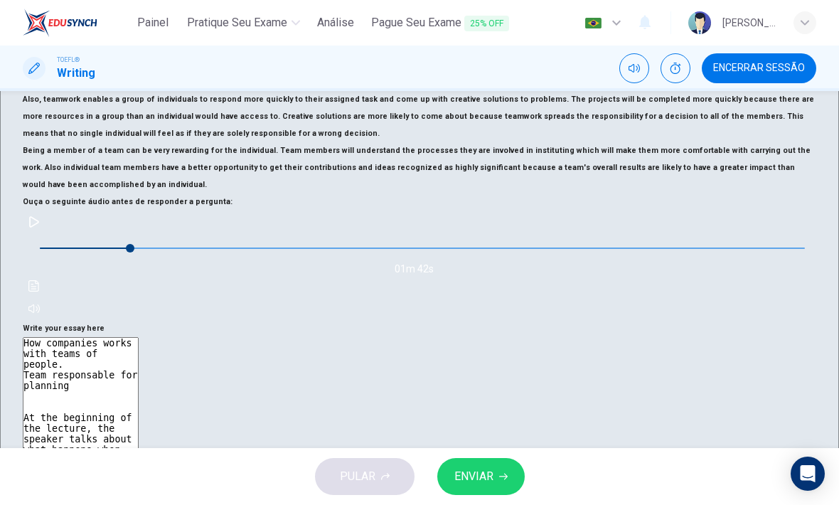
click at [803, 72] on span "Encerrar Sessão" at bounding box center [759, 68] width 92 height 11
click at [776, 70] on span "Encerrar Sessão" at bounding box center [759, 68] width 92 height 11
click at [363, 474] on div "PULAR ENVIAR" at bounding box center [419, 476] width 839 height 57
click at [759, 65] on span "Encerrar Sessão" at bounding box center [759, 68] width 92 height 11
click at [771, 68] on span "Encerrar Sessão" at bounding box center [759, 68] width 92 height 11
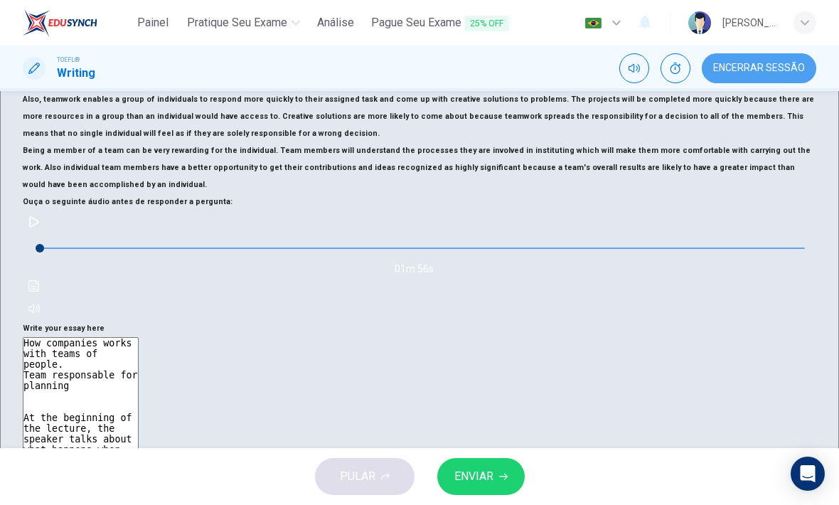
click at [779, 71] on span "Encerrar Sessão" at bounding box center [759, 68] width 92 height 11
click at [367, 466] on div "PULAR ENVIAR" at bounding box center [419, 476] width 839 height 57
click at [493, 469] on button "ENVIAR" at bounding box center [480, 476] width 87 height 37
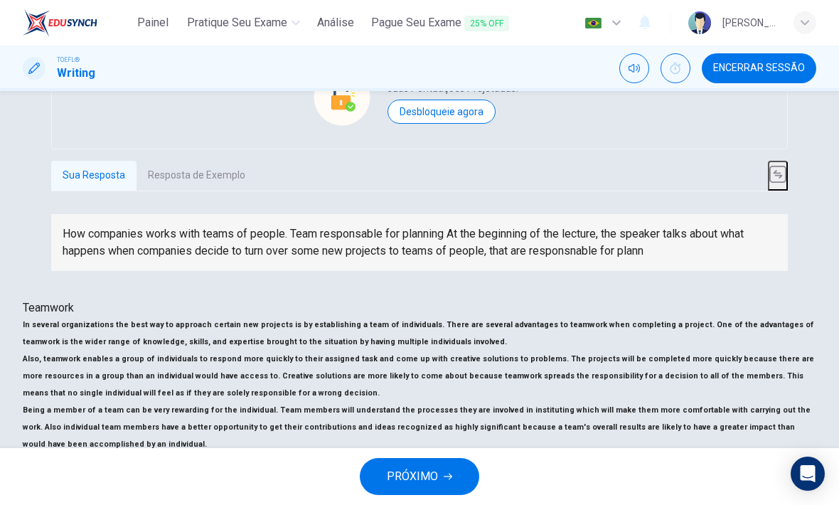
click at [786, 77] on button "Encerrar Sessão" at bounding box center [759, 68] width 114 height 30
click at [745, 60] on button "Encerrar Sessão" at bounding box center [759, 68] width 114 height 30
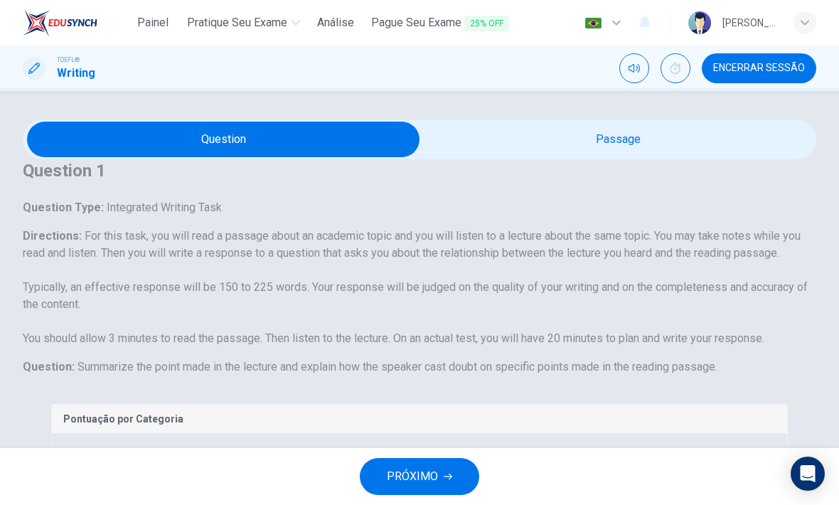
scroll to position [0, 0]
click at [764, 73] on span "Encerrar Sessão" at bounding box center [759, 68] width 92 height 11
click at [789, 73] on span "Encerrar Sessão" at bounding box center [759, 68] width 92 height 11
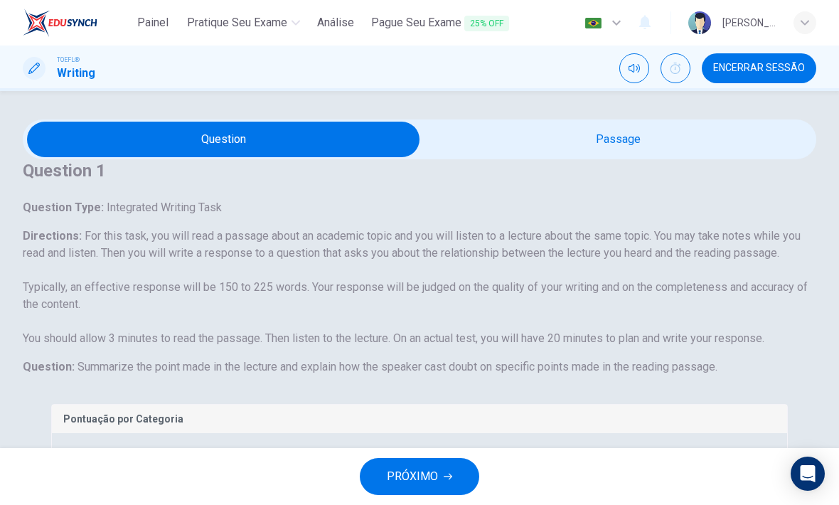
click at [798, 77] on button "Encerrar Sessão" at bounding box center [759, 68] width 114 height 30
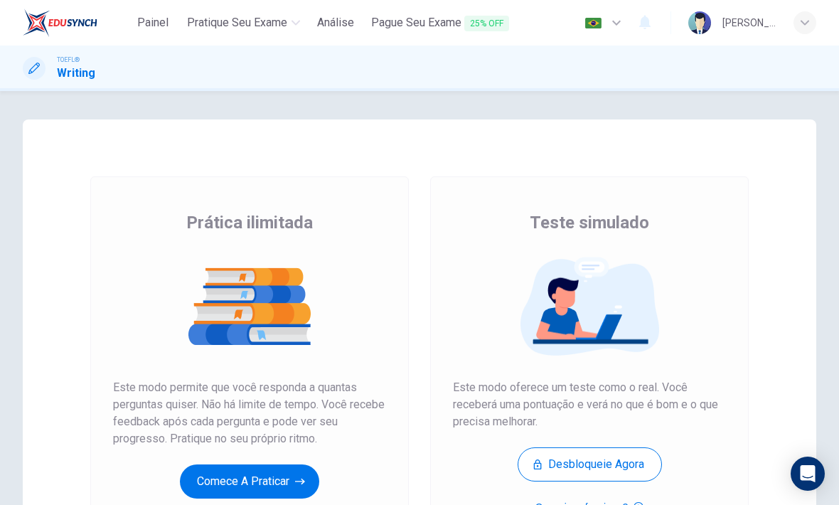
click at [270, 23] on span "Pratique seu exame" at bounding box center [237, 22] width 100 height 17
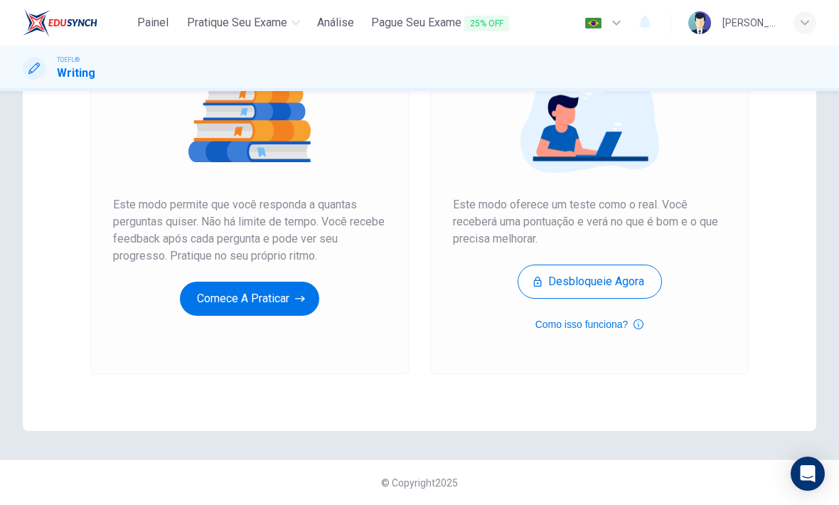
scroll to position [183, 0]
